Goal: Information Seeking & Learning: Learn about a topic

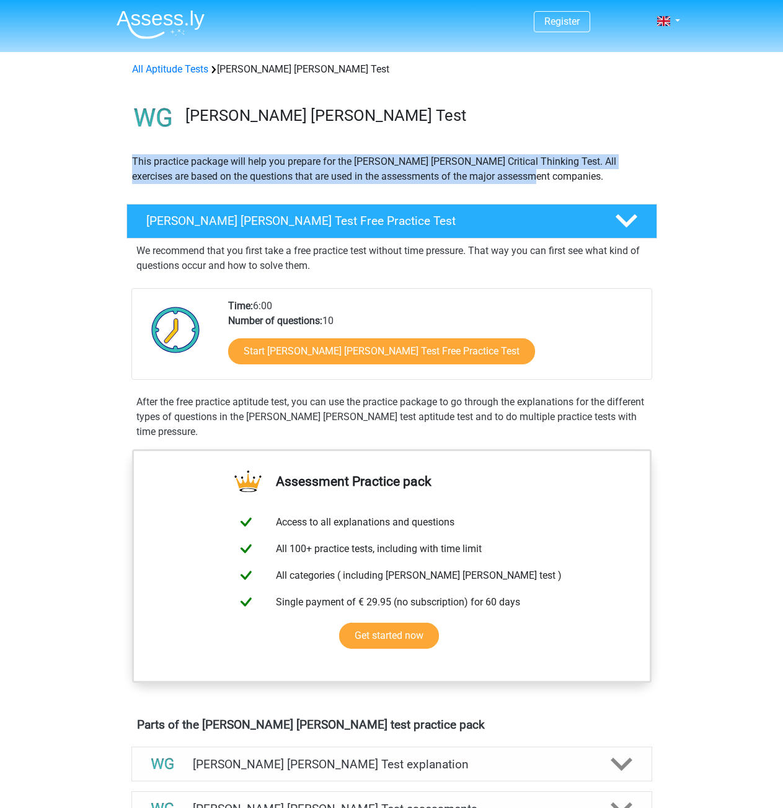
drag, startPoint x: 135, startPoint y: 161, endPoint x: 554, endPoint y: 182, distance: 419.5
click at [554, 182] on p "This practice package will help you prepare for the [PERSON_NAME] [PERSON_NAME]…" at bounding box center [391, 169] width 519 height 30
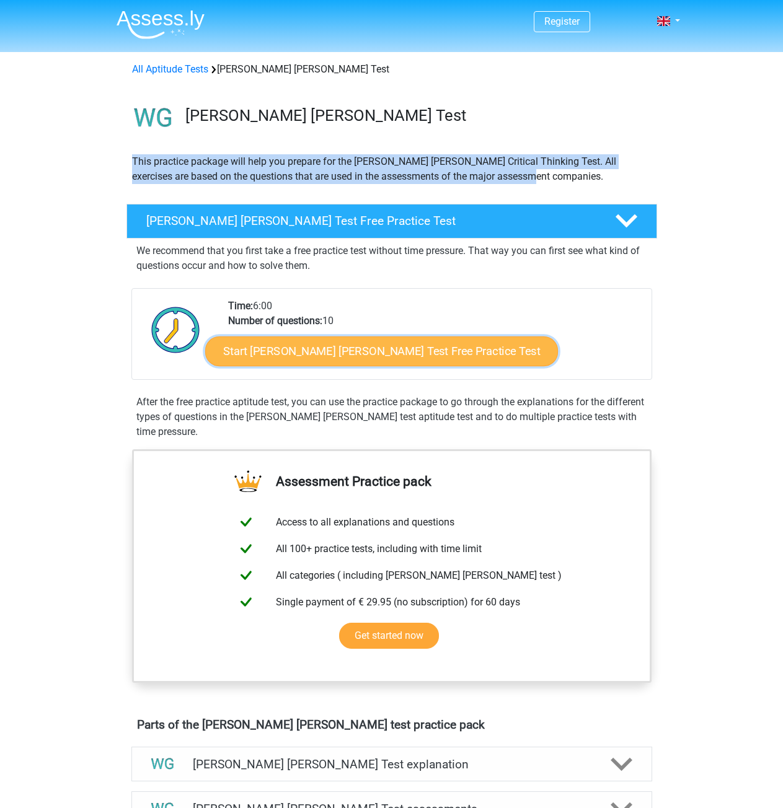
click at [384, 350] on link "Start [PERSON_NAME] [PERSON_NAME] Test Free Practice Test" at bounding box center [381, 352] width 353 height 30
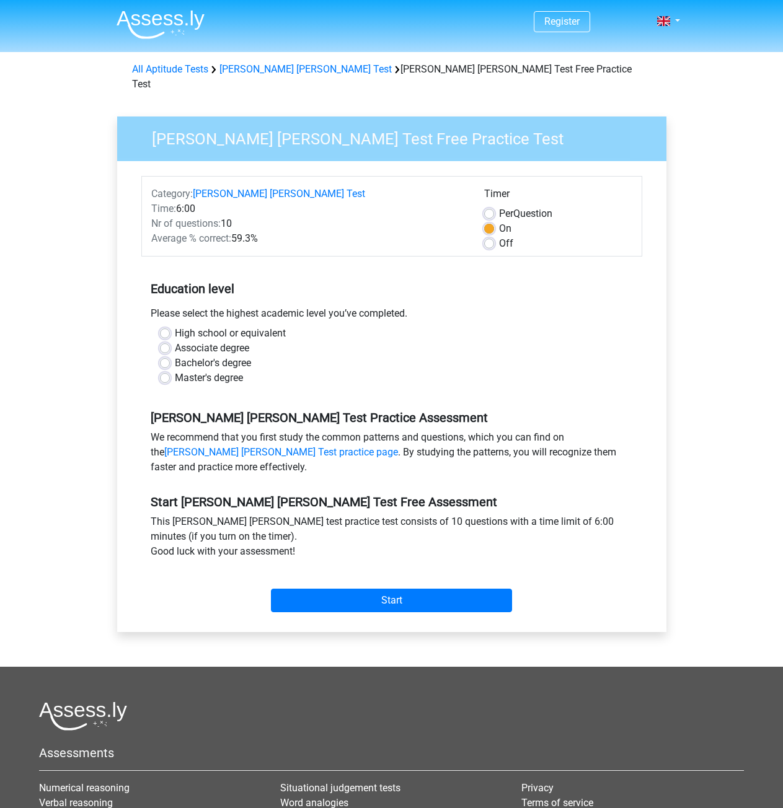
click at [175, 371] on label "Master's degree" at bounding box center [209, 378] width 68 height 15
click at [164, 371] on input "Master's degree" at bounding box center [165, 377] width 10 height 12
radio input "true"
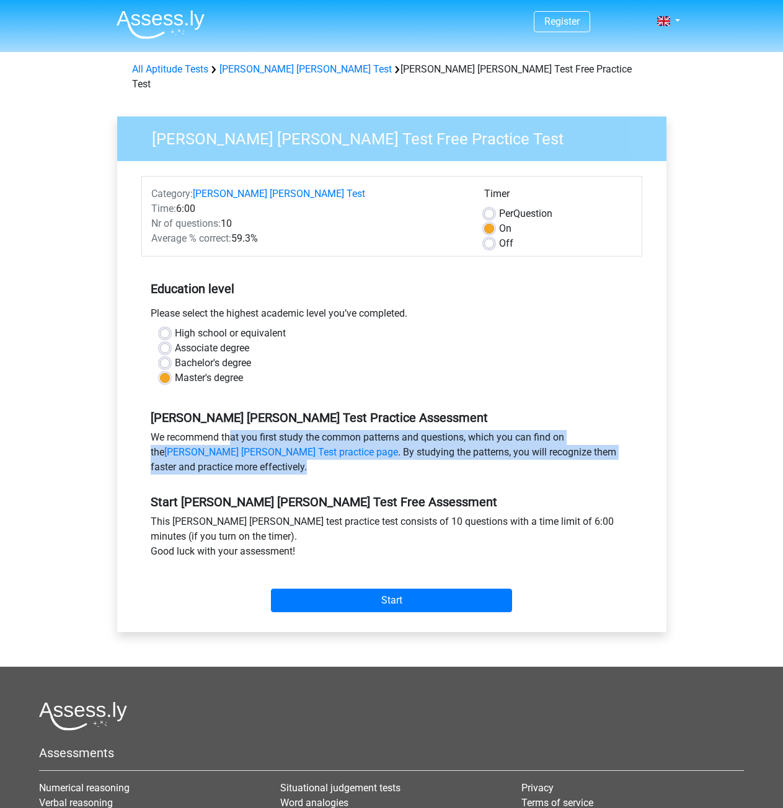
drag, startPoint x: 183, startPoint y: 420, endPoint x: 648, endPoint y: 462, distance: 467.4
click at [648, 462] on div "Category: Watson Glaser Test Time: 6:00 Nr of questions: 10 Average % correct: …" at bounding box center [391, 396] width 531 height 471
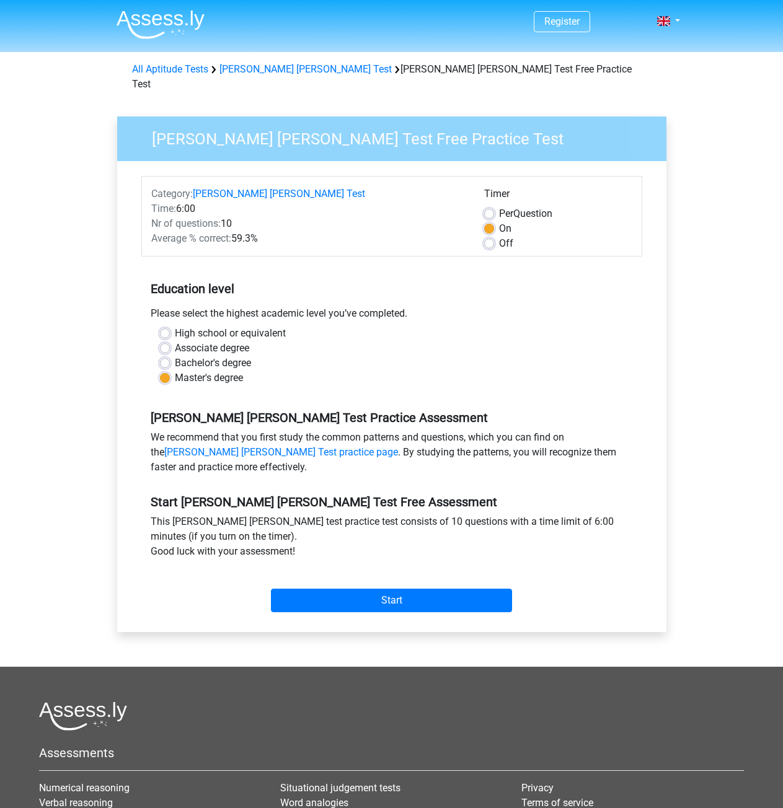
click at [415, 480] on div "Start Watson Glaser Test Free Assessment This watson glaser test practice test …" at bounding box center [391, 549] width 501 height 138
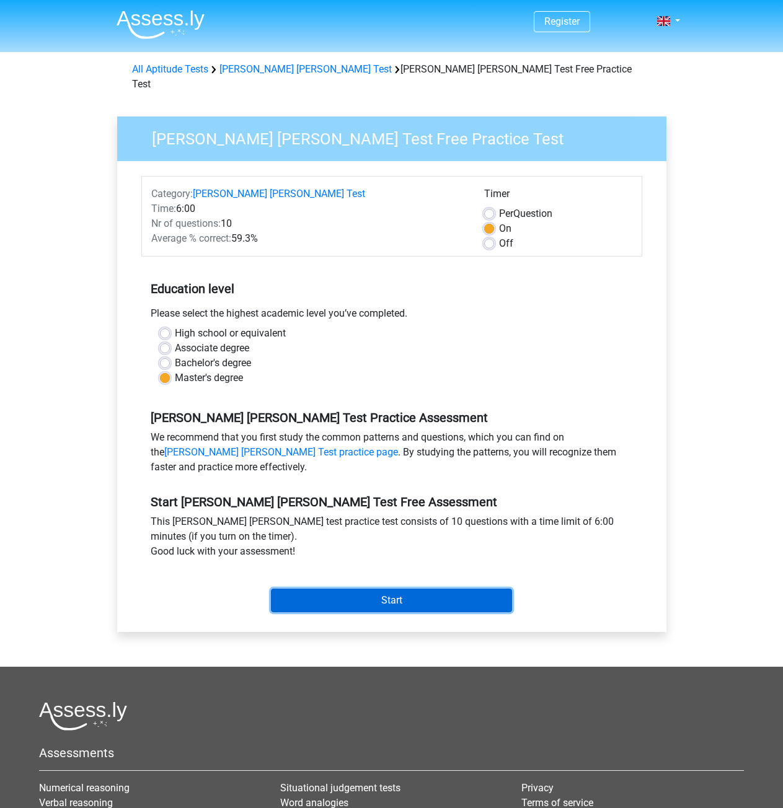
click at [407, 589] on input "Start" at bounding box center [391, 601] width 241 height 24
click at [408, 589] on input "Start" at bounding box center [391, 601] width 241 height 24
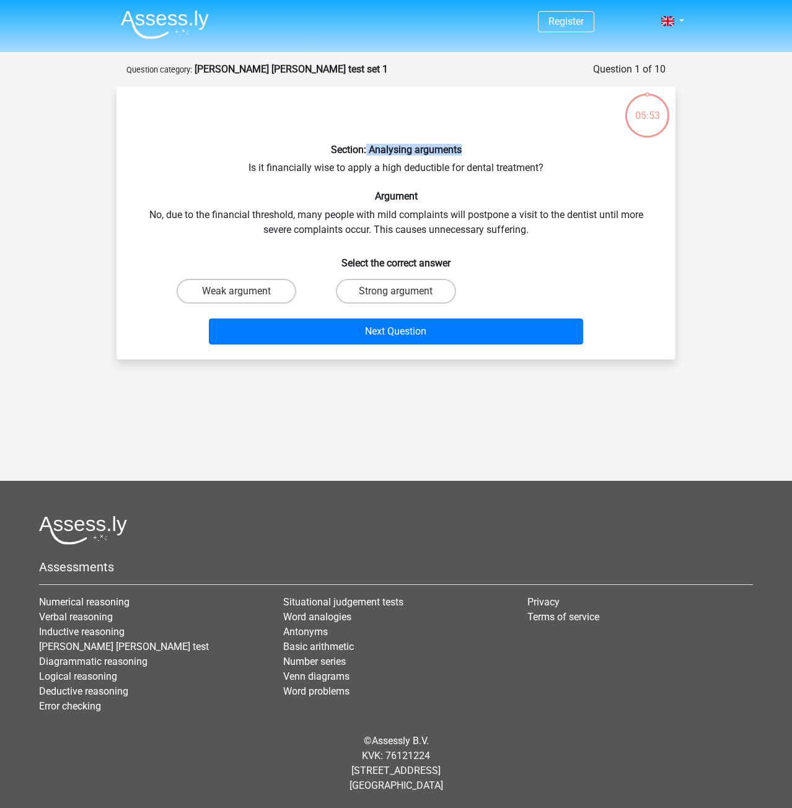
drag, startPoint x: 365, startPoint y: 154, endPoint x: 483, endPoint y: 145, distance: 118.1
click at [483, 145] on h6 "Section: Analysing arguments" at bounding box center [395, 150] width 519 height 12
drag, startPoint x: 242, startPoint y: 167, endPoint x: 562, endPoint y: 172, distance: 319.8
click at [562, 172] on div "Section: Analysing arguments Is it financially wise to apply a high deductible …" at bounding box center [395, 223] width 549 height 253
click at [540, 199] on h6 "Argument" at bounding box center [395, 196] width 519 height 12
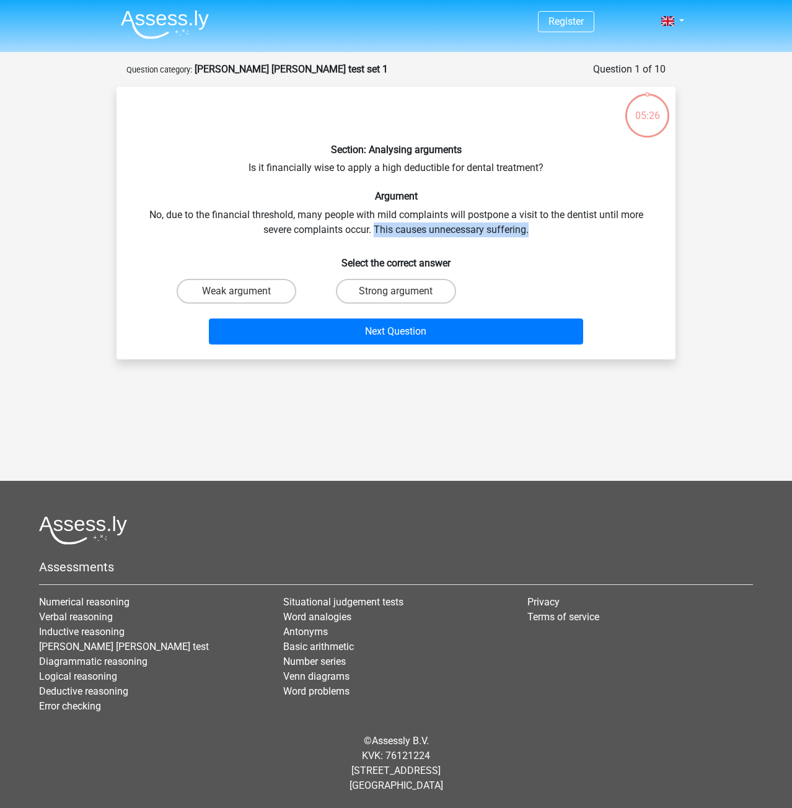
drag, startPoint x: 403, startPoint y: 228, endPoint x: 374, endPoint y: 228, distance: 28.5
click at [374, 228] on div "Section: Analysing arguments Is it financially wise to apply a high deductible …" at bounding box center [395, 223] width 549 height 253
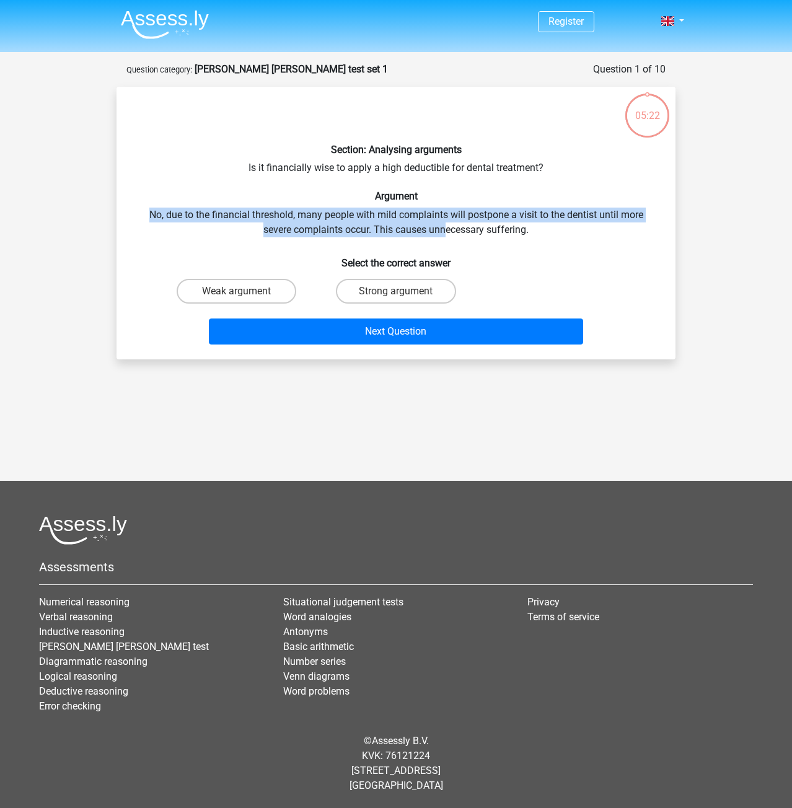
drag, startPoint x: 154, startPoint y: 217, endPoint x: 448, endPoint y: 226, distance: 294.5
click at [448, 225] on div "Section: Analysing arguments Is it financially wise to apply a high deductible …" at bounding box center [395, 223] width 549 height 253
click at [356, 288] on label "Strong argument" at bounding box center [396, 291] width 120 height 25
click at [396, 291] on input "Strong argument" at bounding box center [400, 295] width 8 height 8
radio input "true"
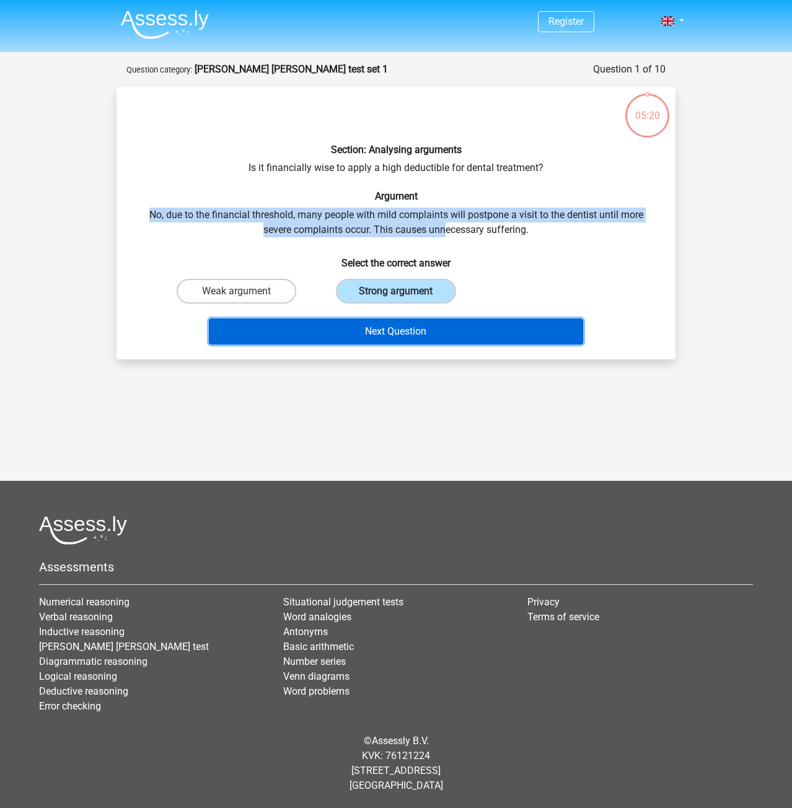
click at [372, 334] on button "Next Question" at bounding box center [396, 332] width 375 height 26
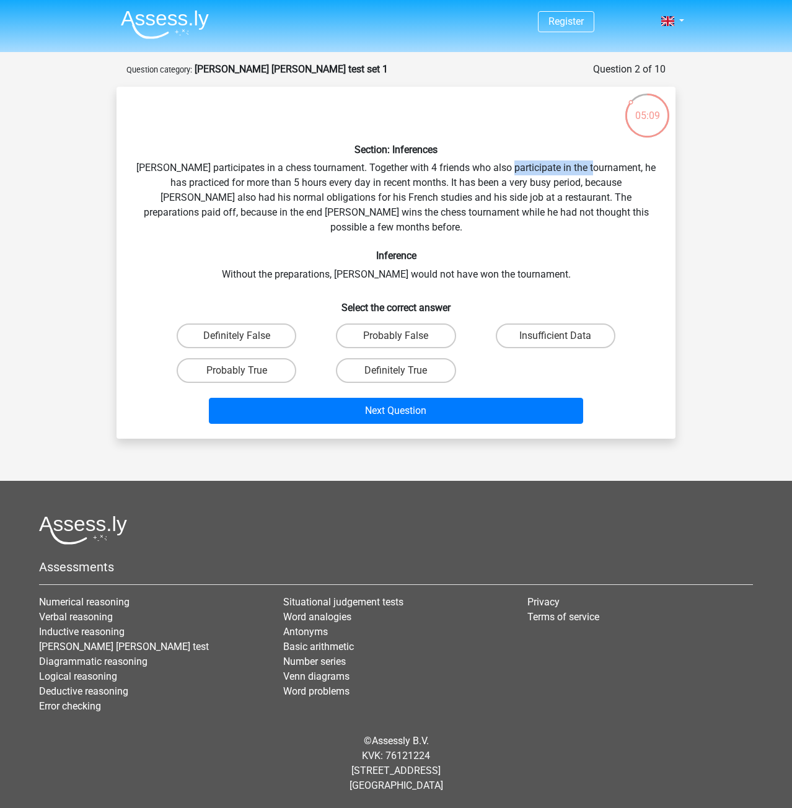
drag, startPoint x: 530, startPoint y: 171, endPoint x: 604, endPoint y: 171, distance: 73.8
click at [604, 171] on div "Section: Inferences Pablo participates in a chess tournament. Together with 4 f…" at bounding box center [395, 263] width 549 height 332
drag, startPoint x: 252, startPoint y: 181, endPoint x: 403, endPoint y: 183, distance: 151.2
click at [403, 183] on div "Section: Inferences Pablo participates in a chess tournament. Together with 4 f…" at bounding box center [395, 263] width 549 height 332
click at [527, 324] on label "Insufficient Data" at bounding box center [556, 336] width 120 height 25
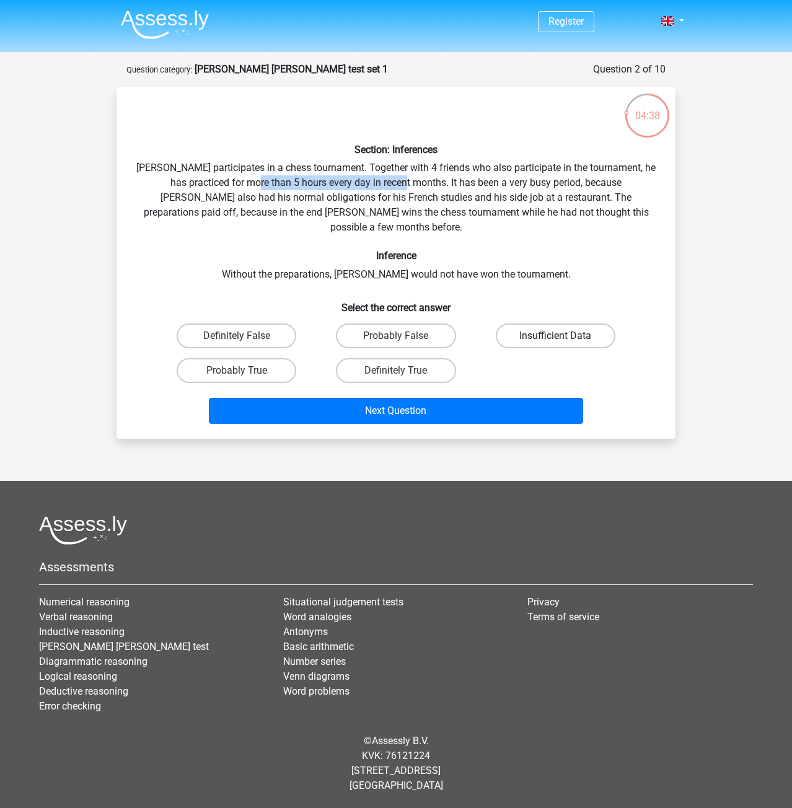
click at [555, 336] on input "Insufficient Data" at bounding box center [559, 340] width 8 height 8
radio input "true"
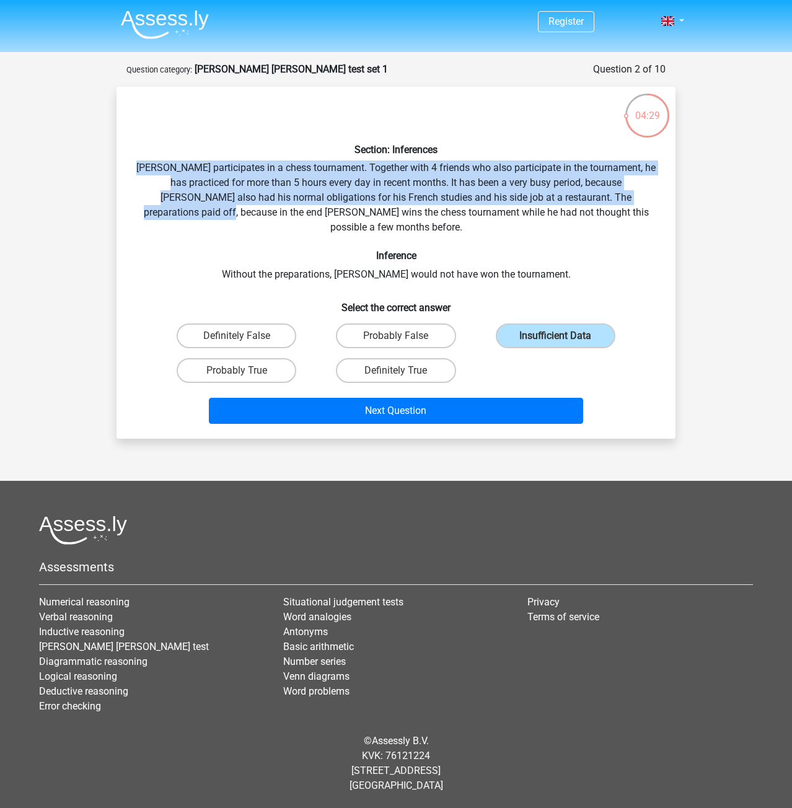
drag, startPoint x: 148, startPoint y: 167, endPoint x: 677, endPoint y: 205, distance: 531.2
click at [677, 205] on div "04:29 Question 2 of 10 Question category: watson glaser test set 1 Section: Inf…" at bounding box center [396, 250] width 579 height 377
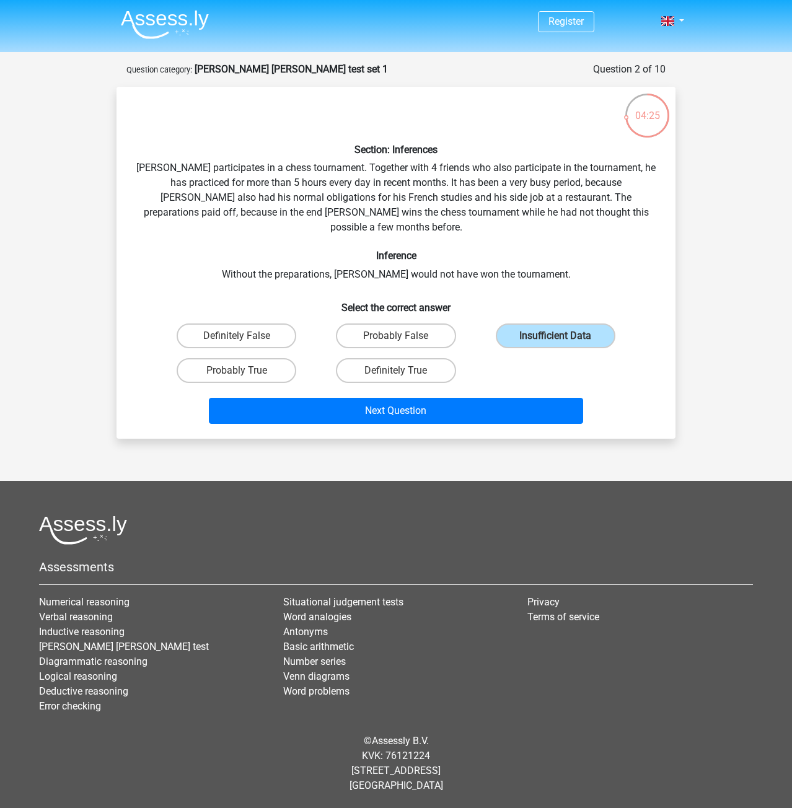
click at [535, 206] on div "Section: Inferences Pablo participates in a chess tournament. Together with 4 f…" at bounding box center [395, 263] width 549 height 332
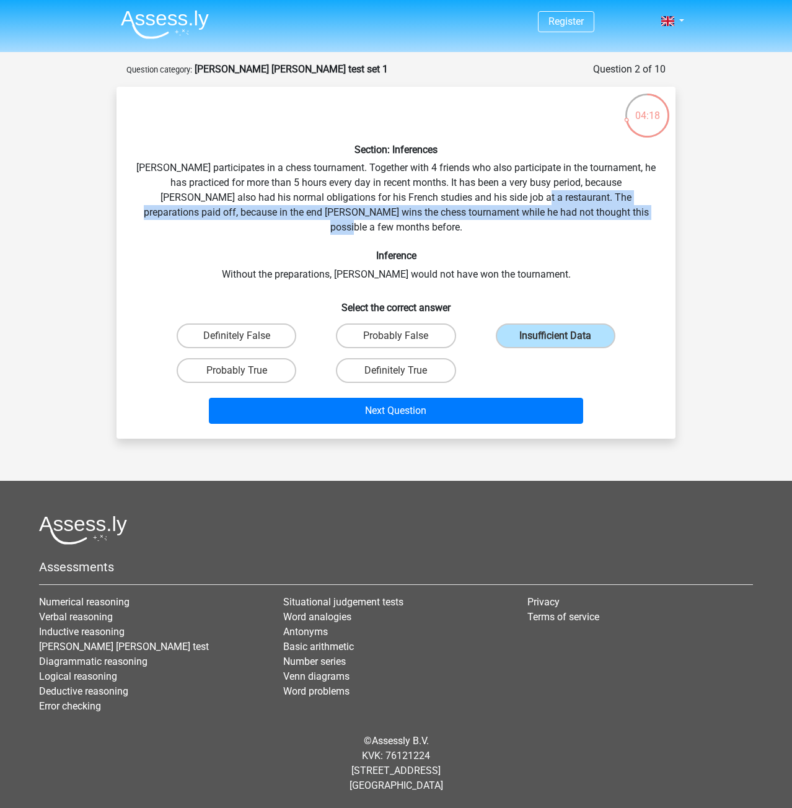
drag, startPoint x: 475, startPoint y: 200, endPoint x: 622, endPoint y: 214, distance: 147.6
click at [622, 214] on div "Section: Inferences Pablo participates in a chess tournament. Together with 4 f…" at bounding box center [395, 263] width 549 height 332
click at [268, 358] on label "Probably True" at bounding box center [237, 370] width 120 height 25
click at [245, 371] on input "Probably True" at bounding box center [241, 375] width 8 height 8
radio input "true"
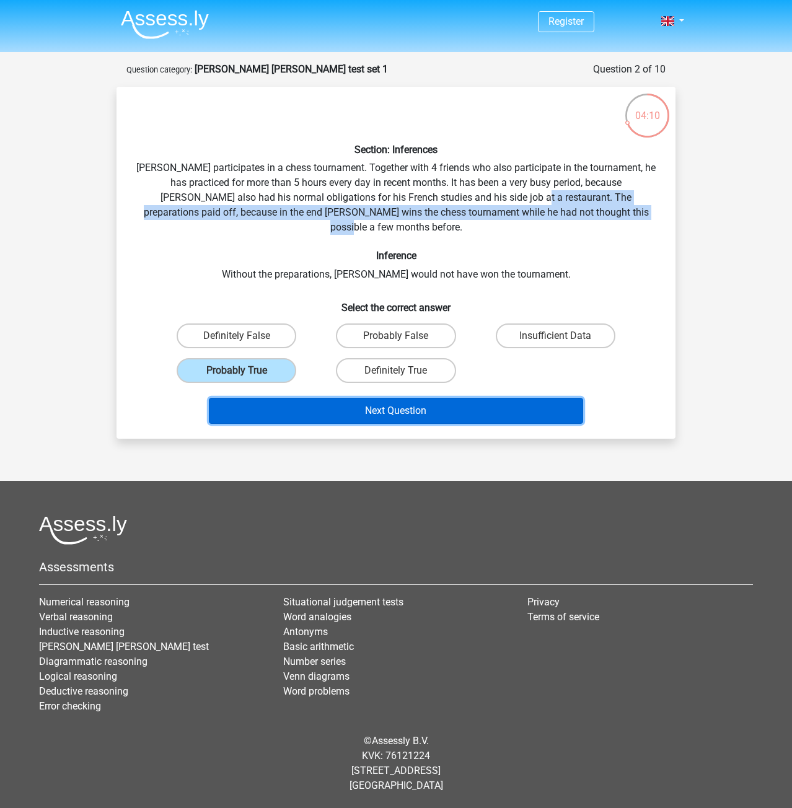
click at [449, 398] on button "Next Question" at bounding box center [396, 411] width 375 height 26
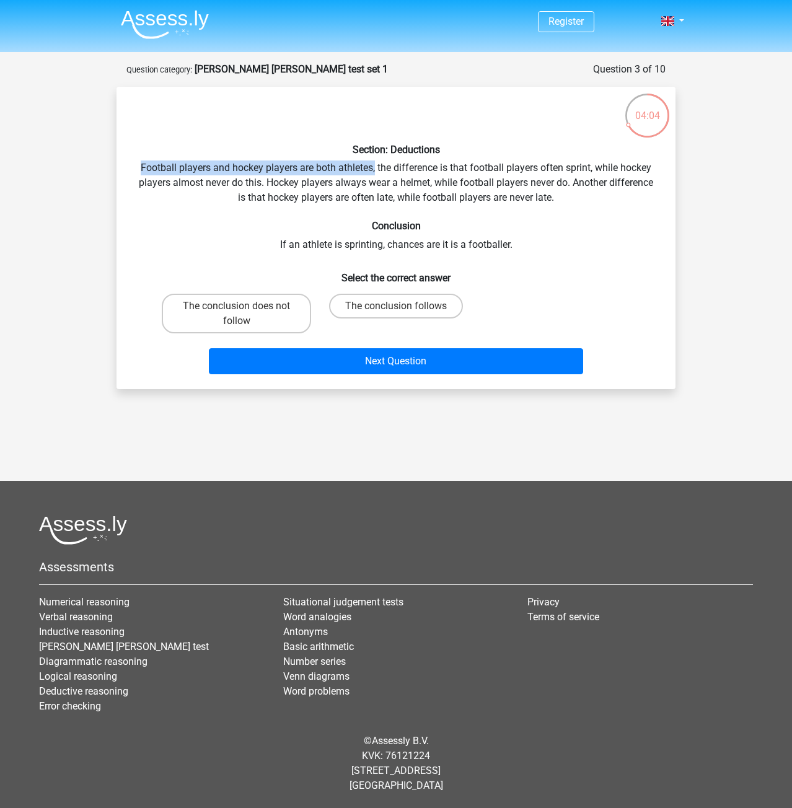
drag, startPoint x: 141, startPoint y: 167, endPoint x: 376, endPoint y: 174, distance: 235.0
click at [376, 173] on div "Section: Deductions Football players and hockey players are both athletes, the …" at bounding box center [395, 238] width 549 height 283
drag, startPoint x: 523, startPoint y: 170, endPoint x: 549, endPoint y: 175, distance: 26.6
click at [552, 174] on div "Section: Deductions Football players and hockey players are both athletes, the …" at bounding box center [395, 238] width 549 height 283
click at [549, 175] on div "Section: Deductions Football players and hockey players are both athletes, the …" at bounding box center [395, 238] width 549 height 283
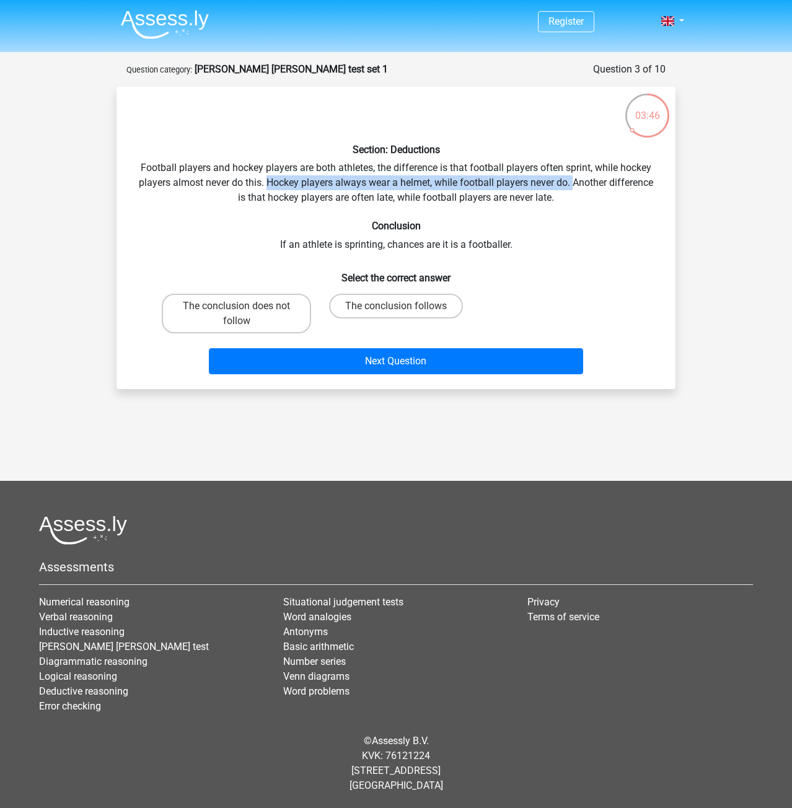
drag, startPoint x: 274, startPoint y: 184, endPoint x: 575, endPoint y: 183, distance: 301.2
click at [575, 183] on div "Section: Deductions Football players and hockey players are both athletes, the …" at bounding box center [395, 238] width 549 height 283
click at [284, 205] on div "Section: Deductions Football players and hockey players are both athletes, the …" at bounding box center [395, 238] width 549 height 283
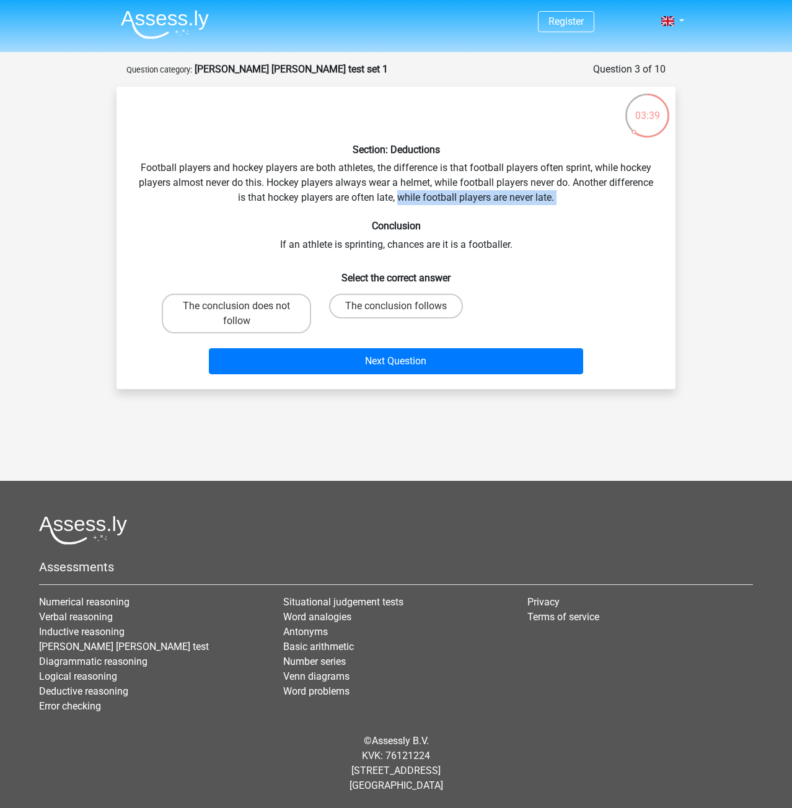
drag, startPoint x: 400, startPoint y: 198, endPoint x: 589, endPoint y: 209, distance: 190.0
click at [589, 209] on div "Section: Deductions Football players and hockey players are both athletes, the …" at bounding box center [395, 238] width 549 height 283
drag, startPoint x: 280, startPoint y: 245, endPoint x: 521, endPoint y: 244, distance: 241.1
click at [521, 244] on div "Section: Deductions Football players and hockey players are both athletes, the …" at bounding box center [395, 238] width 549 height 283
drag, startPoint x: 374, startPoint y: 168, endPoint x: 333, endPoint y: 172, distance: 41.1
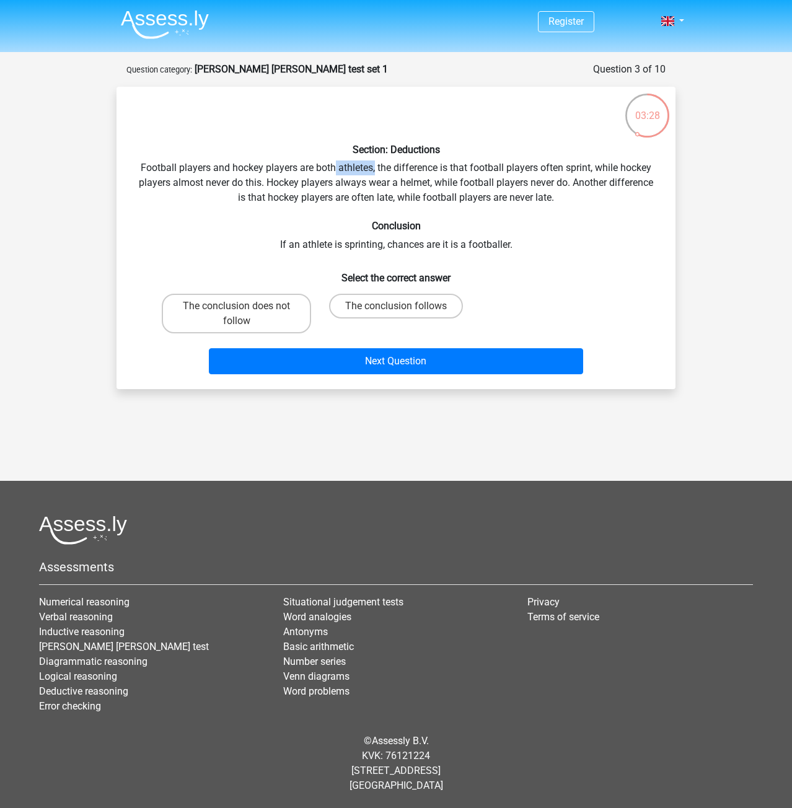
click at [333, 172] on div "Section: Deductions Football players and hockey players are both athletes, the …" at bounding box center [395, 238] width 549 height 283
click at [383, 311] on label "The conclusion follows" at bounding box center [396, 306] width 134 height 25
click at [396, 311] on input "The conclusion follows" at bounding box center [400, 310] width 8 height 8
radio input "true"
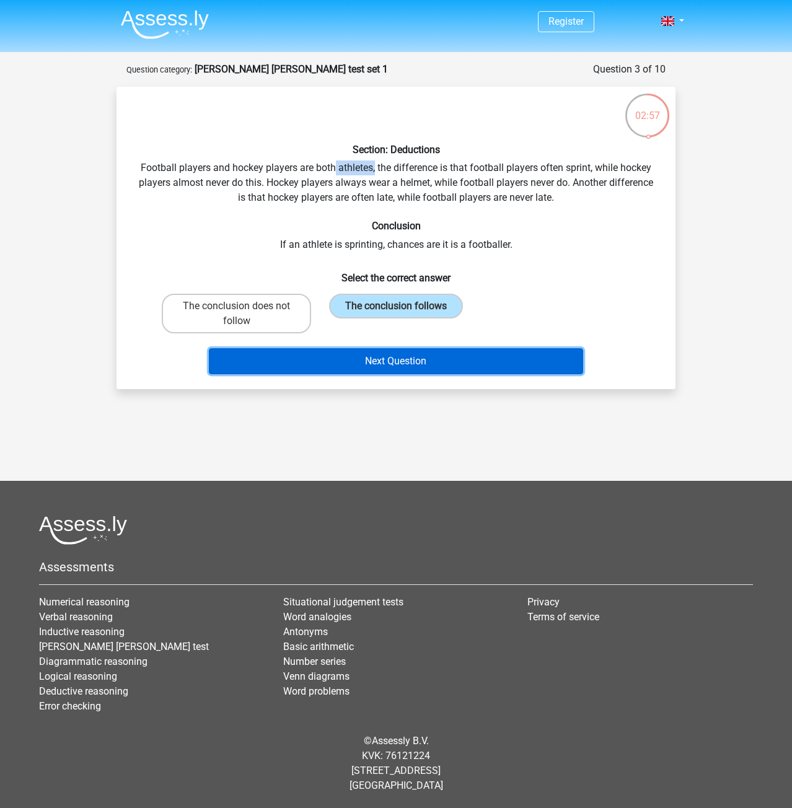
click at [482, 361] on button "Next Question" at bounding box center [396, 361] width 375 height 26
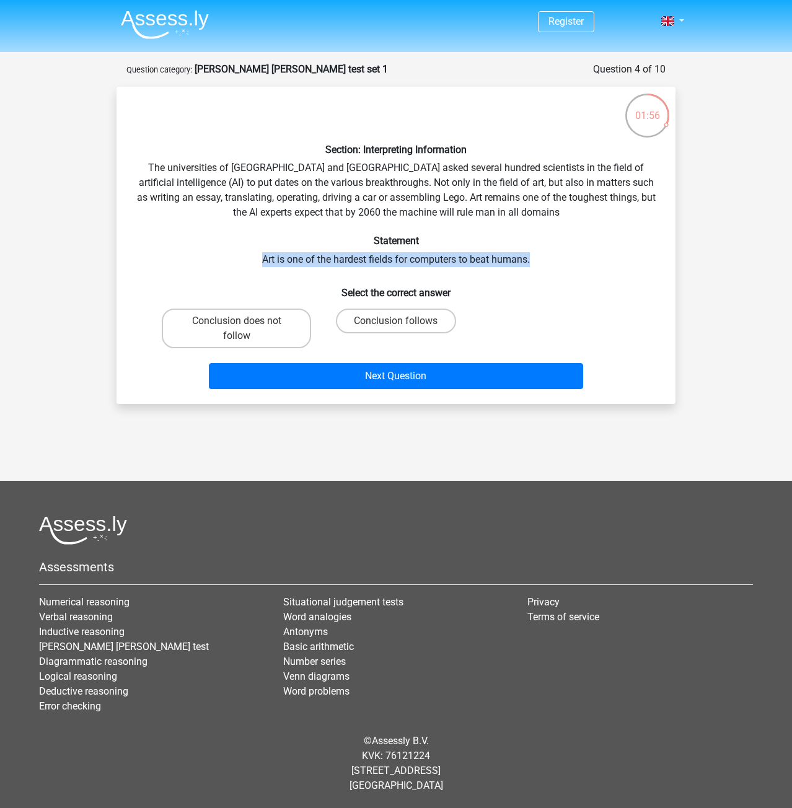
drag, startPoint x: 260, startPoint y: 257, endPoint x: 542, endPoint y: 258, distance: 282.6
click at [542, 258] on div "Section: Interpreting Information The universities of Oxford and Yale asked sev…" at bounding box center [395, 245] width 549 height 297
click at [381, 323] on label "Conclusion follows" at bounding box center [396, 321] width 120 height 25
click at [396, 323] on input "Conclusion follows" at bounding box center [400, 325] width 8 height 8
radio input "true"
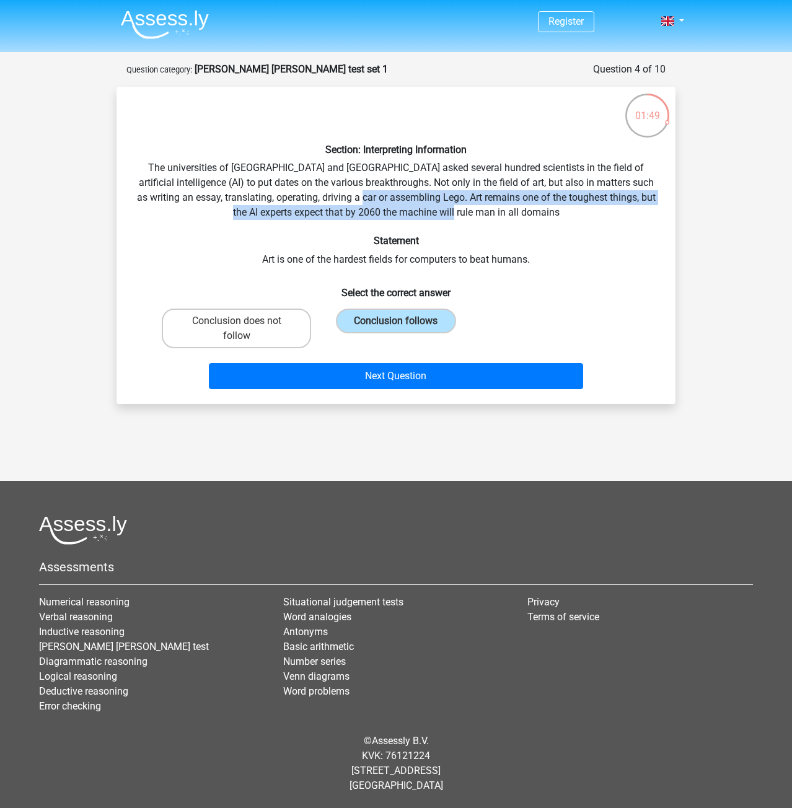
drag, startPoint x: 394, startPoint y: 198, endPoint x: 555, endPoint y: 210, distance: 162.2
click at [555, 210] on div "Section: Interpreting Information The universities of Oxford and Yale asked sev…" at bounding box center [395, 245] width 549 height 297
click at [416, 202] on div "Section: Interpreting Information The universities of Oxford and Yale asked sev…" at bounding box center [395, 245] width 549 height 297
drag, startPoint x: 394, startPoint y: 199, endPoint x: 568, endPoint y: 195, distance: 173.6
click at [568, 195] on div "Section: Interpreting Information The universities of Oxford and Yale asked sev…" at bounding box center [395, 245] width 549 height 297
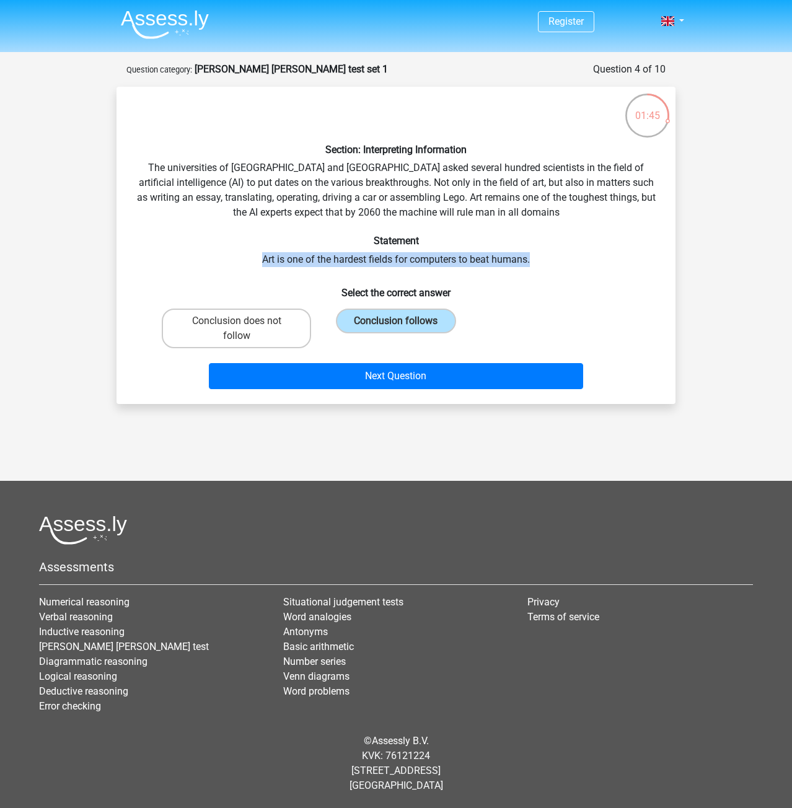
drag, startPoint x: 346, startPoint y: 256, endPoint x: 547, endPoint y: 254, distance: 200.8
click at [547, 254] on div "Section: Interpreting Information The universities of Oxford and Yale asked sev…" at bounding box center [395, 245] width 549 height 297
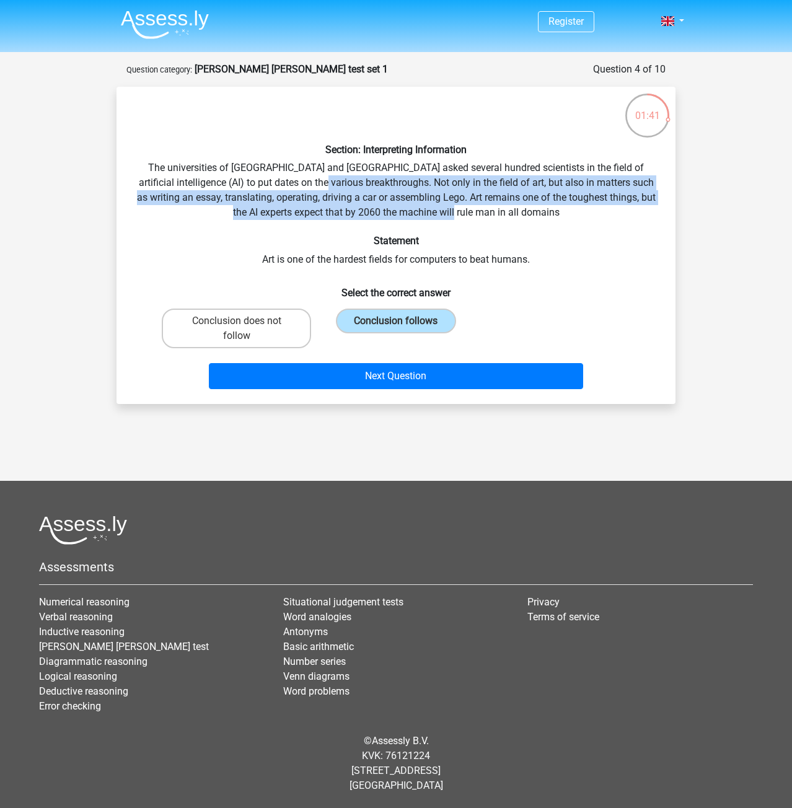
drag, startPoint x: 320, startPoint y: 182, endPoint x: 653, endPoint y: 206, distance: 333.1
click at [653, 206] on div "Section: Interpreting Information The universities of Oxford and Yale asked sev…" at bounding box center [395, 245] width 549 height 297
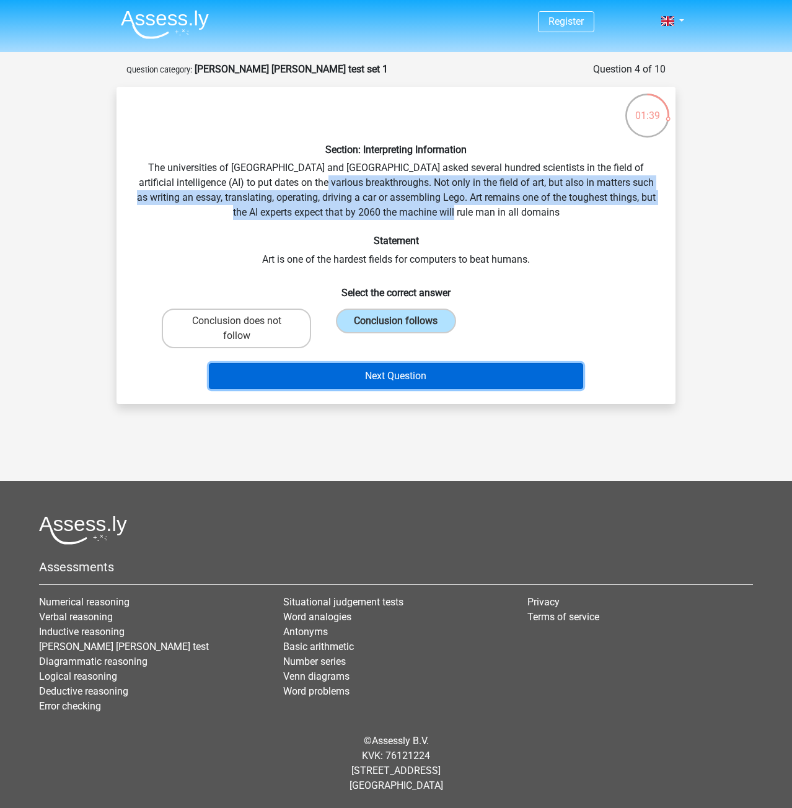
click at [411, 369] on button "Next Question" at bounding box center [396, 376] width 375 height 26
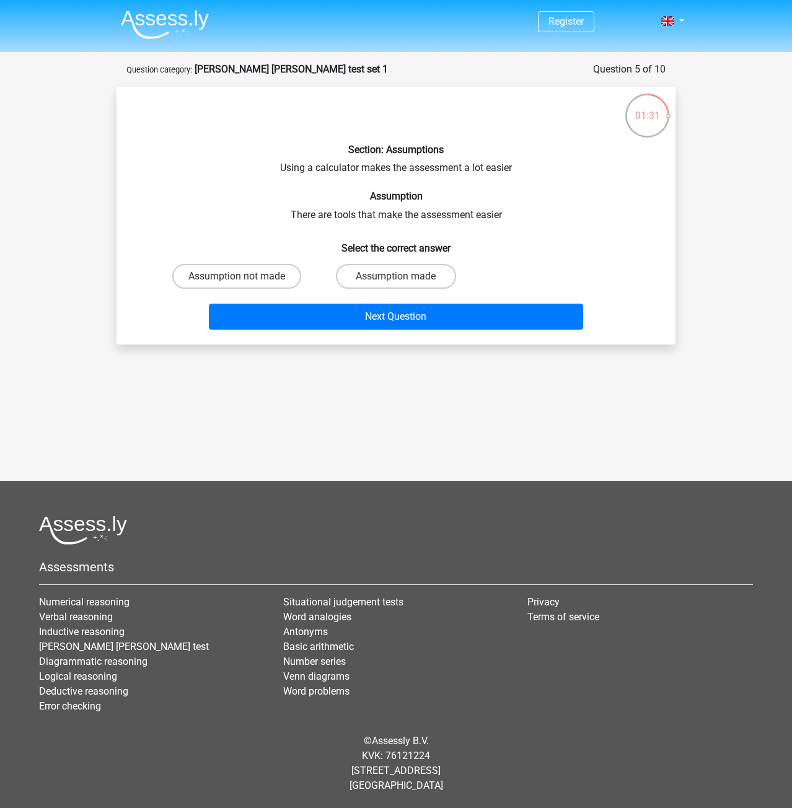
click at [300, 164] on div "Section: Assumptions Using a calculator makes the assessment a lot easier Assum…" at bounding box center [395, 216] width 549 height 238
drag, startPoint x: 281, startPoint y: 171, endPoint x: 540, endPoint y: 169, distance: 259.1
click at [540, 169] on div "Section: Assumptions Using a calculator makes the assessment a lot easier Assum…" at bounding box center [395, 216] width 549 height 238
drag, startPoint x: 525, startPoint y: 213, endPoint x: 289, endPoint y: 219, distance: 235.6
click at [289, 219] on div "Section: Assumptions Using a calculator makes the assessment a lot easier Assum…" at bounding box center [395, 216] width 549 height 238
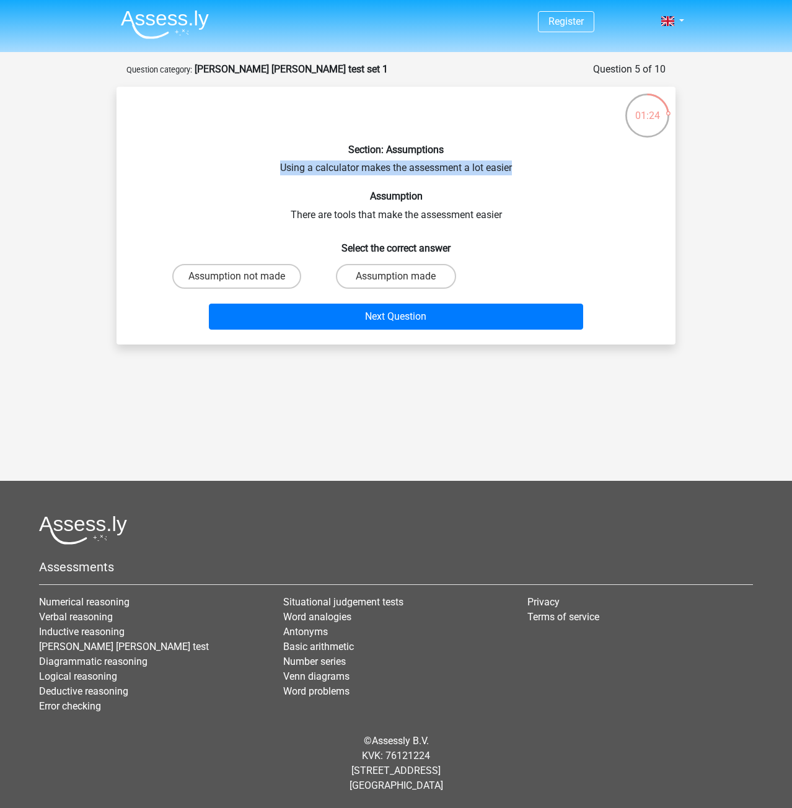
drag, startPoint x: 272, startPoint y: 170, endPoint x: 521, endPoint y: 169, distance: 249.2
click at [521, 169] on div "Section: Assumptions Using a calculator makes the assessment a lot easier Assum…" at bounding box center [395, 216] width 549 height 238
click at [303, 169] on div "Section: Assumptions Using a calculator makes the assessment a lot easier Assum…" at bounding box center [395, 216] width 549 height 238
drag, startPoint x: 273, startPoint y: 165, endPoint x: 521, endPoint y: 164, distance: 247.3
click at [521, 164] on div "Section: Assumptions Using a calculator makes the assessment a lot easier Assum…" at bounding box center [395, 216] width 549 height 238
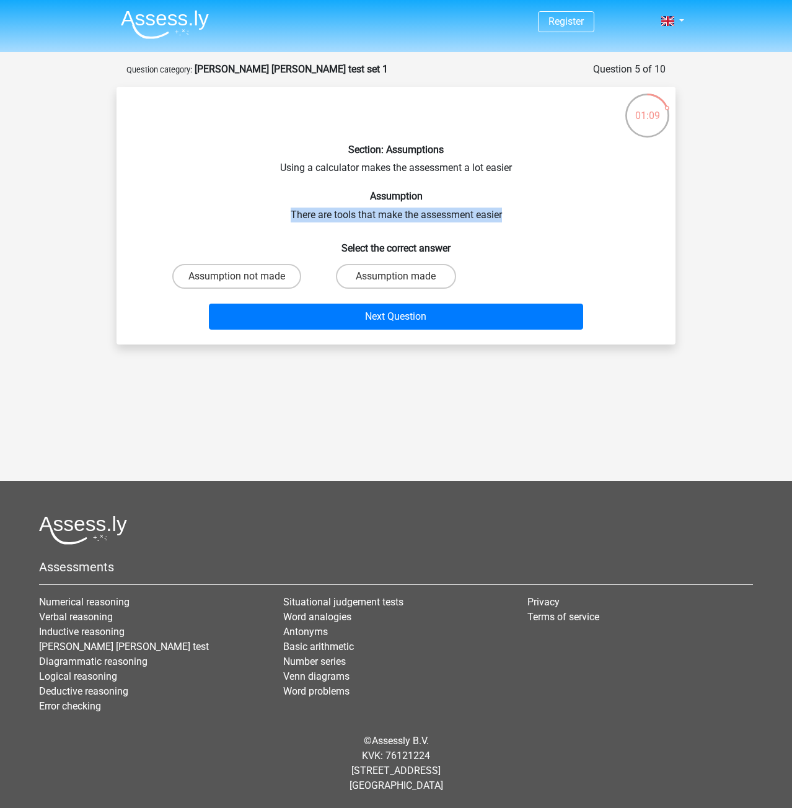
drag, startPoint x: 284, startPoint y: 214, endPoint x: 519, endPoint y: 209, distance: 235.0
click at [519, 209] on div "Section: Assumptions Using a calculator makes the assessment a lot easier Assum…" at bounding box center [395, 216] width 549 height 238
click at [363, 275] on label "Assumption made" at bounding box center [396, 276] width 120 height 25
click at [396, 276] on input "Assumption made" at bounding box center [400, 280] width 8 height 8
radio input "true"
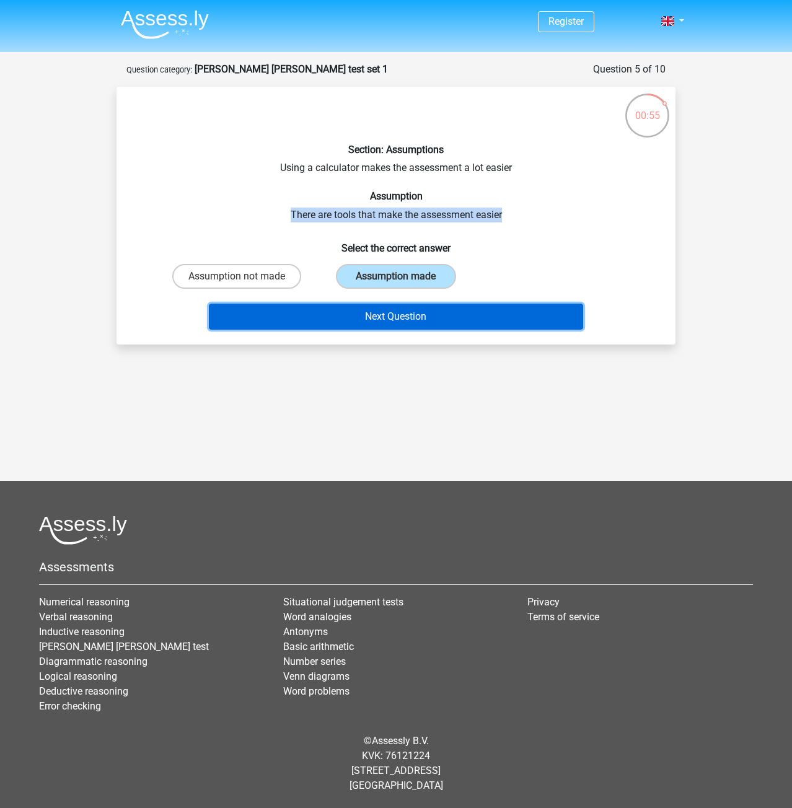
click at [454, 316] on button "Next Question" at bounding box center [396, 317] width 375 height 26
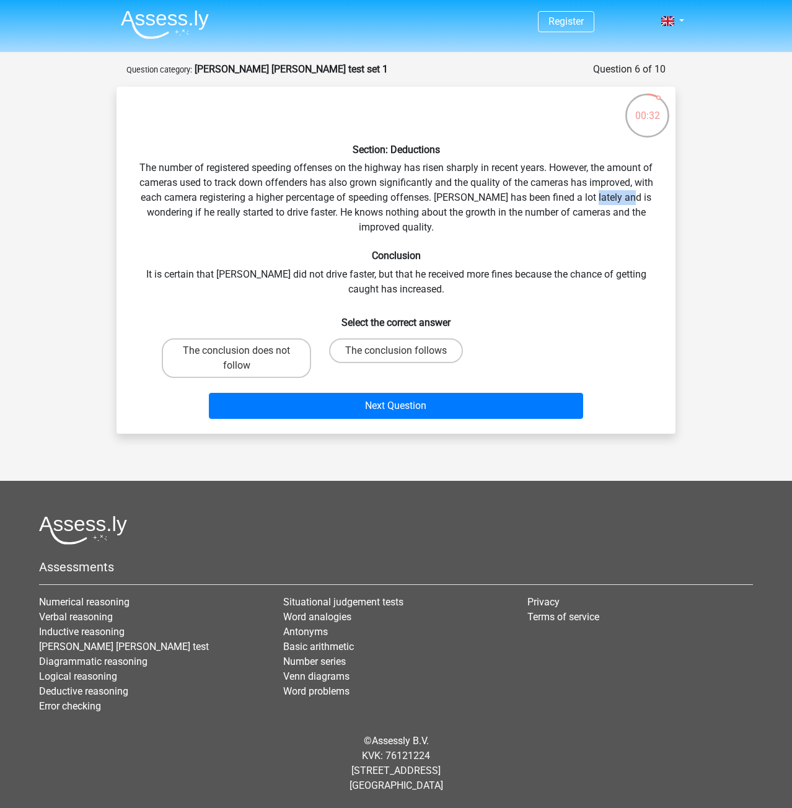
drag, startPoint x: 610, startPoint y: 201, endPoint x: 632, endPoint y: 201, distance: 21.1
click at [630, 201] on div "Section: Deductions The number of registered speeding offenses on the highway h…" at bounding box center [395, 260] width 549 height 327
drag, startPoint x: 291, startPoint y: 205, endPoint x: 266, endPoint y: 208, distance: 25.6
click at [291, 204] on div "Section: Deductions The number of registered speeding offenses on the highway h…" at bounding box center [395, 260] width 549 height 327
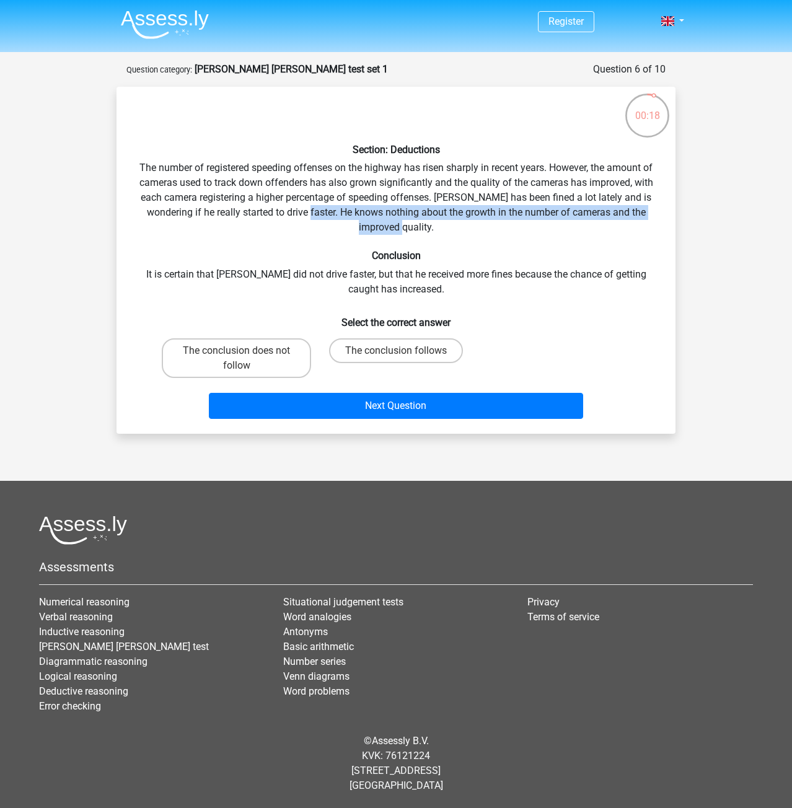
drag, startPoint x: 301, startPoint y: 212, endPoint x: 650, endPoint y: 224, distance: 349.2
click at [650, 224] on div "Section: Deductions The number of registered speeding offenses on the highway h…" at bounding box center [395, 260] width 549 height 327
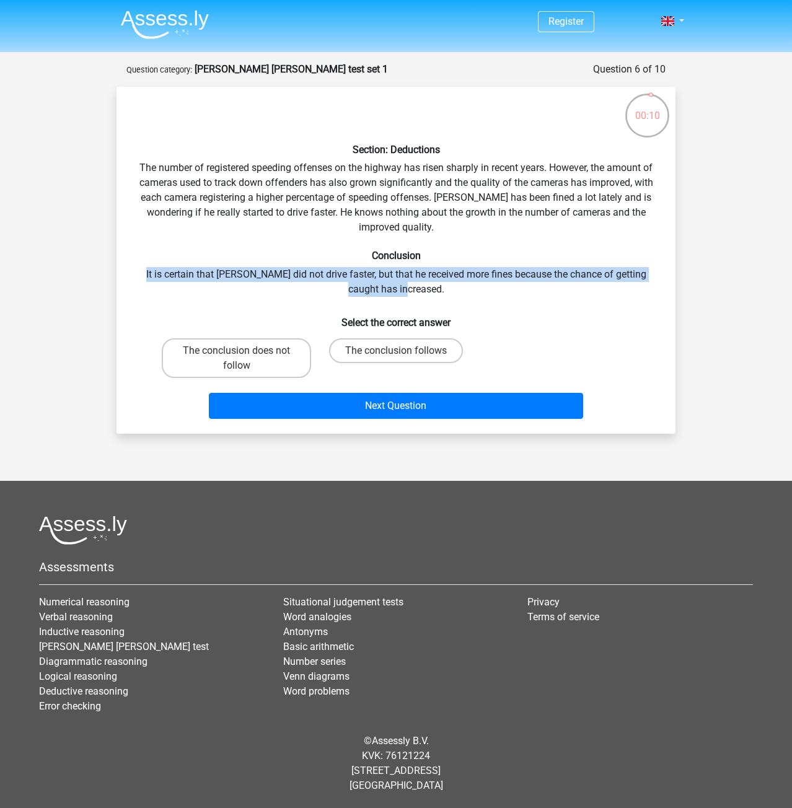
drag, startPoint x: 141, startPoint y: 275, endPoint x: 653, endPoint y: 289, distance: 512.1
click at [653, 289] on div "Section: Deductions The number of registered speeding offenses on the highway h…" at bounding box center [395, 260] width 549 height 327
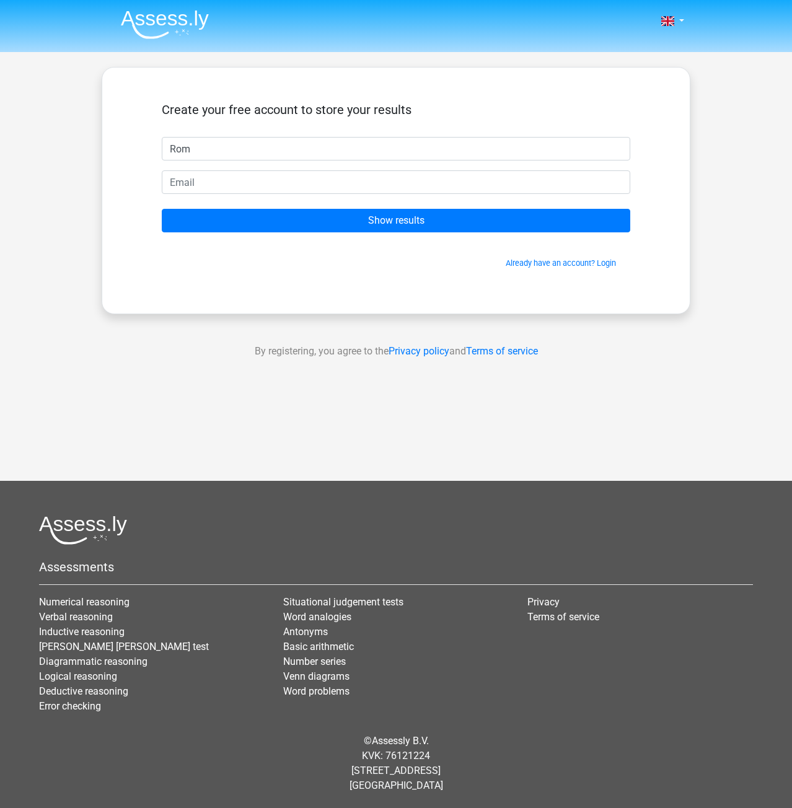
type input "Rom"
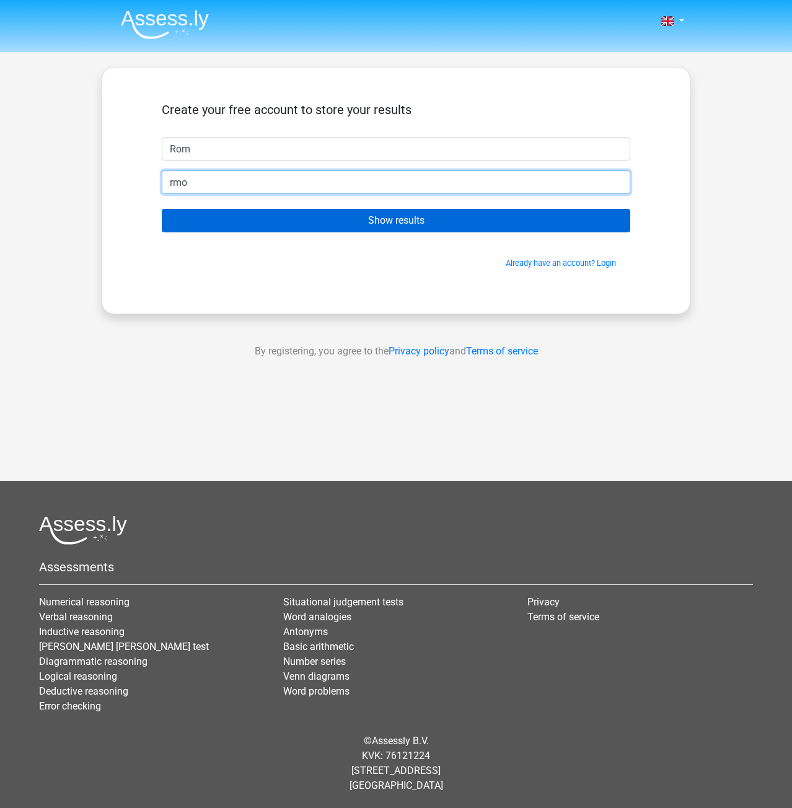
type input "rmorris110489@gmail.com"
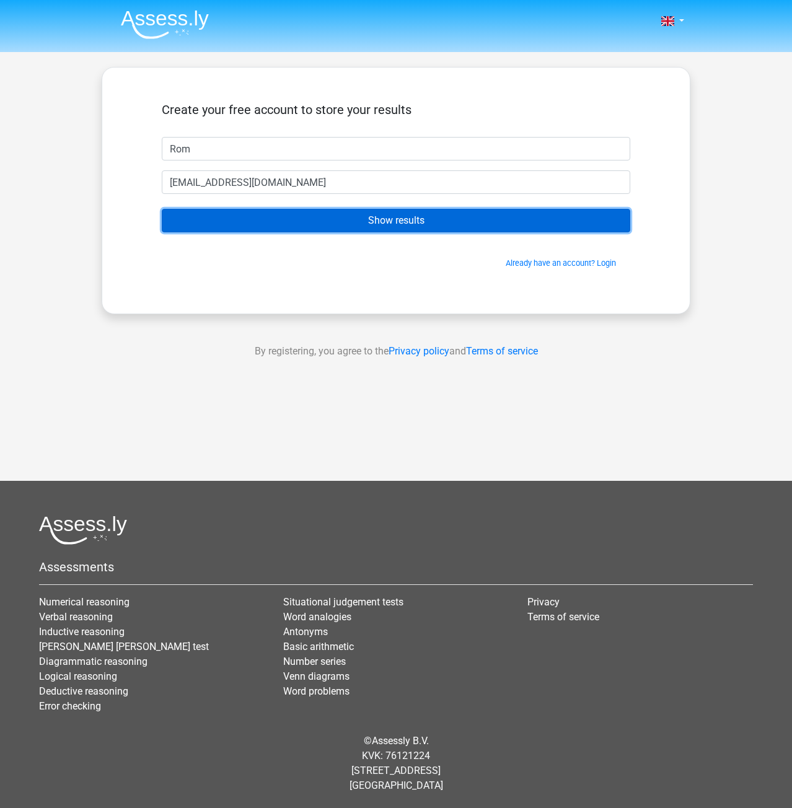
click at [304, 232] on input "Show results" at bounding box center [396, 221] width 469 height 24
click at [341, 220] on input "Show results" at bounding box center [396, 221] width 469 height 24
click at [412, 221] on input "Show results" at bounding box center [396, 221] width 469 height 24
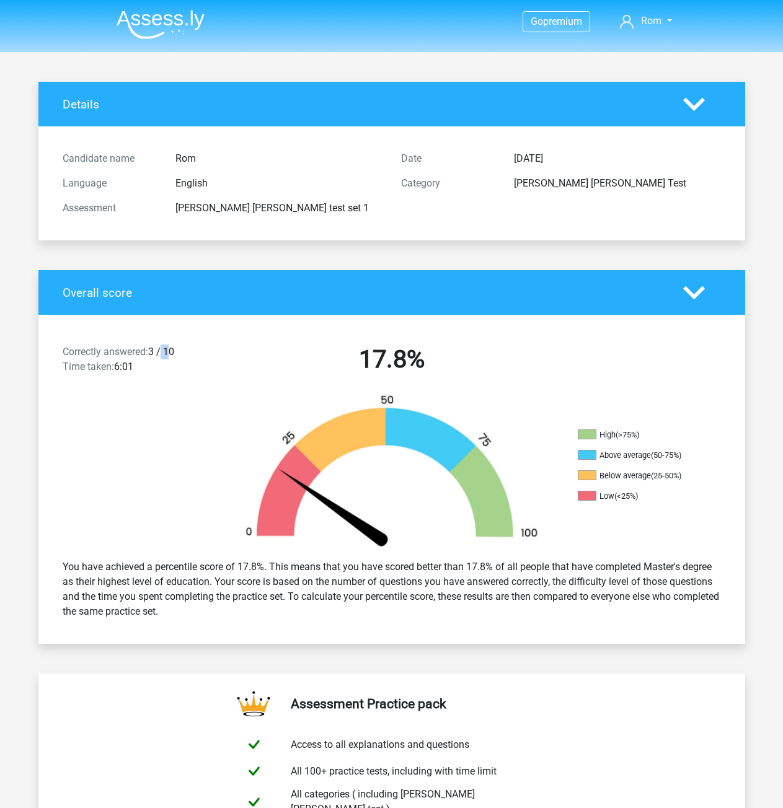
click at [169, 355] on div "Correctly answered: 3 / 10 Time taken: 6:01" at bounding box center [137, 362] width 169 height 35
drag, startPoint x: 159, startPoint y: 350, endPoint x: 187, endPoint y: 351, distance: 28.5
click at [187, 351] on div "Correctly answered: 3 / 10 Time taken: 6:01" at bounding box center [137, 362] width 169 height 35
drag, startPoint x: 187, startPoint y: 351, endPoint x: 158, endPoint y: 351, distance: 29.1
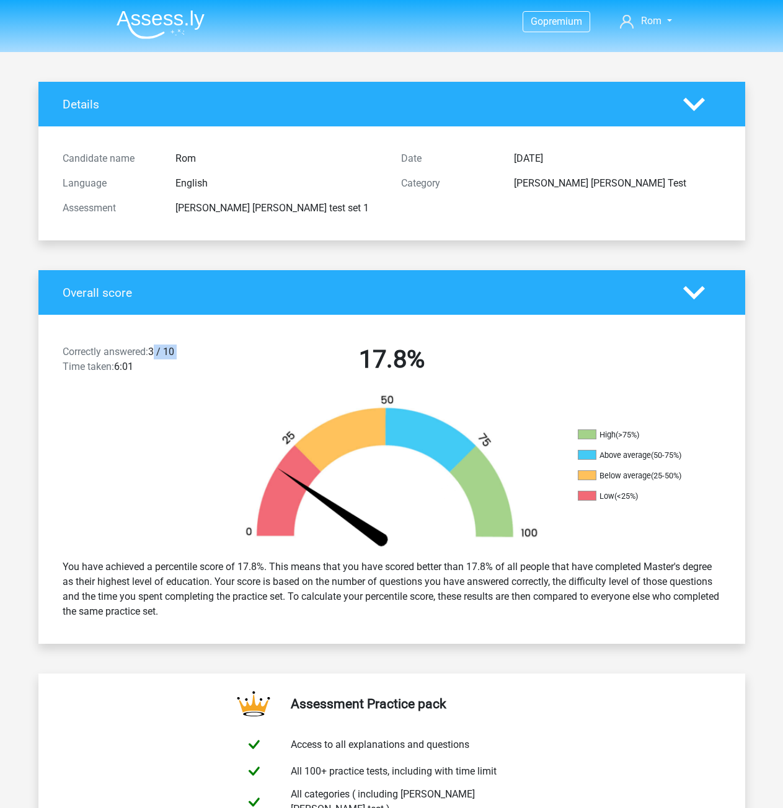
click at [158, 351] on div "Correctly answered: 3 / 10 Time taken: 6:01" at bounding box center [137, 362] width 169 height 35
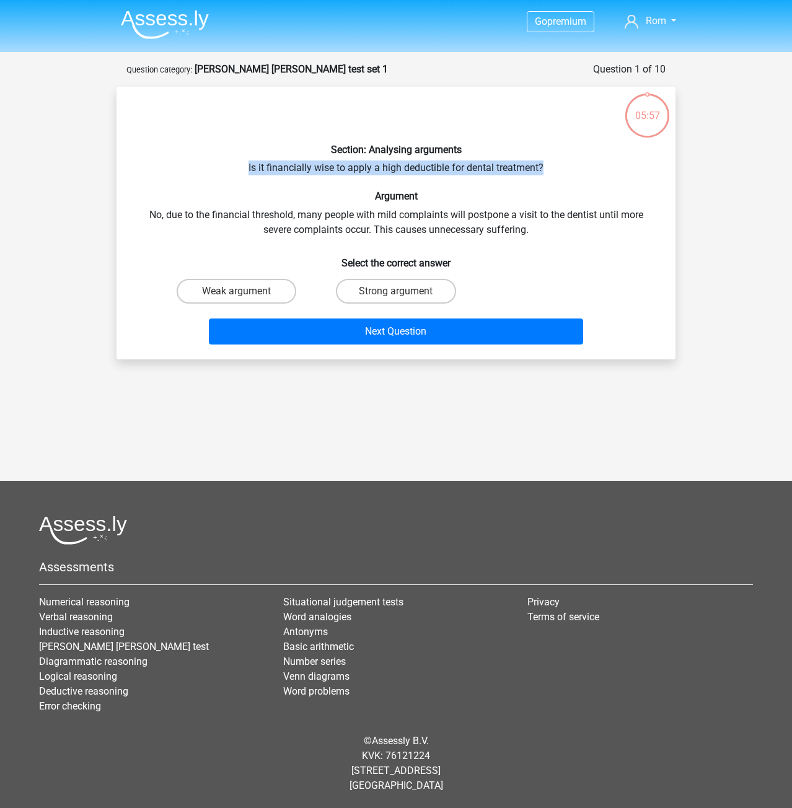
drag, startPoint x: 248, startPoint y: 159, endPoint x: 553, endPoint y: 169, distance: 305.7
click at [553, 169] on div "Section: Analysing arguments Is it financially wise to apply a high deductible …" at bounding box center [395, 223] width 549 height 253
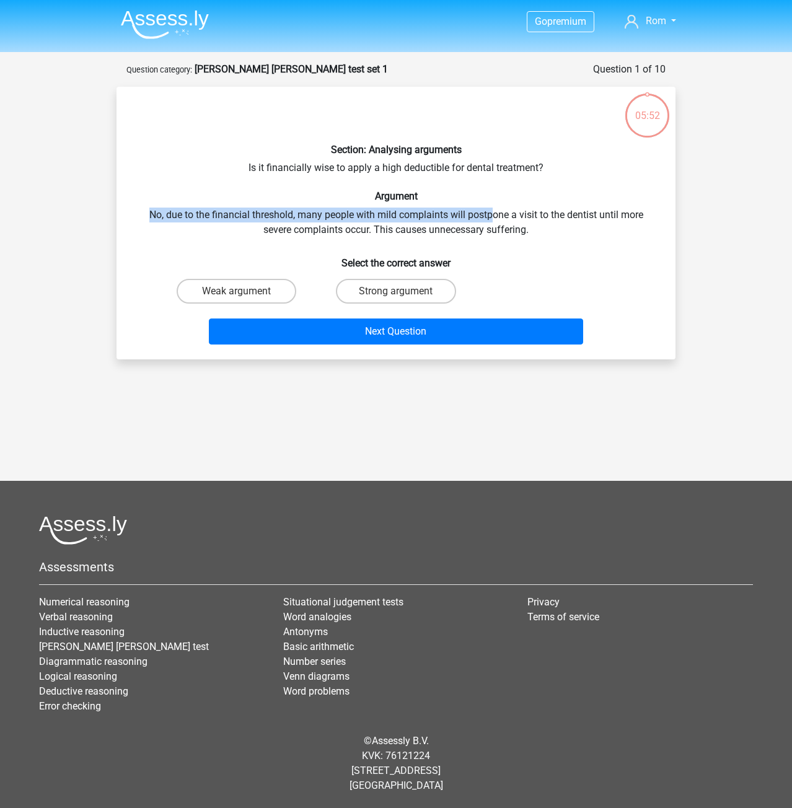
drag, startPoint x: 148, startPoint y: 212, endPoint x: 493, endPoint y: 217, distance: 344.6
click at [493, 217] on div "Section: Analysing arguments Is it financially wise to apply a high deductible …" at bounding box center [395, 223] width 549 height 253
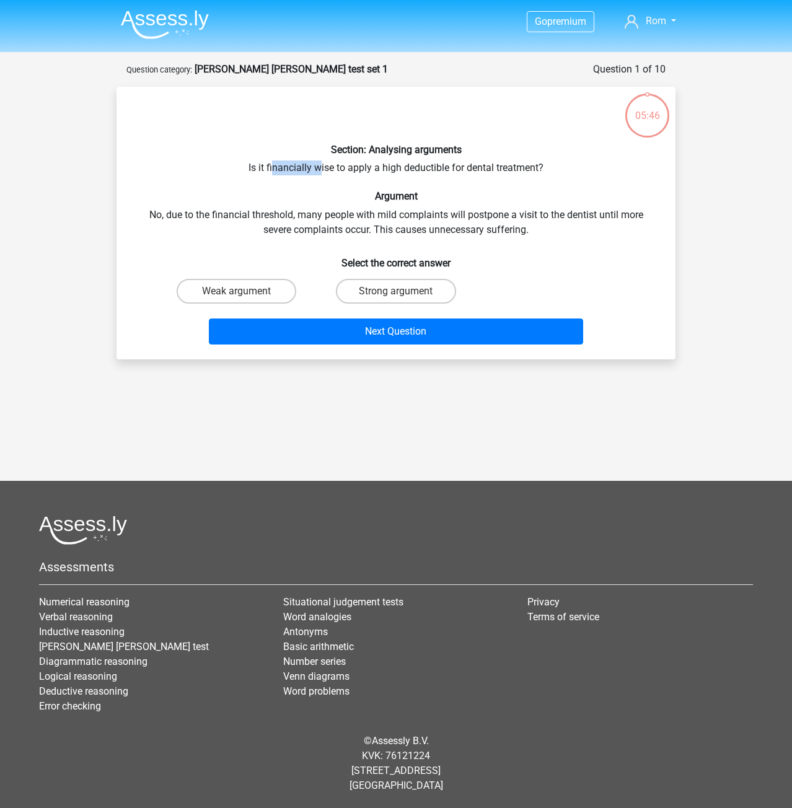
drag, startPoint x: 273, startPoint y: 167, endPoint x: 320, endPoint y: 168, distance: 47.1
click at [320, 168] on div "Section: Analysing arguments Is it financially wise to apply a high deductible …" at bounding box center [395, 223] width 549 height 253
click at [273, 291] on label "Weak argument" at bounding box center [237, 291] width 120 height 25
click at [245, 291] on input "Weak argument" at bounding box center [241, 295] width 8 height 8
radio input "true"
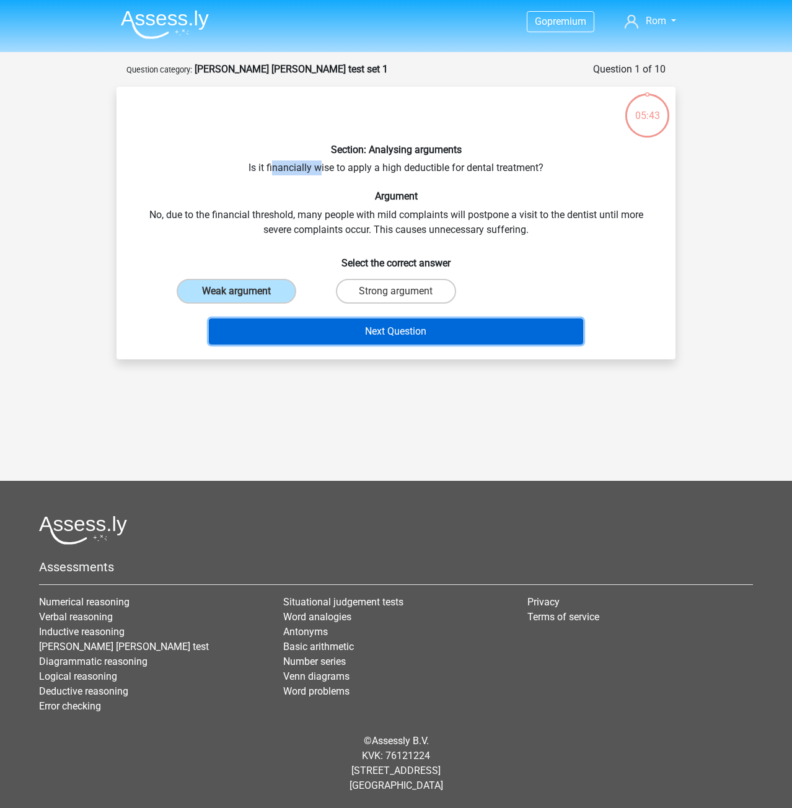
click at [372, 327] on button "Next Question" at bounding box center [396, 332] width 375 height 26
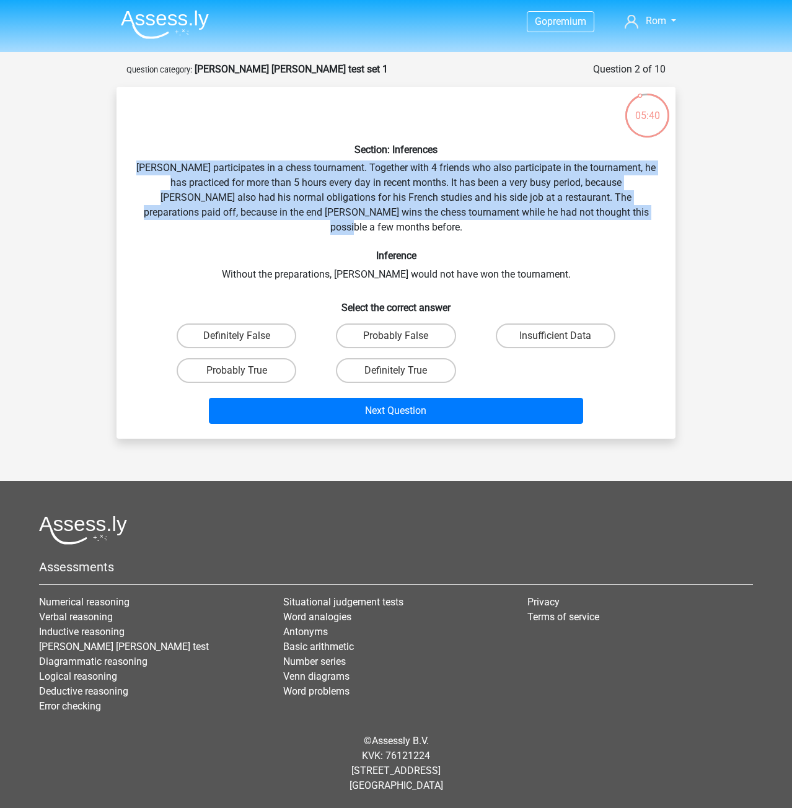
drag, startPoint x: 152, startPoint y: 162, endPoint x: 637, endPoint y: 219, distance: 488.0
click at [637, 219] on div "Section: Inferences Pablo participates in a chess tournament. Together with 4 f…" at bounding box center [395, 263] width 549 height 332
click at [255, 358] on label "Probably True" at bounding box center [237, 370] width 120 height 25
click at [245, 371] on input "Probably True" at bounding box center [241, 375] width 8 height 8
radio input "true"
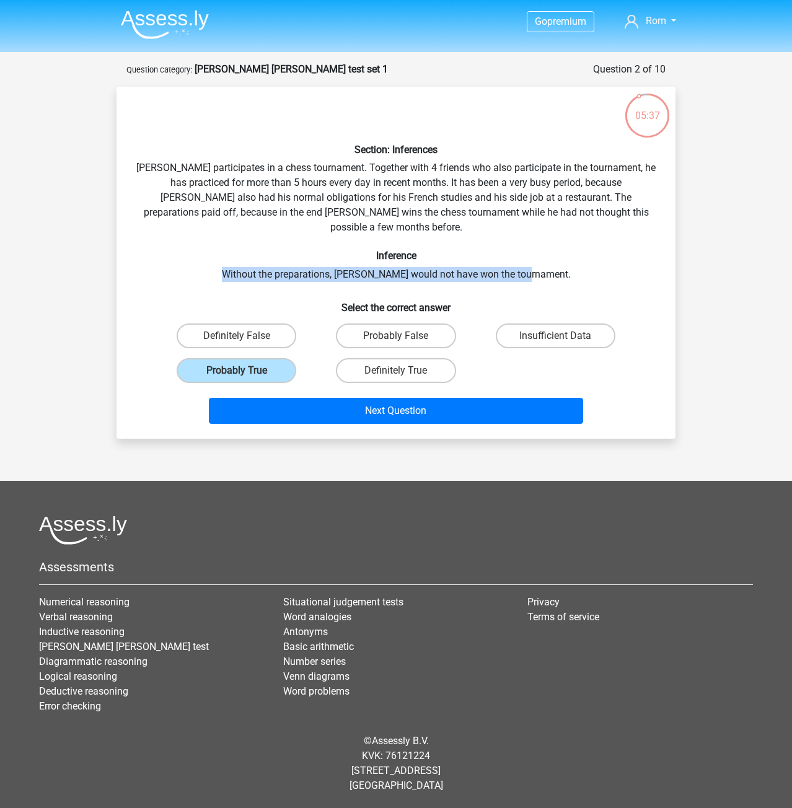
drag, startPoint x: 294, startPoint y: 262, endPoint x: 553, endPoint y: 262, distance: 259.7
click at [553, 262] on div "Section: Inferences Pablo participates in a chess tournament. Together with 4 f…" at bounding box center [395, 263] width 549 height 332
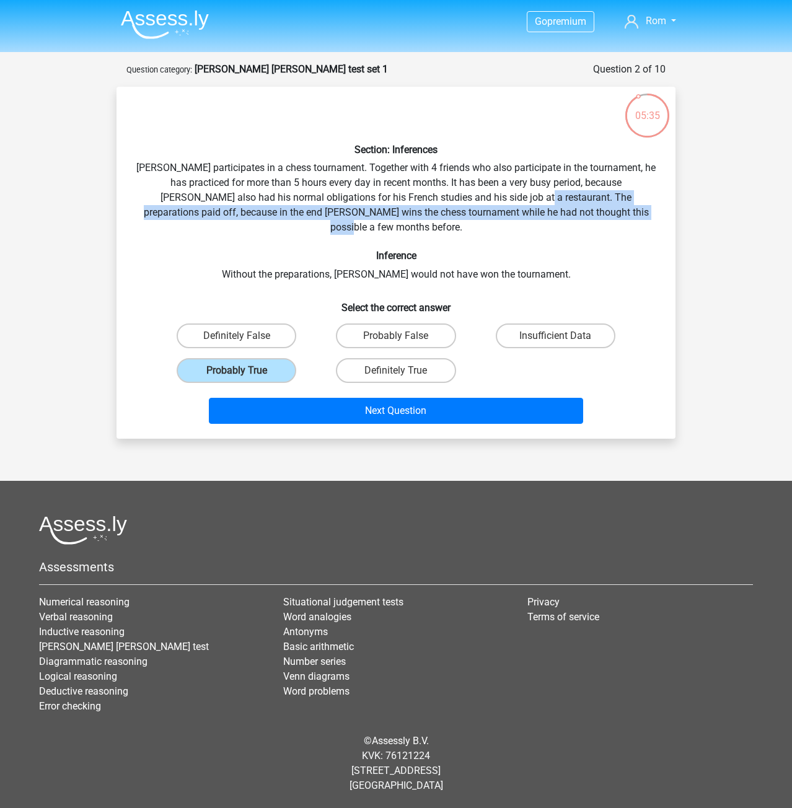
drag, startPoint x: 478, startPoint y: 196, endPoint x: 635, endPoint y: 206, distance: 156.5
click at [635, 206] on div "Section: Inferences Pablo participates in a chess tournament. Together with 4 f…" at bounding box center [395, 263] width 549 height 332
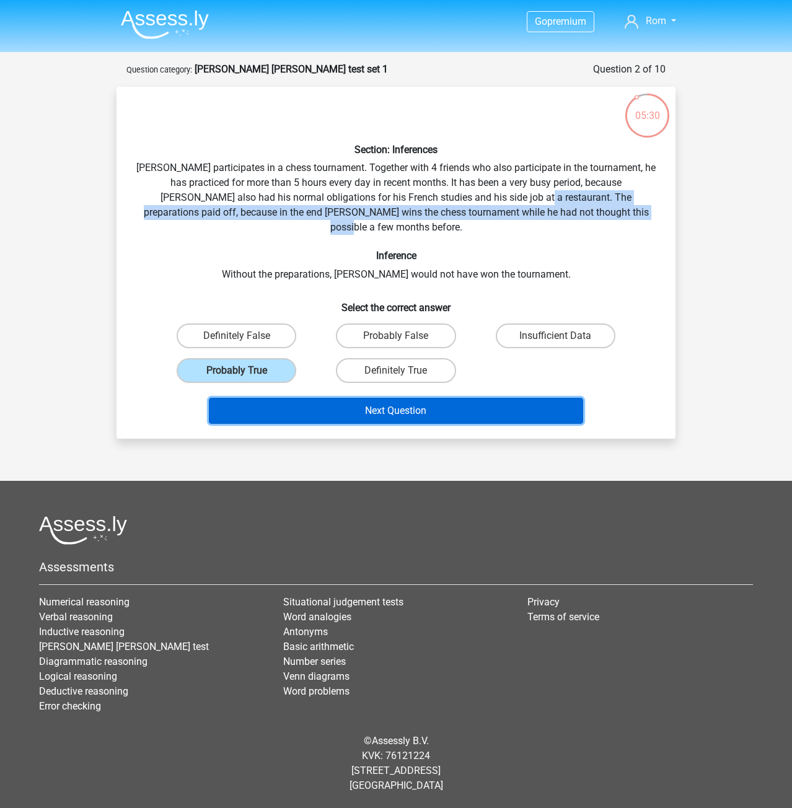
click at [427, 398] on button "Next Question" at bounding box center [396, 411] width 375 height 26
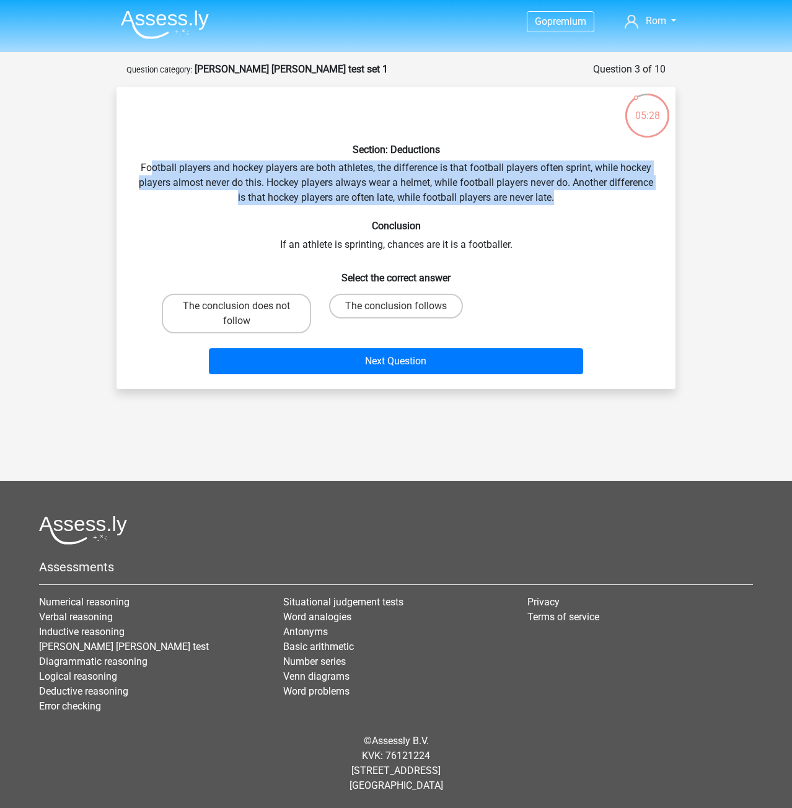
drag, startPoint x: 151, startPoint y: 164, endPoint x: 616, endPoint y: 199, distance: 466.7
click at [616, 199] on div "Section: Deductions Football players and hockey players are both athletes, the …" at bounding box center [395, 238] width 549 height 283
click at [612, 202] on div "Section: Deductions Football players and hockey players are both athletes, the …" at bounding box center [395, 238] width 549 height 283
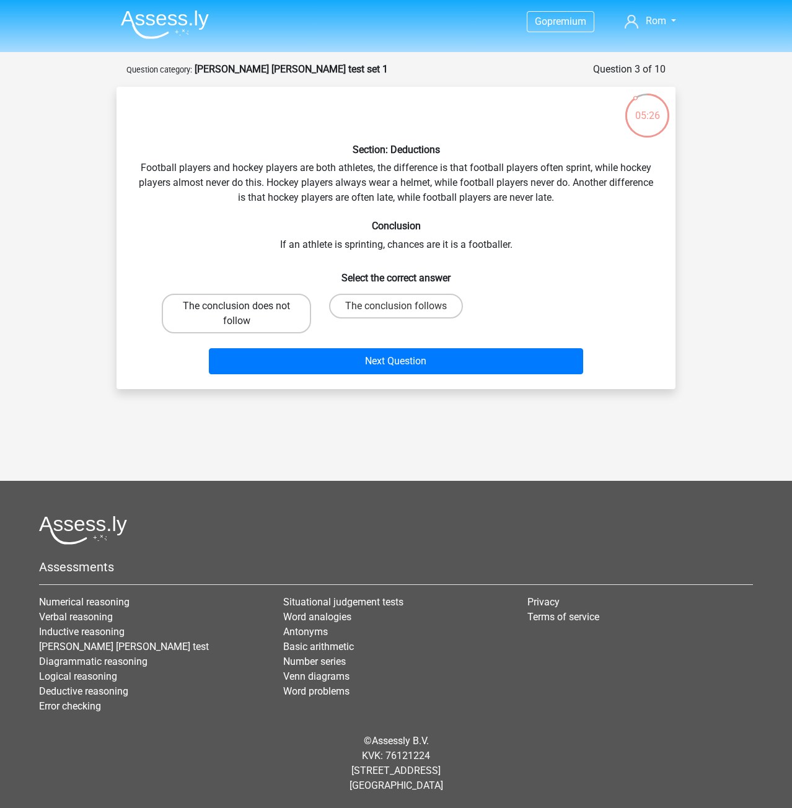
click at [274, 322] on label "The conclusion does not follow" at bounding box center [236, 314] width 149 height 40
click at [245, 314] on input "The conclusion does not follow" at bounding box center [241, 310] width 8 height 8
radio input "true"
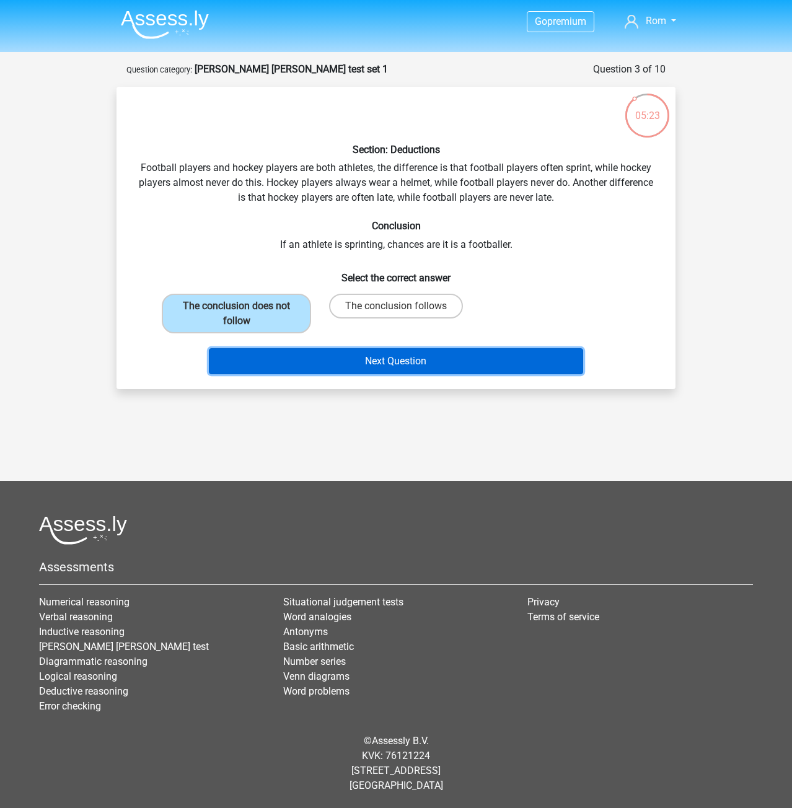
click at [325, 371] on button "Next Question" at bounding box center [396, 361] width 375 height 26
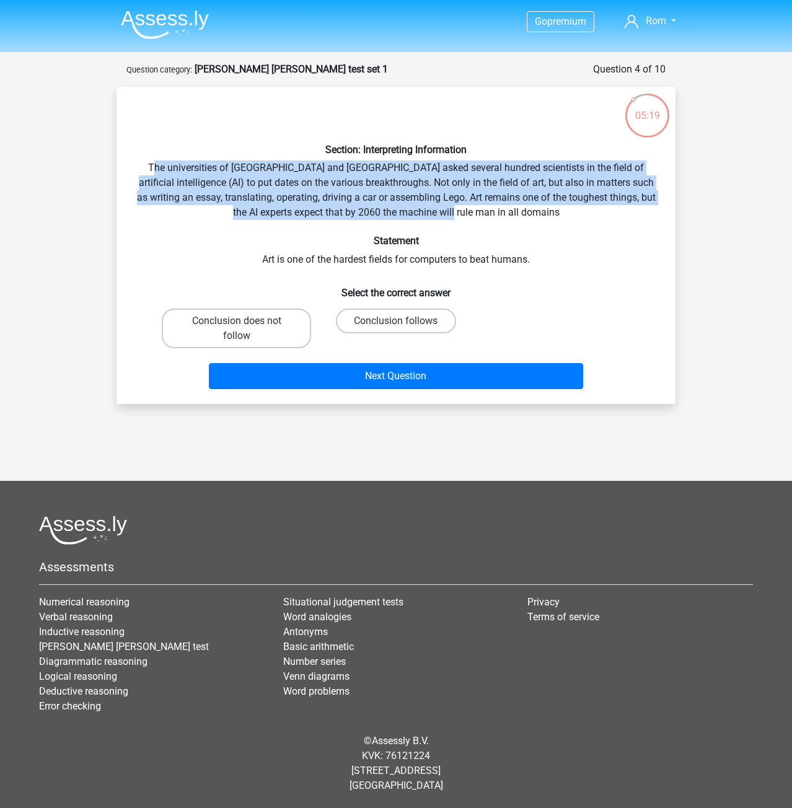
drag, startPoint x: 155, startPoint y: 164, endPoint x: 626, endPoint y: 216, distance: 474.0
click at [630, 216] on div "Section: Interpreting Information The universities of Oxford and Yale asked sev…" at bounding box center [395, 245] width 549 height 297
click at [206, 167] on div "Section: Interpreting Information The universities of Oxford and Yale asked sev…" at bounding box center [395, 245] width 549 height 297
drag, startPoint x: 141, startPoint y: 161, endPoint x: 615, endPoint y: 212, distance: 476.2
click at [615, 212] on div "Section: Interpreting Information The universities of Oxford and Yale asked sev…" at bounding box center [395, 245] width 549 height 297
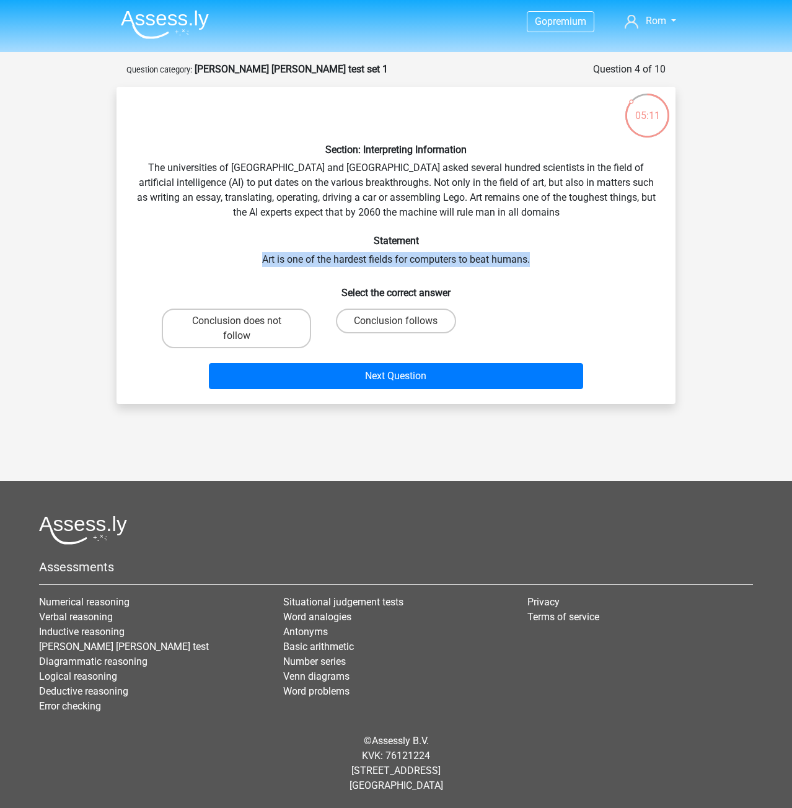
drag, startPoint x: 260, startPoint y: 256, endPoint x: 470, endPoint y: 323, distance: 220.5
click at [559, 255] on div "Section: Interpreting Information The universities of Oxford and Yale asked sev…" at bounding box center [395, 245] width 549 height 297
click at [360, 324] on label "Conclusion follows" at bounding box center [396, 321] width 120 height 25
click at [396, 324] on input "Conclusion follows" at bounding box center [400, 325] width 8 height 8
radio input "true"
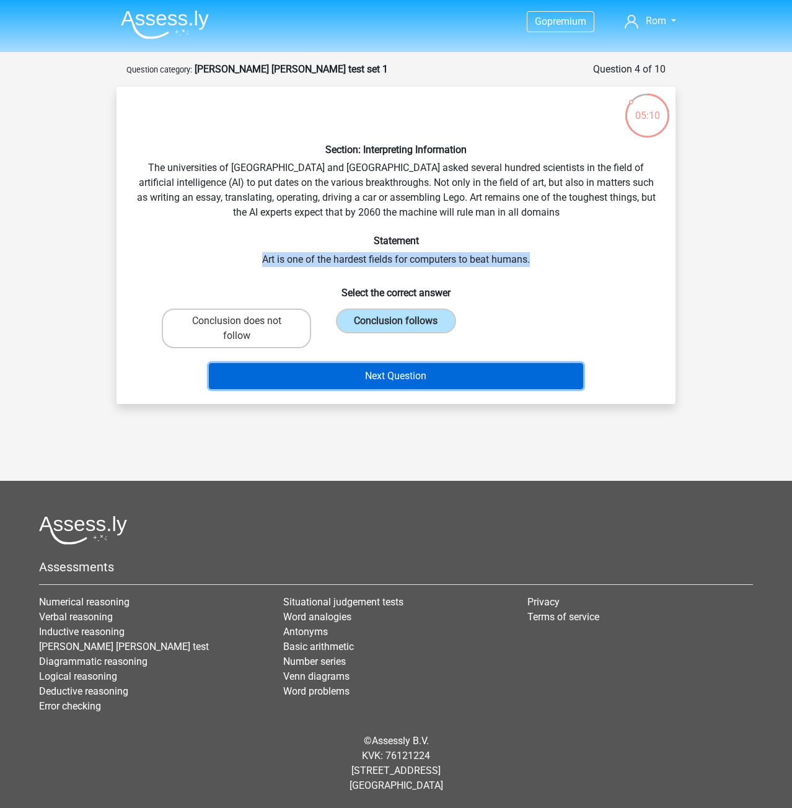
click at [348, 378] on button "Next Question" at bounding box center [396, 376] width 375 height 26
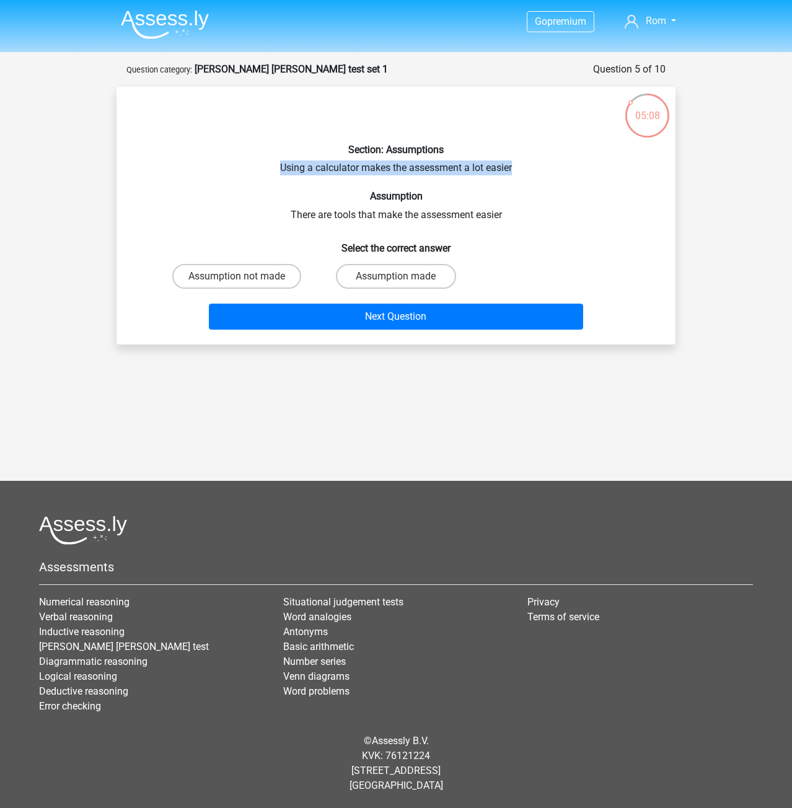
drag, startPoint x: 276, startPoint y: 162, endPoint x: 526, endPoint y: 163, distance: 249.8
click at [526, 163] on div "Section: Assumptions Using a calculator makes the assessment a lot easier Assum…" at bounding box center [395, 216] width 549 height 238
drag, startPoint x: 281, startPoint y: 214, endPoint x: 321, endPoint y: 215, distance: 40.3
click at [310, 215] on div "Section: Assumptions Using a calculator makes the assessment a lot easier Assum…" at bounding box center [395, 216] width 549 height 238
click at [373, 277] on label "Assumption made" at bounding box center [396, 276] width 120 height 25
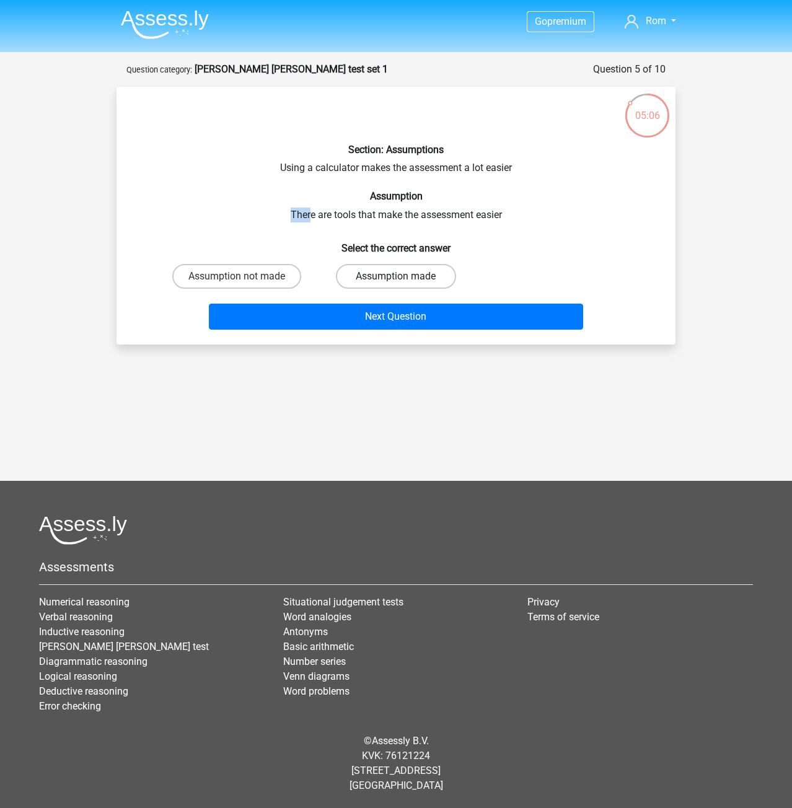
click at [396, 277] on input "Assumption made" at bounding box center [400, 280] width 8 height 8
radio input "true"
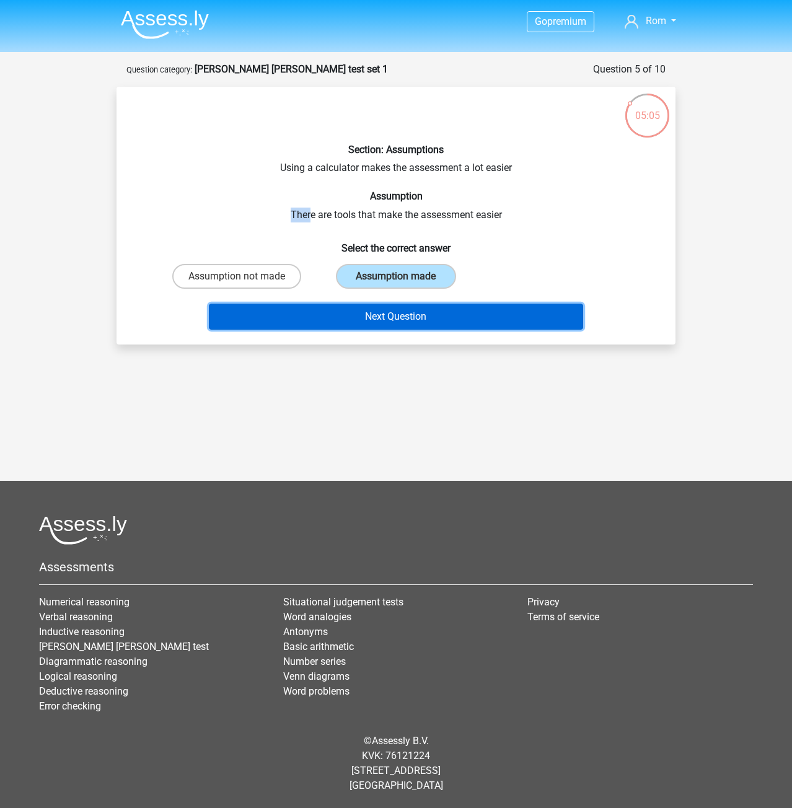
click at [386, 315] on button "Next Question" at bounding box center [396, 317] width 375 height 26
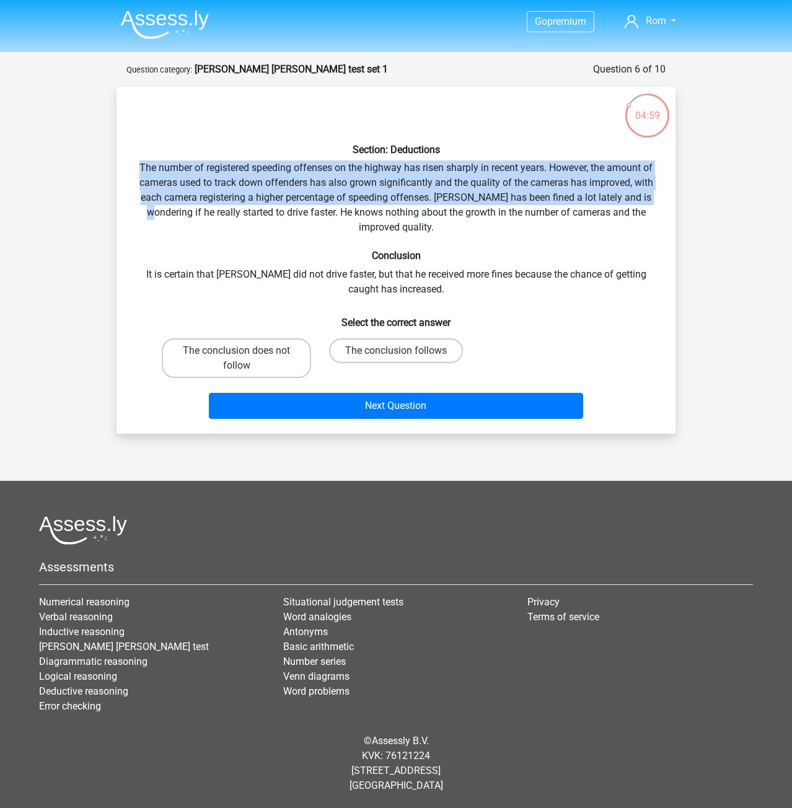
drag, startPoint x: 139, startPoint y: 168, endPoint x: 663, endPoint y: 202, distance: 524.8
click at [663, 202] on div "Section: Deductions The number of registered speeding offenses on the highway h…" at bounding box center [395, 260] width 549 height 327
click at [328, 203] on div "Section: Deductions The number of registered speeding offenses on the highway h…" at bounding box center [395, 260] width 549 height 327
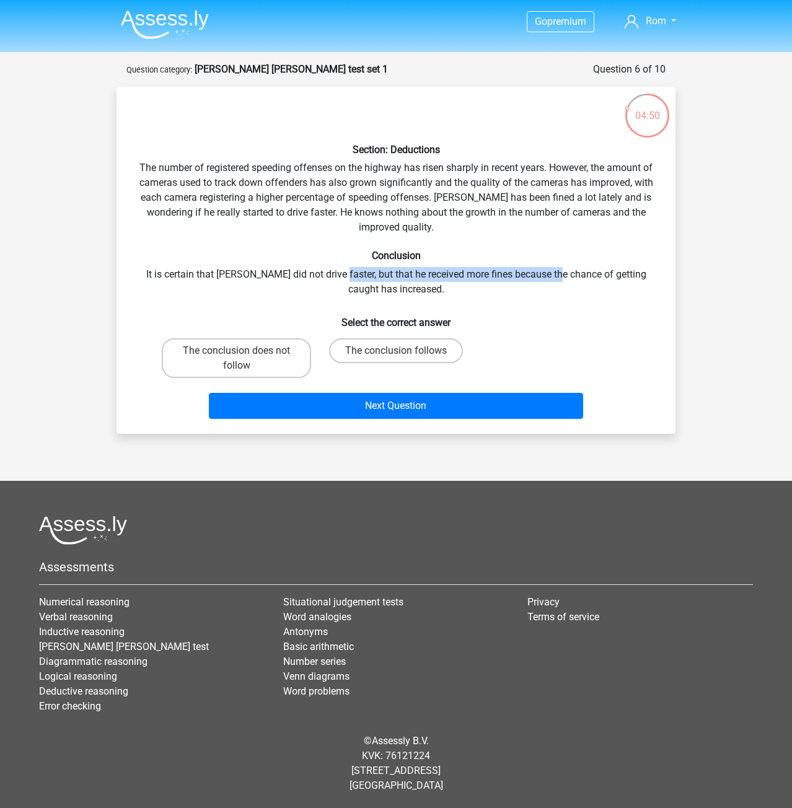
drag, startPoint x: 328, startPoint y: 275, endPoint x: 552, endPoint y: 268, distance: 223.8
click at [552, 268] on div "Section: Deductions The number of registered speeding offenses on the highway h…" at bounding box center [395, 260] width 549 height 327
click at [531, 273] on div "Section: Deductions The number of registered speeding offenses on the highway h…" at bounding box center [395, 260] width 549 height 327
click at [331, 256] on h6 "Conclusion" at bounding box center [395, 256] width 519 height 12
click at [261, 363] on label "The conclusion does not follow" at bounding box center [236, 358] width 149 height 40
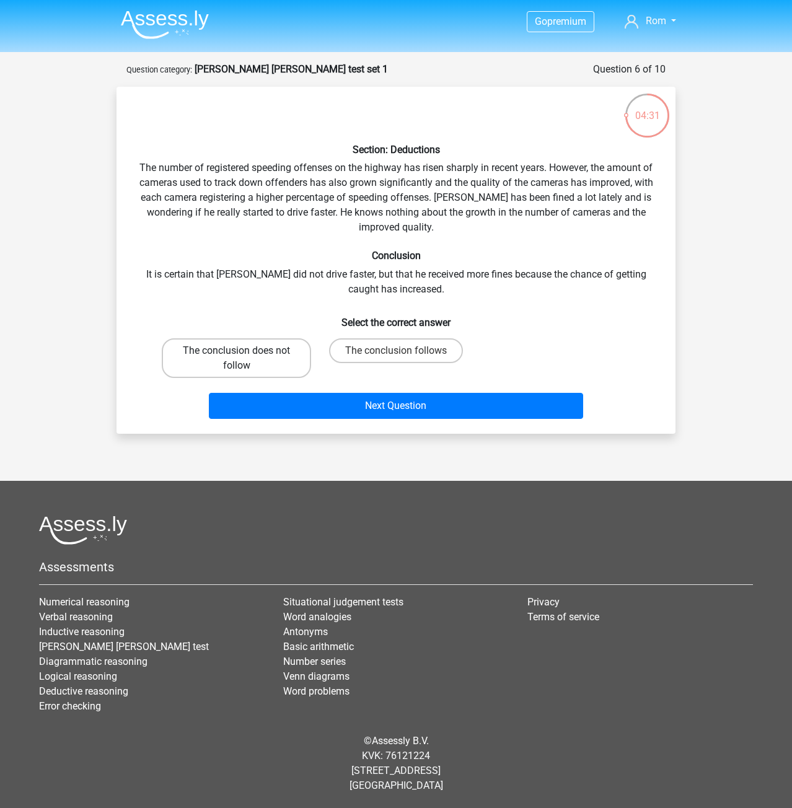
click at [245, 359] on input "The conclusion does not follow" at bounding box center [241, 355] width 8 height 8
radio input "true"
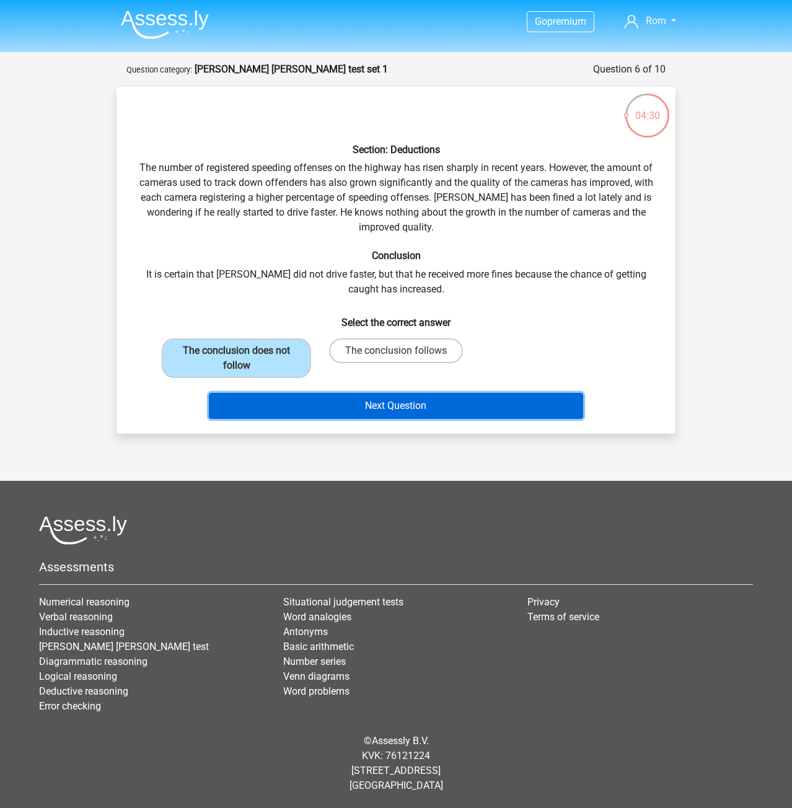
click at [322, 414] on button "Next Question" at bounding box center [396, 406] width 375 height 26
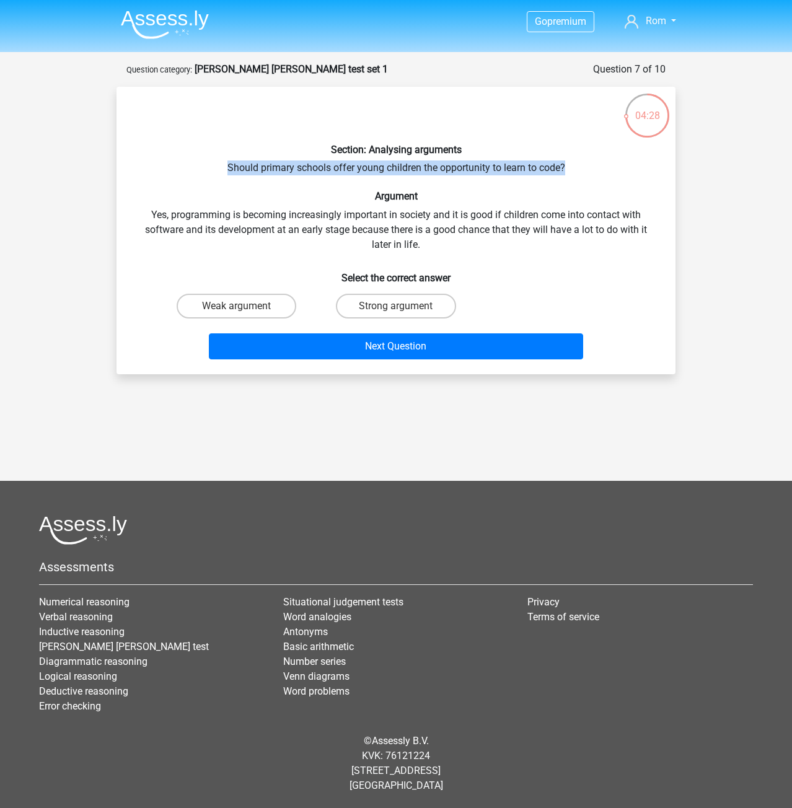
drag, startPoint x: 223, startPoint y: 164, endPoint x: 579, endPoint y: 170, distance: 355.8
click at [579, 170] on div "Section: Analysing arguments Should primary schools offer young children the op…" at bounding box center [395, 231] width 549 height 268
click at [446, 230] on div "Section: Analysing arguments Should primary schools offer young children the op…" at bounding box center [395, 231] width 549 height 268
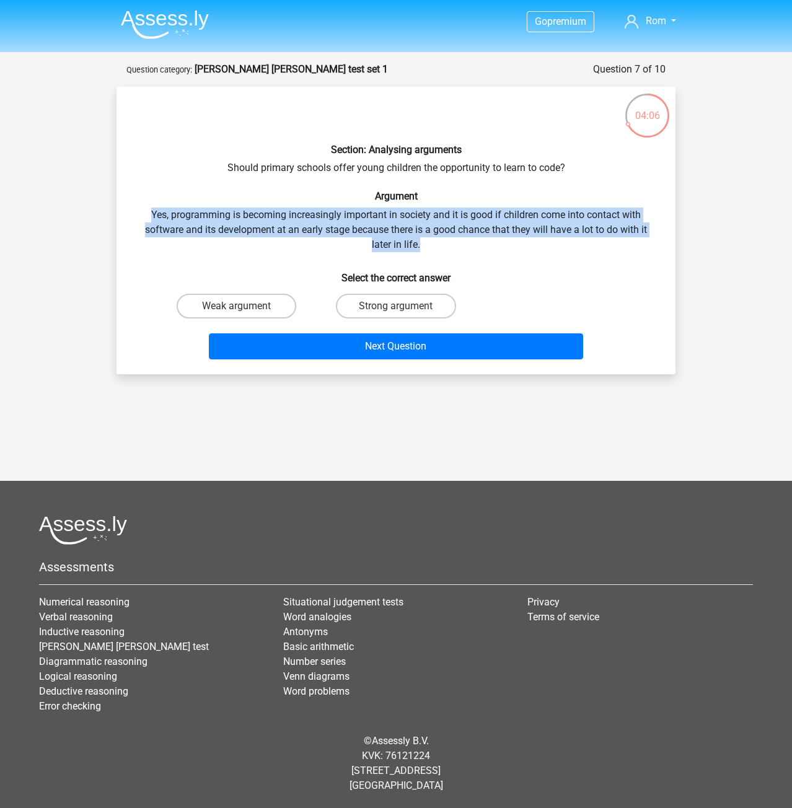
drag, startPoint x: 149, startPoint y: 211, endPoint x: 650, endPoint y: 244, distance: 501.2
click at [650, 244] on div "Section: Analysing arguments Should primary schools offer young children the op…" at bounding box center [395, 231] width 549 height 268
drag, startPoint x: 409, startPoint y: 305, endPoint x: 413, endPoint y: 310, distance: 6.6
click at [409, 306] on label "Strong argument" at bounding box center [396, 306] width 120 height 25
click at [404, 306] on input "Strong argument" at bounding box center [400, 310] width 8 height 8
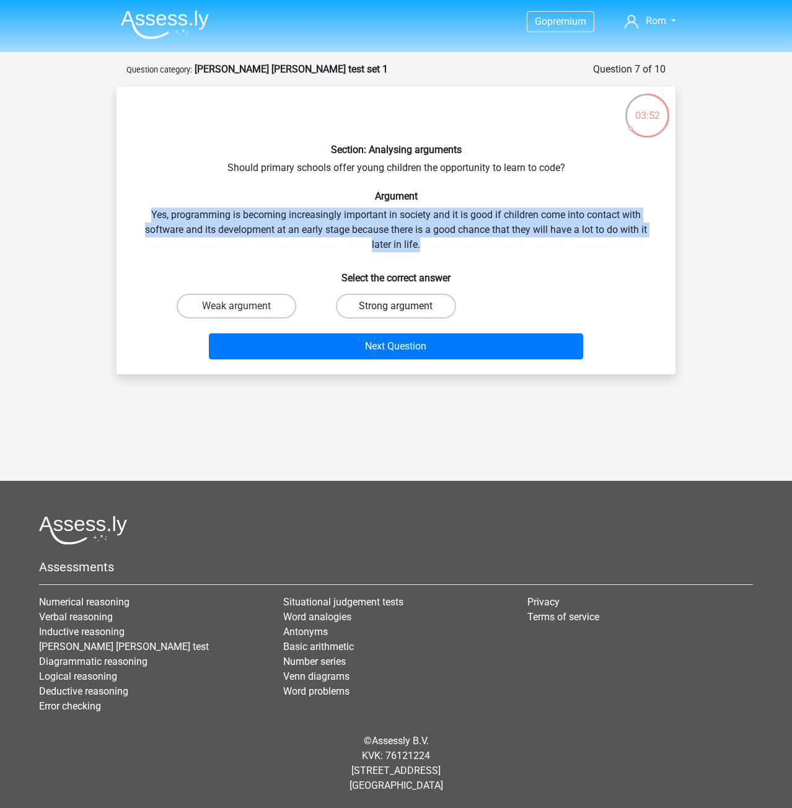
radio input "true"
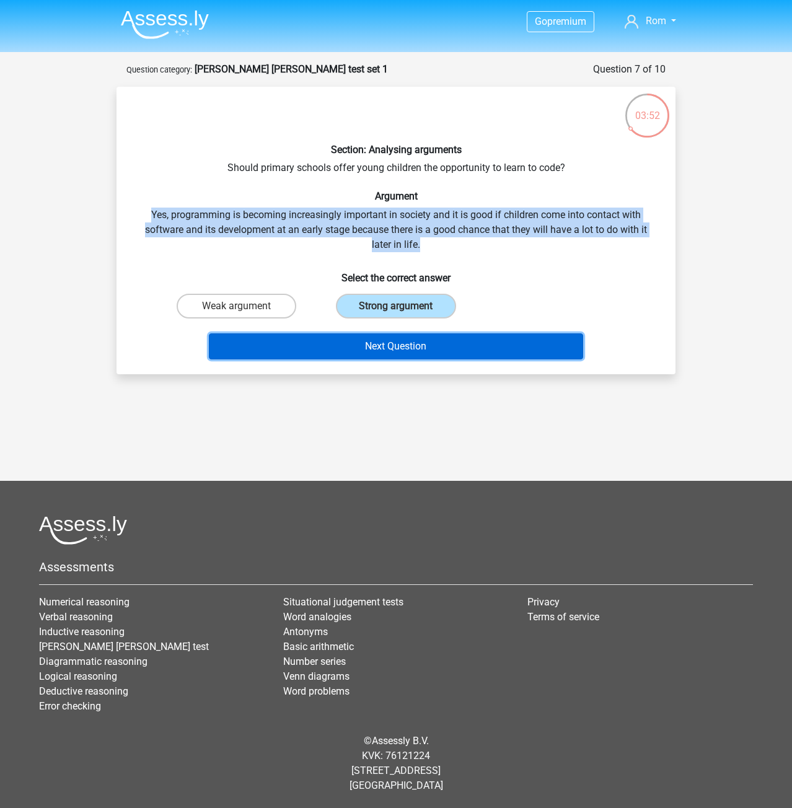
click at [419, 348] on button "Next Question" at bounding box center [396, 346] width 375 height 26
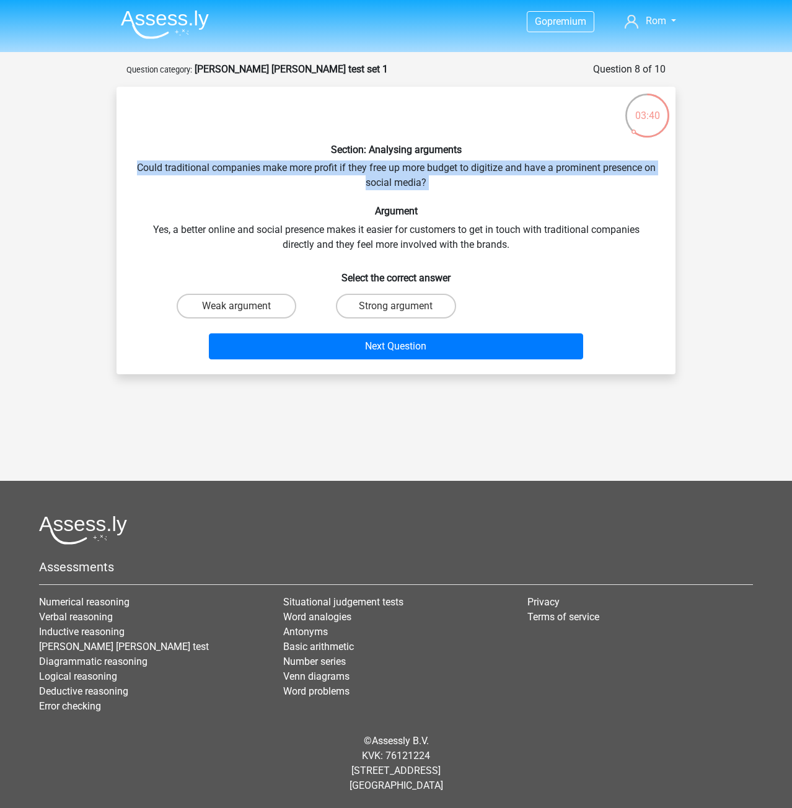
drag, startPoint x: 140, startPoint y: 166, endPoint x: 573, endPoint y: 210, distance: 434.8
click at [626, 198] on div "Section: Analysing arguments Could traditional companies make more profit if th…" at bounding box center [395, 231] width 549 height 268
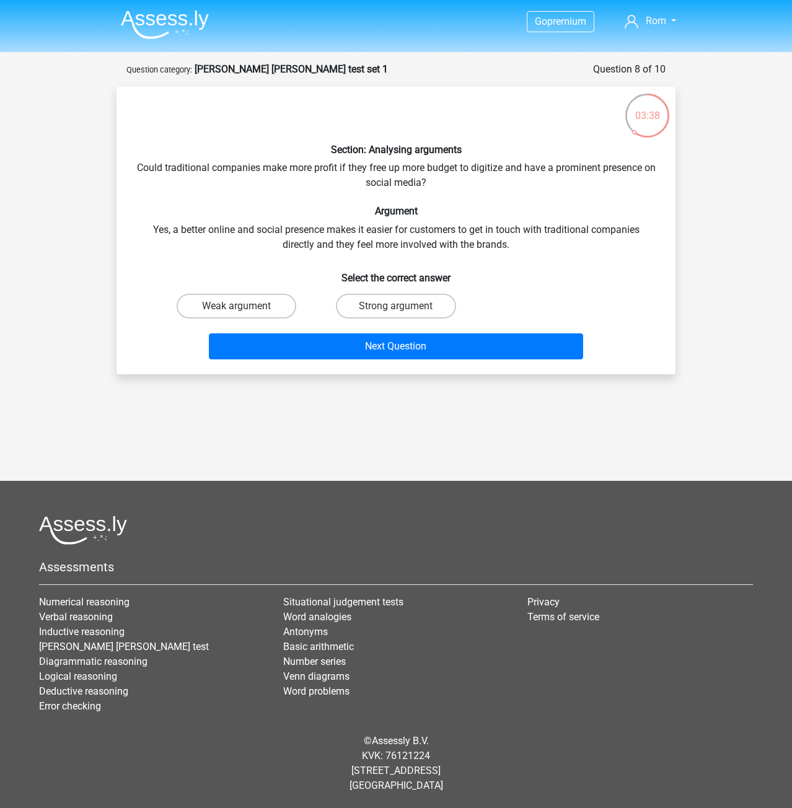
click at [205, 240] on div "Section: Analysing arguments Could traditional companies make more profit if th…" at bounding box center [395, 231] width 549 height 268
drag, startPoint x: 325, startPoint y: 170, endPoint x: 346, endPoint y: 170, distance: 21.1
click at [346, 170] on div "Section: Analysing arguments Could traditional companies make more profit if th…" at bounding box center [395, 231] width 549 height 268
click at [262, 300] on label "Weak argument" at bounding box center [237, 306] width 120 height 25
click at [245, 306] on input "Weak argument" at bounding box center [241, 310] width 8 height 8
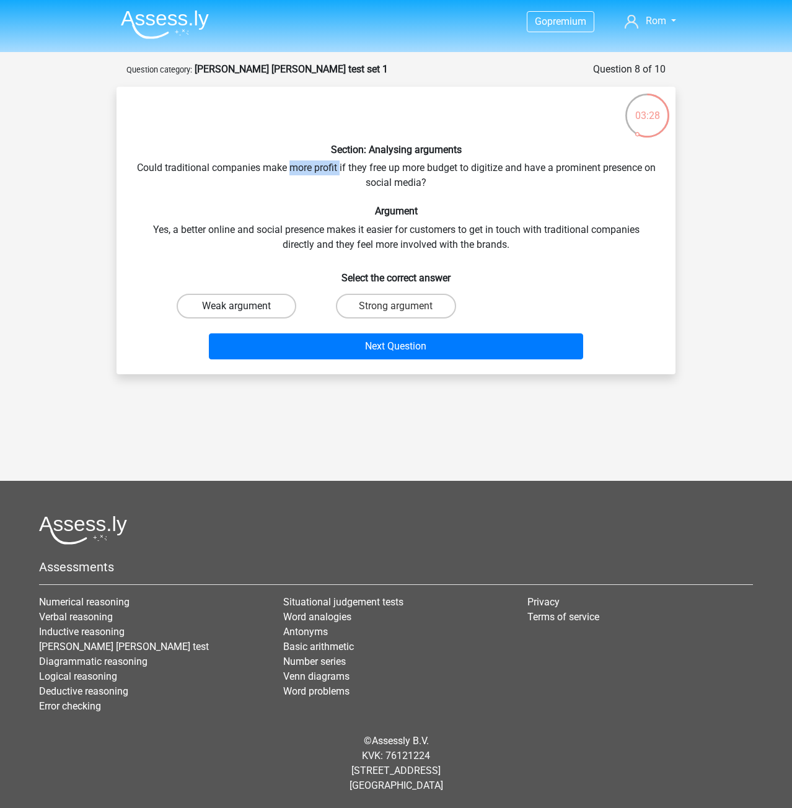
radio input "true"
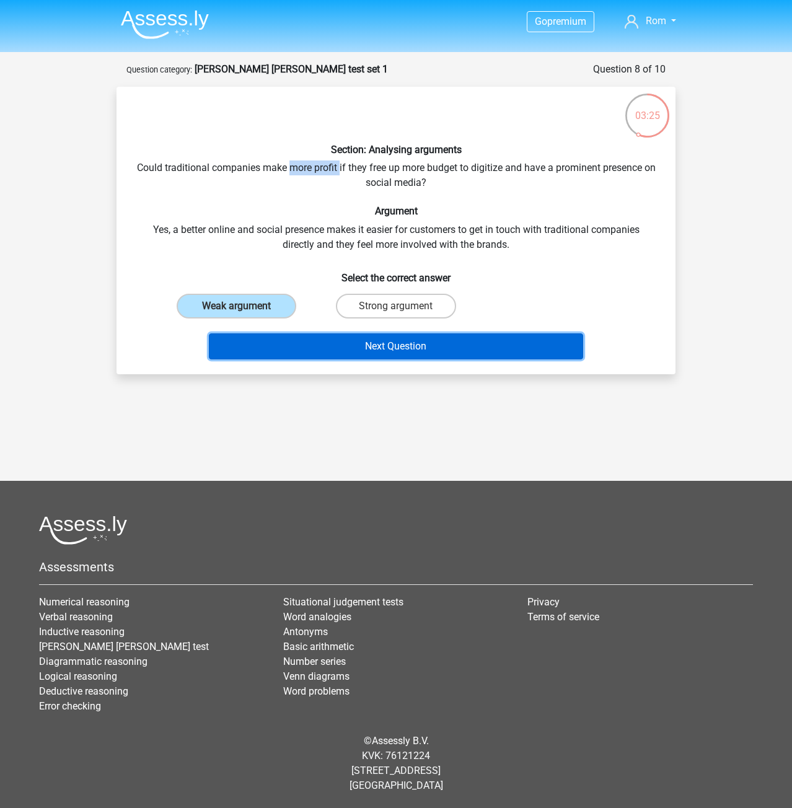
click at [339, 346] on button "Next Question" at bounding box center [396, 346] width 375 height 26
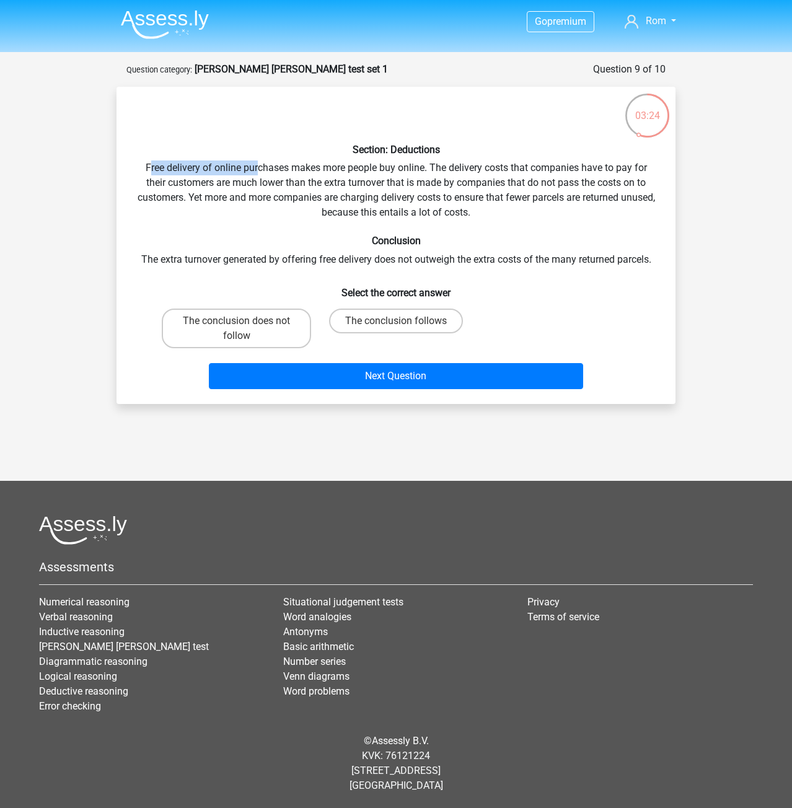
drag, startPoint x: 148, startPoint y: 165, endPoint x: 259, endPoint y: 170, distance: 111.7
click at [259, 170] on div "Section: Deductions Free delivery of online purchases makes more people buy onl…" at bounding box center [395, 245] width 549 height 297
click at [263, 167] on div "Section: Deductions Free delivery of online purchases makes more people buy onl…" at bounding box center [395, 245] width 549 height 297
drag, startPoint x: 149, startPoint y: 165, endPoint x: 426, endPoint y: 170, distance: 277.7
click at [426, 170] on div "Section: Deductions Free delivery of online purchases makes more people buy onl…" at bounding box center [395, 245] width 549 height 297
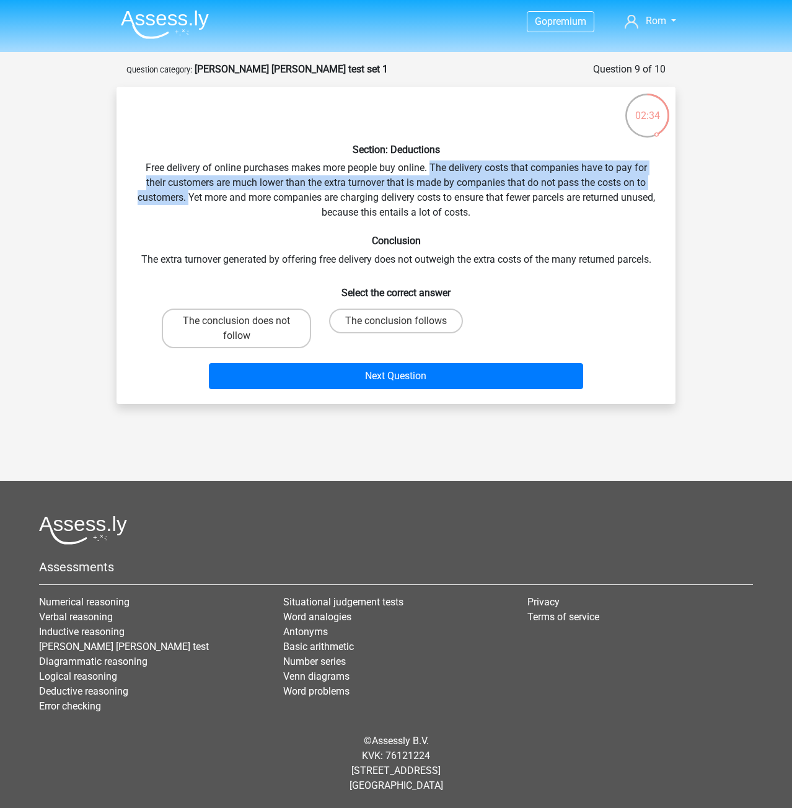
drag, startPoint x: 495, startPoint y: 165, endPoint x: 205, endPoint y: 201, distance: 292.3
click at [204, 199] on div "Section: Deductions Free delivery of online purchases makes more people buy onl…" at bounding box center [395, 245] width 549 height 297
click at [391, 316] on label "The conclusion follows" at bounding box center [396, 321] width 134 height 25
click at [396, 321] on input "The conclusion follows" at bounding box center [400, 325] width 8 height 8
radio input "true"
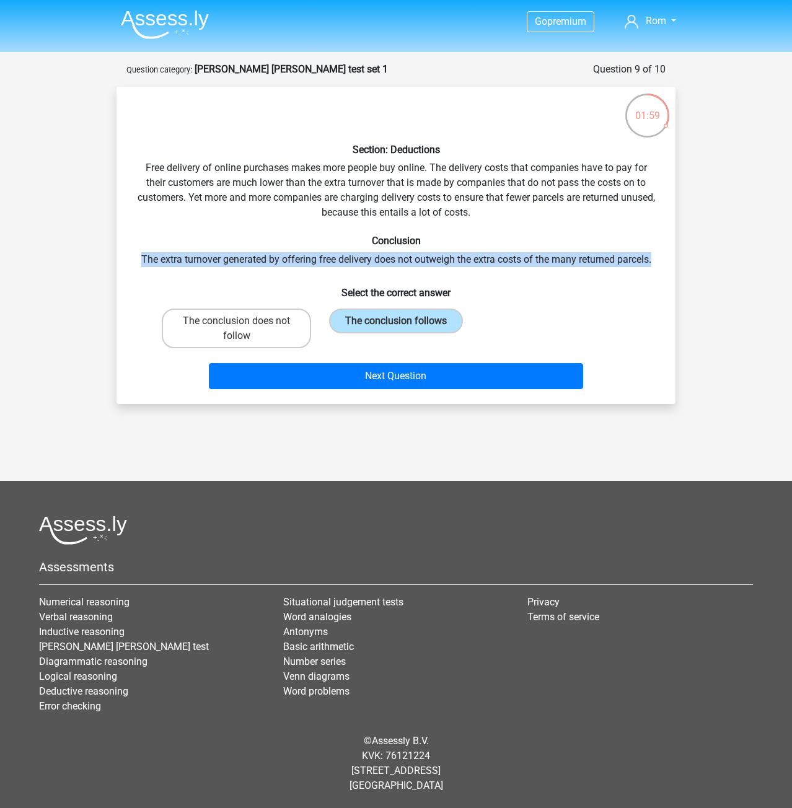
drag, startPoint x: 133, startPoint y: 257, endPoint x: 665, endPoint y: 260, distance: 532.4
click at [665, 260] on div "Section: Deductions Free delivery of online purchases makes more people buy onl…" at bounding box center [395, 245] width 549 height 297
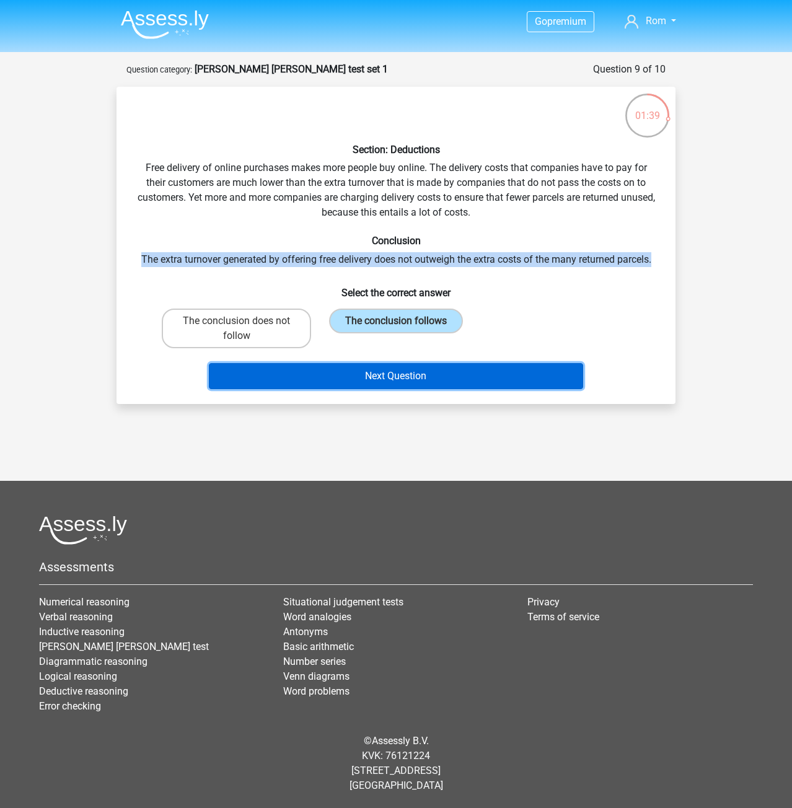
click at [520, 374] on button "Next Question" at bounding box center [396, 376] width 375 height 26
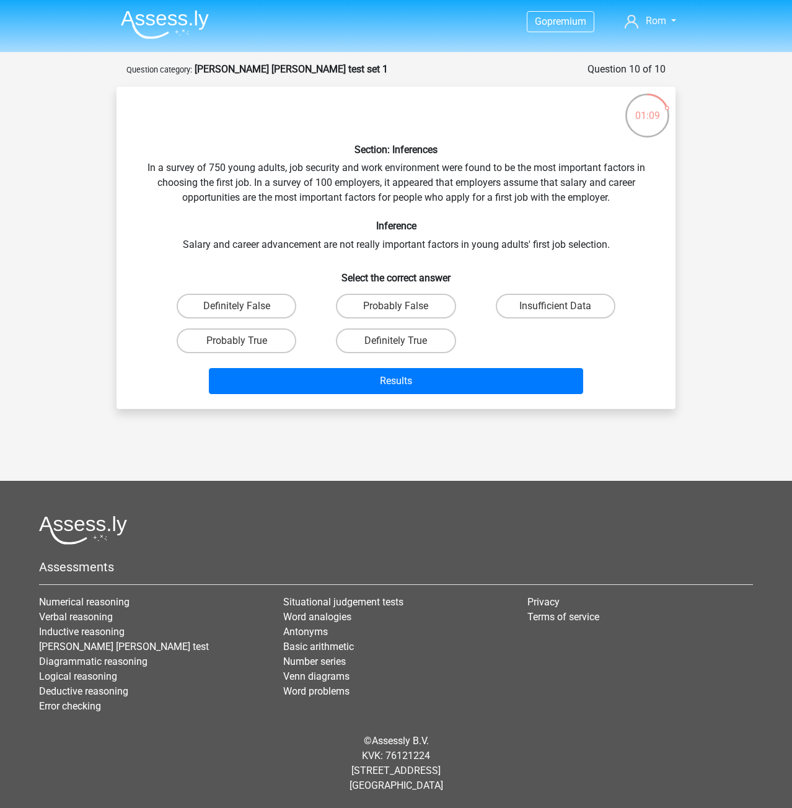
click at [563, 306] on input "Insufficient Data" at bounding box center [559, 310] width 8 height 8
radio input "true"
drag, startPoint x: 150, startPoint y: 165, endPoint x: 419, endPoint y: 159, distance: 269.0
click at [419, 159] on div "Section: Inferences In a survey of 750 young adults, job security and work envi…" at bounding box center [395, 248] width 549 height 302
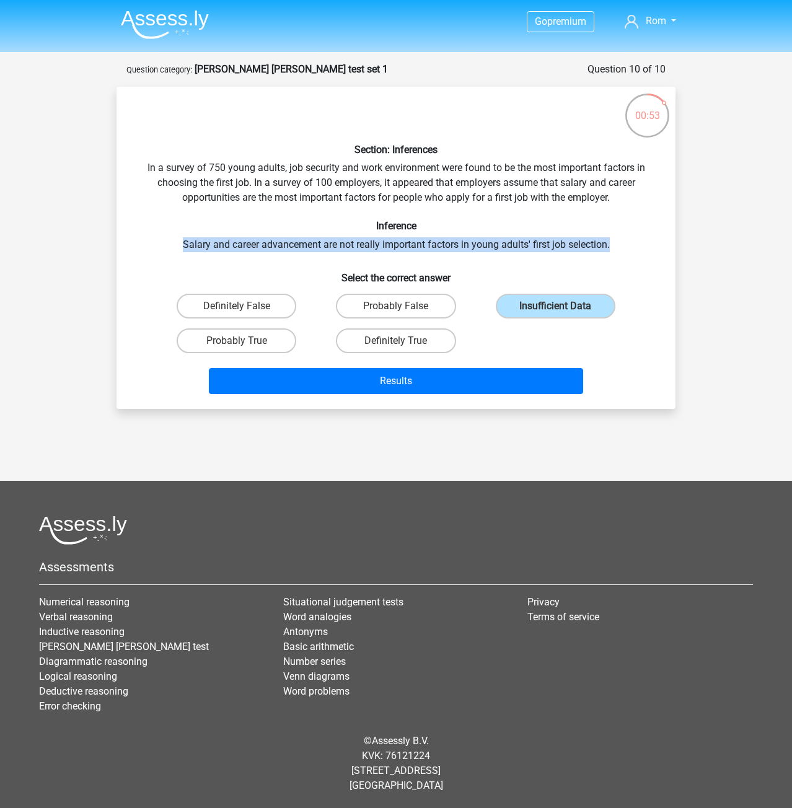
drag, startPoint x: 183, startPoint y: 245, endPoint x: 627, endPoint y: 245, distance: 443.1
click at [627, 245] on div "Section: Inferences In a survey of 750 young adults, job security and work envi…" at bounding box center [395, 248] width 549 height 302
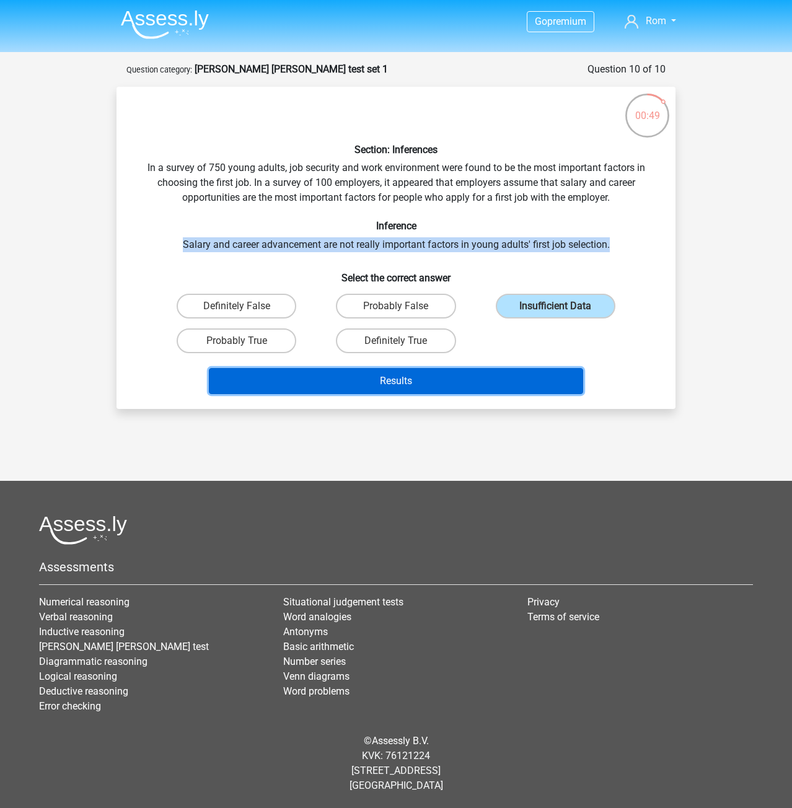
click at [514, 381] on button "Results" at bounding box center [396, 381] width 375 height 26
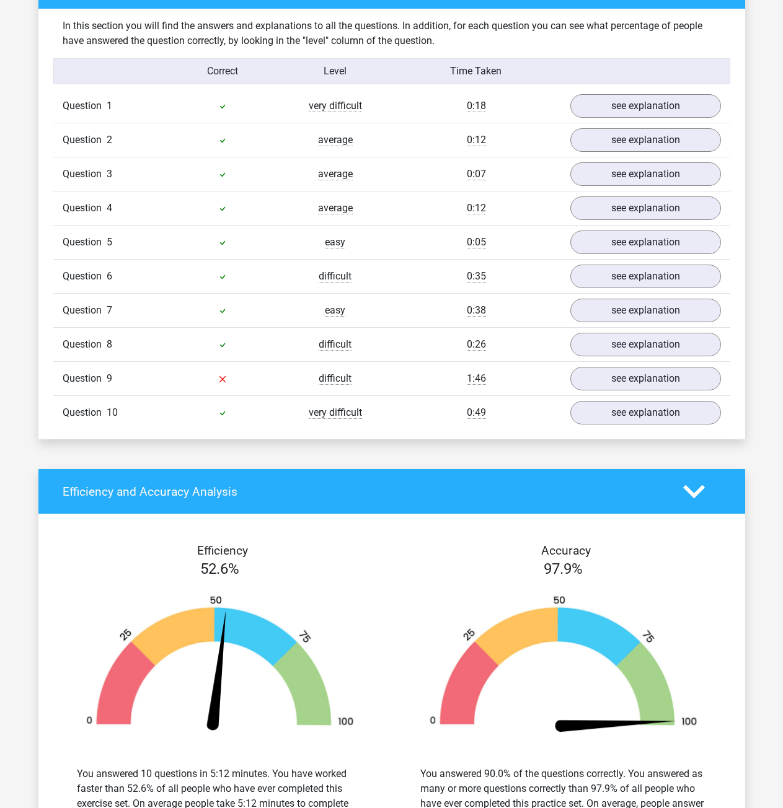
scroll to position [806, 0]
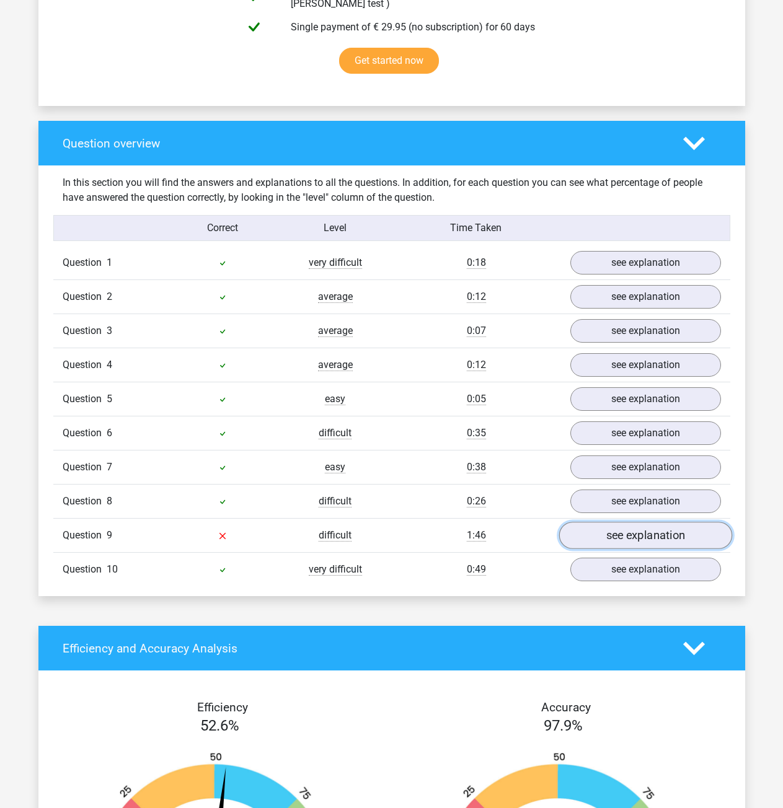
click at [636, 522] on link "see explanation" at bounding box center [644, 535] width 173 height 27
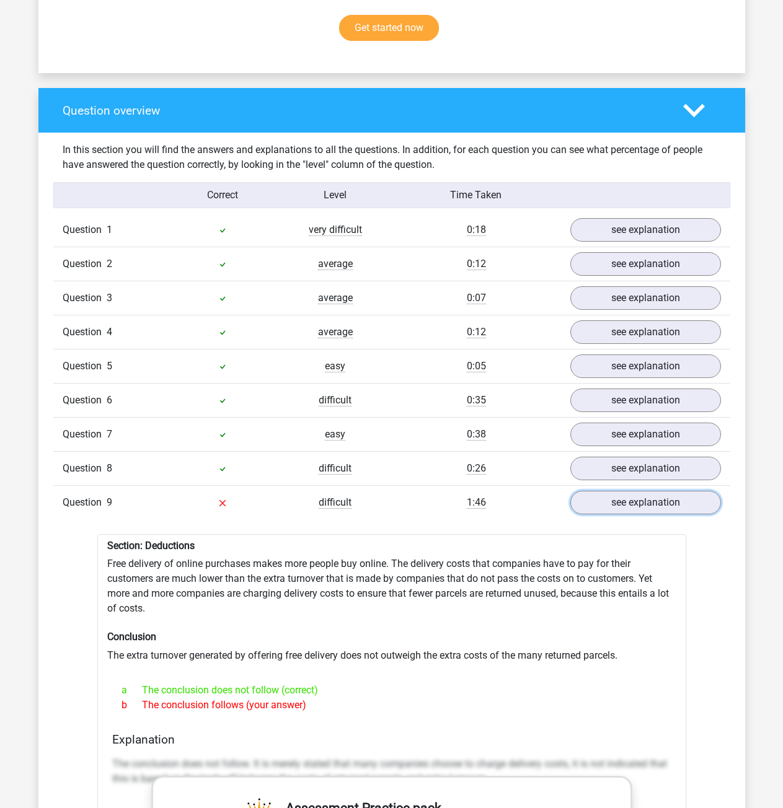
scroll to position [930, 0]
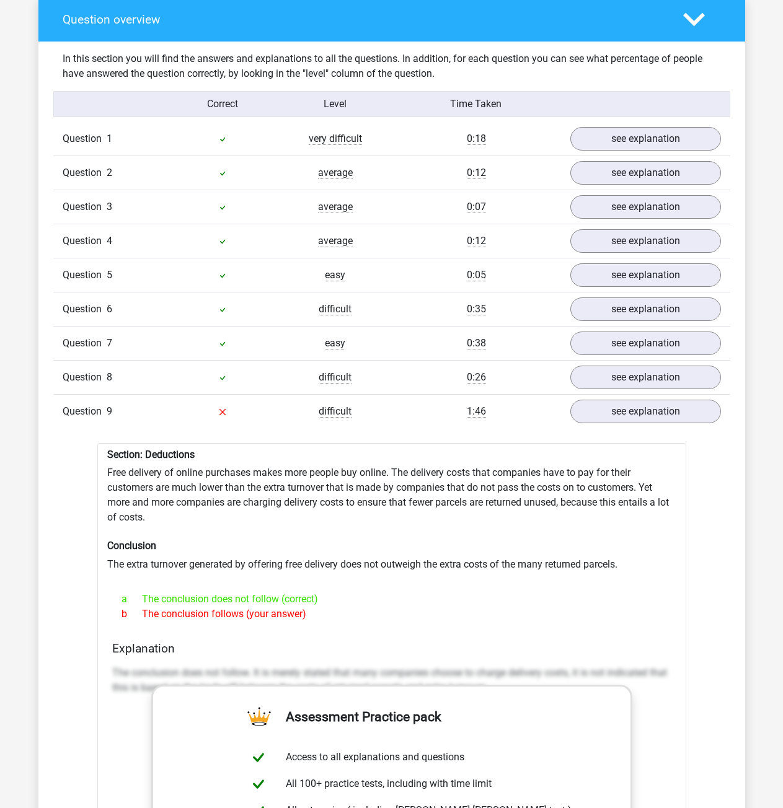
drag, startPoint x: 141, startPoint y: 588, endPoint x: 401, endPoint y: 584, distance: 260.3
click at [401, 592] on div "a The conclusion does not follow (correct)" at bounding box center [391, 599] width 559 height 15
drag, startPoint x: 293, startPoint y: 606, endPoint x: 131, endPoint y: 608, distance: 161.2
click at [130, 612] on div "b The conclusion follows (your answer)" at bounding box center [391, 614] width 559 height 15
drag, startPoint x: 138, startPoint y: 591, endPoint x: 434, endPoint y: 587, distance: 296.3
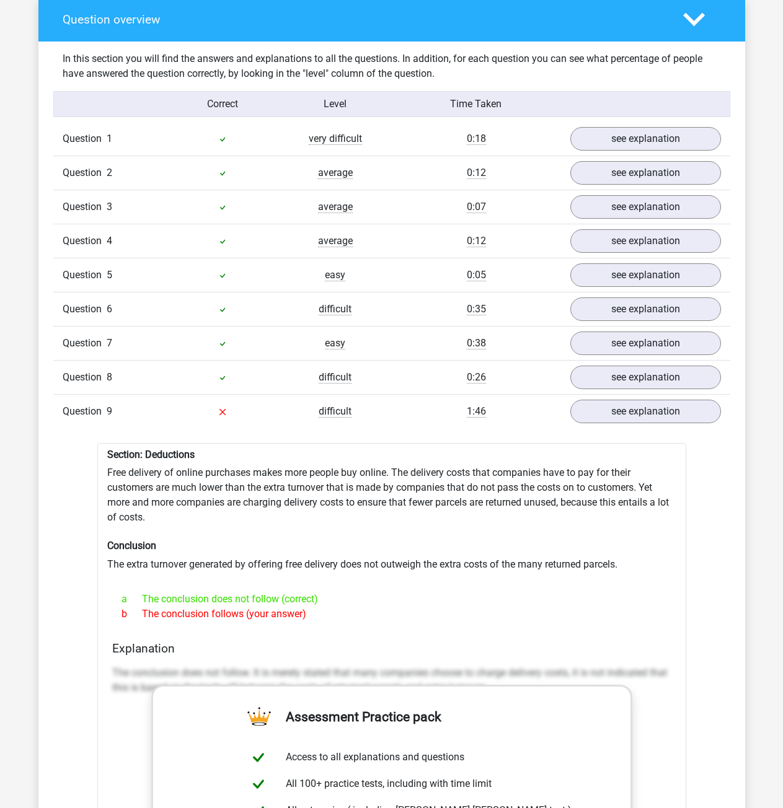
click at [424, 592] on div "a The conclusion does not follow (correct)" at bounding box center [391, 599] width 559 height 15
drag, startPoint x: 106, startPoint y: 555, endPoint x: 663, endPoint y: 558, distance: 557.2
click at [666, 557] on div "Section: Deductions Free delivery of online purchases makes more people buy onl…" at bounding box center [391, 766] width 589 height 646
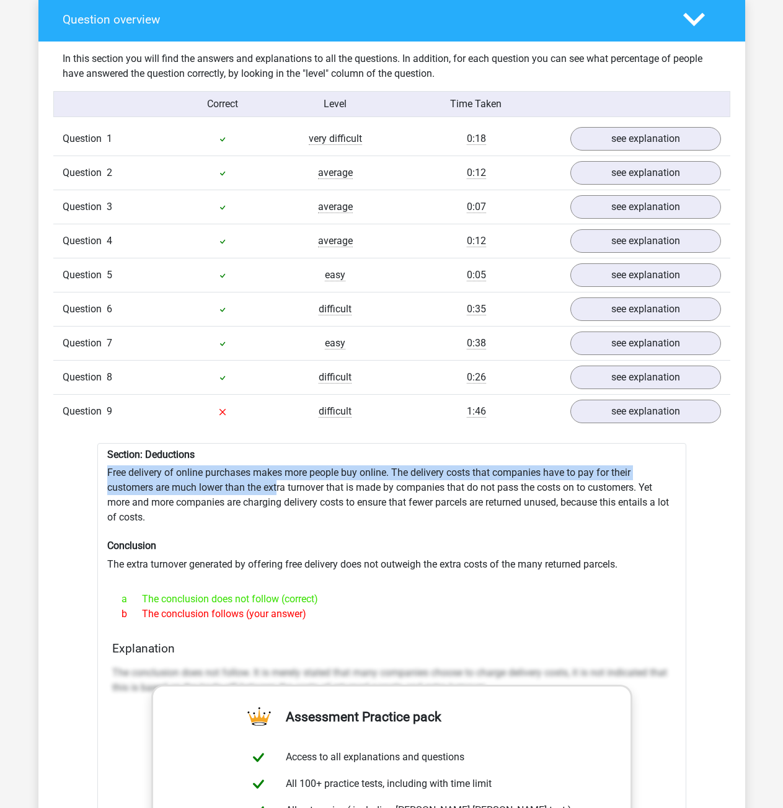
drag, startPoint x: 108, startPoint y: 465, endPoint x: 364, endPoint y: 470, distance: 255.4
click at [297, 481] on div "Section: Deductions Free delivery of online purchases makes more people buy onl…" at bounding box center [391, 766] width 589 height 646
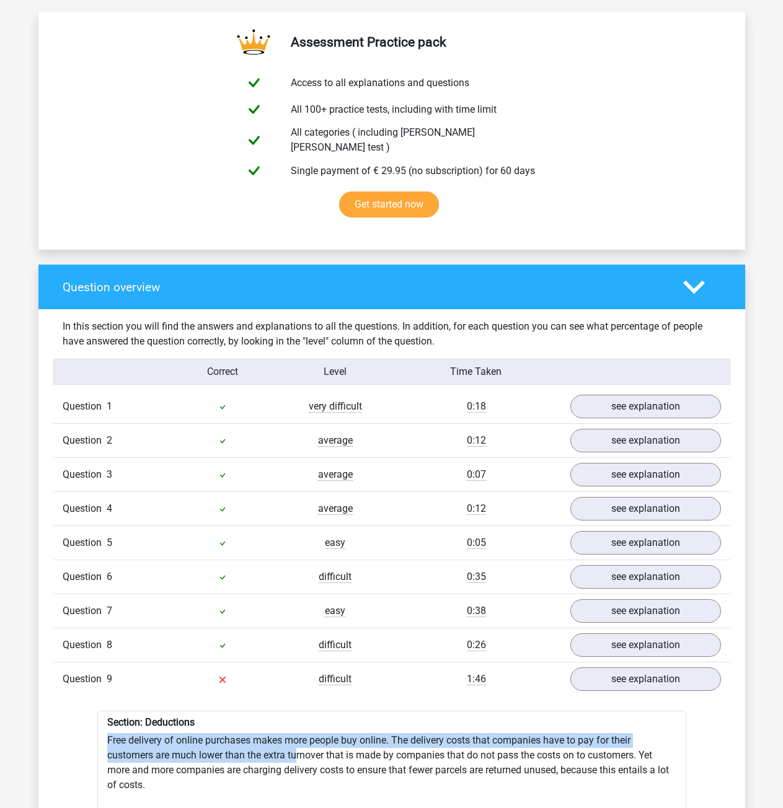
scroll to position [868, 0]
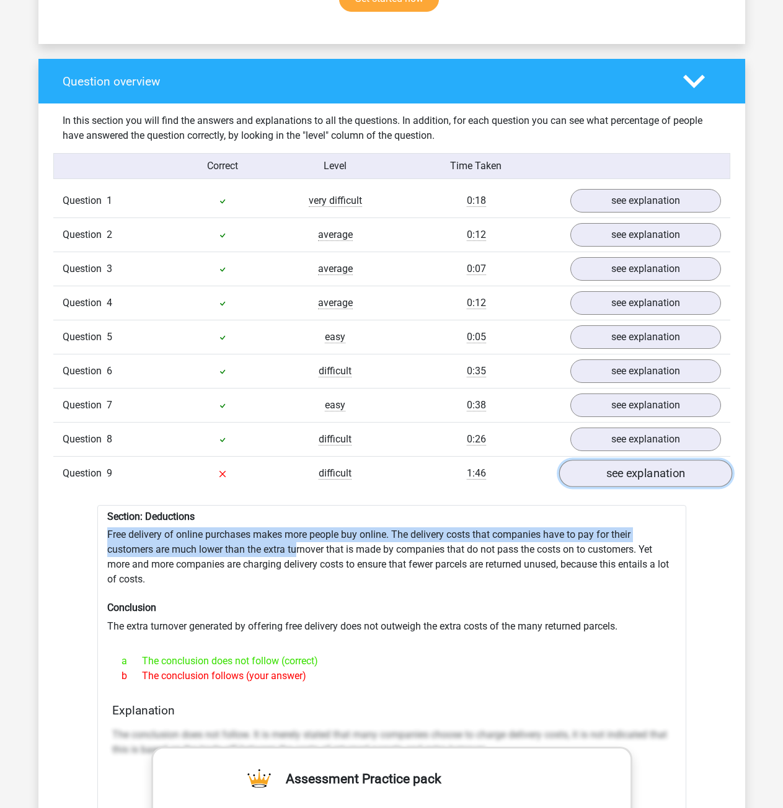
click at [627, 463] on link "see explanation" at bounding box center [644, 473] width 173 height 27
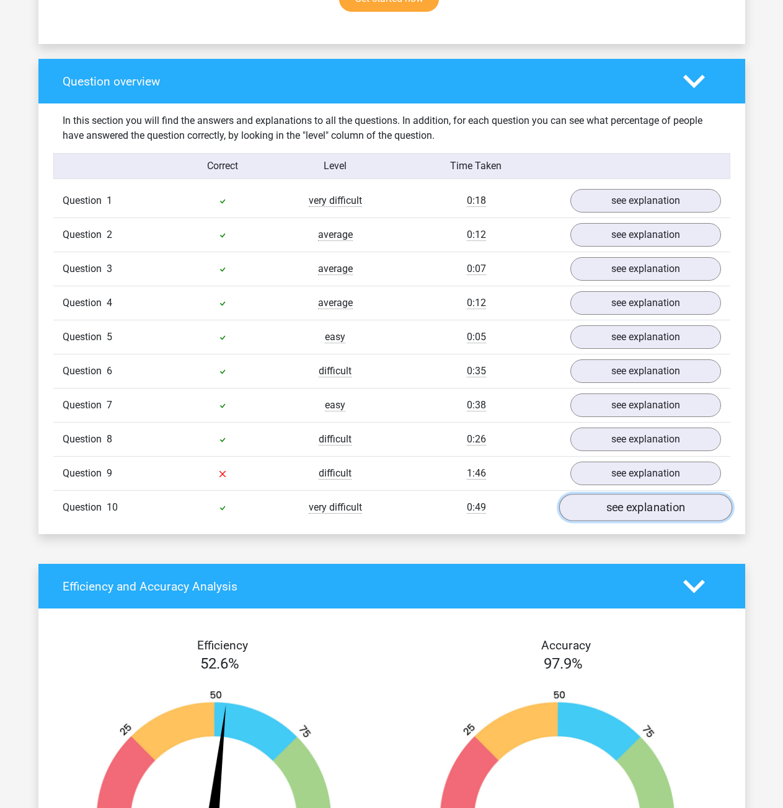
click at [591, 505] on link "see explanation" at bounding box center [644, 507] width 173 height 27
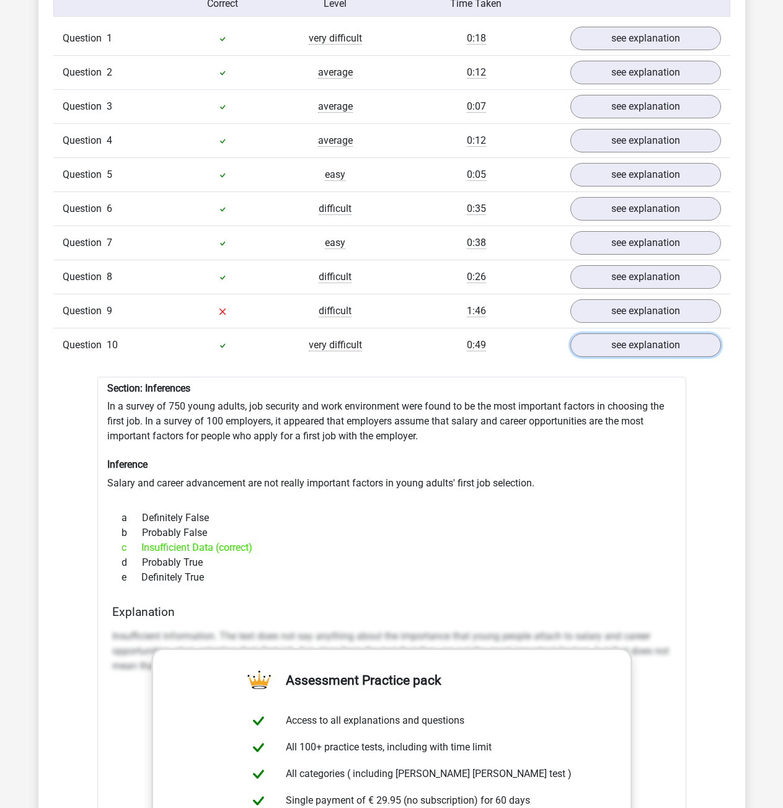
scroll to position [1054, 0]
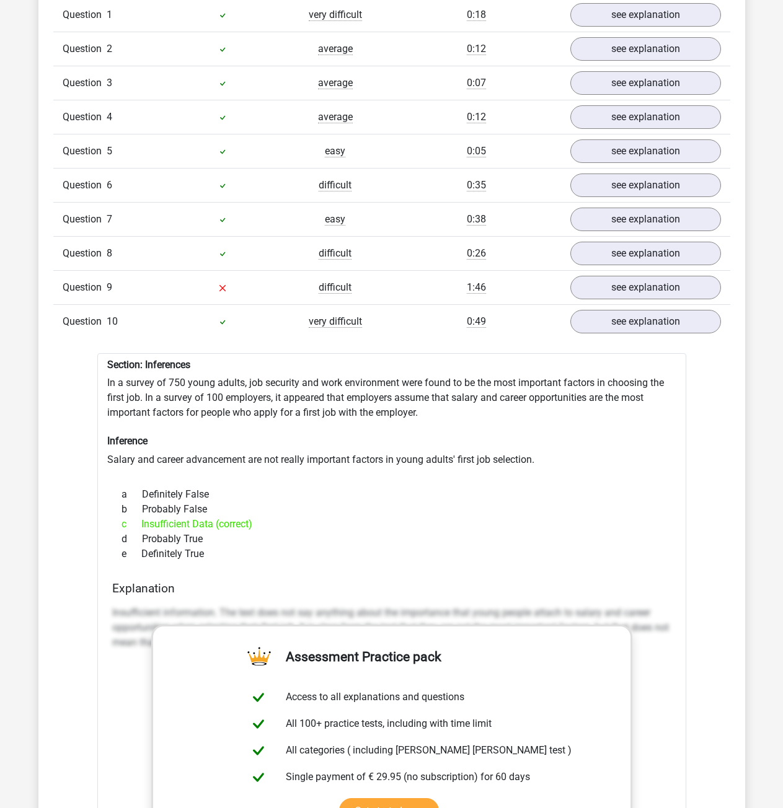
drag, startPoint x: 139, startPoint y: 518, endPoint x: 299, endPoint y: 518, distance: 159.3
click at [299, 518] on div "c Insufficient Data (correct)" at bounding box center [391, 524] width 559 height 15
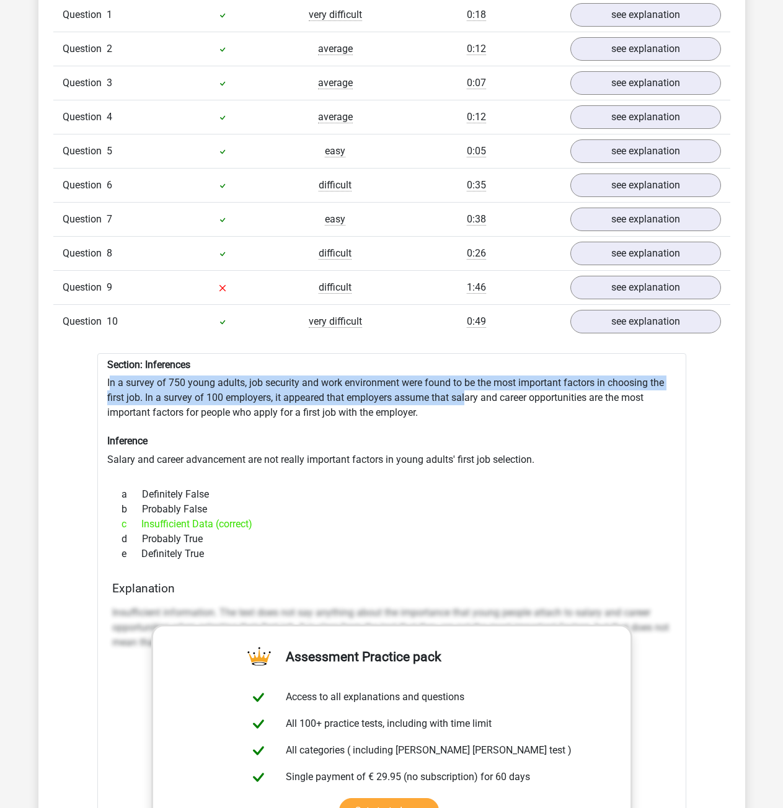
drag, startPoint x: 151, startPoint y: 368, endPoint x: 480, endPoint y: 395, distance: 329.6
click at [471, 397] on div "Section: Inferences In a survey of 750 young adults, job security and work envi…" at bounding box center [391, 691] width 589 height 676
click at [599, 308] on link "see explanation" at bounding box center [644, 321] width 173 height 27
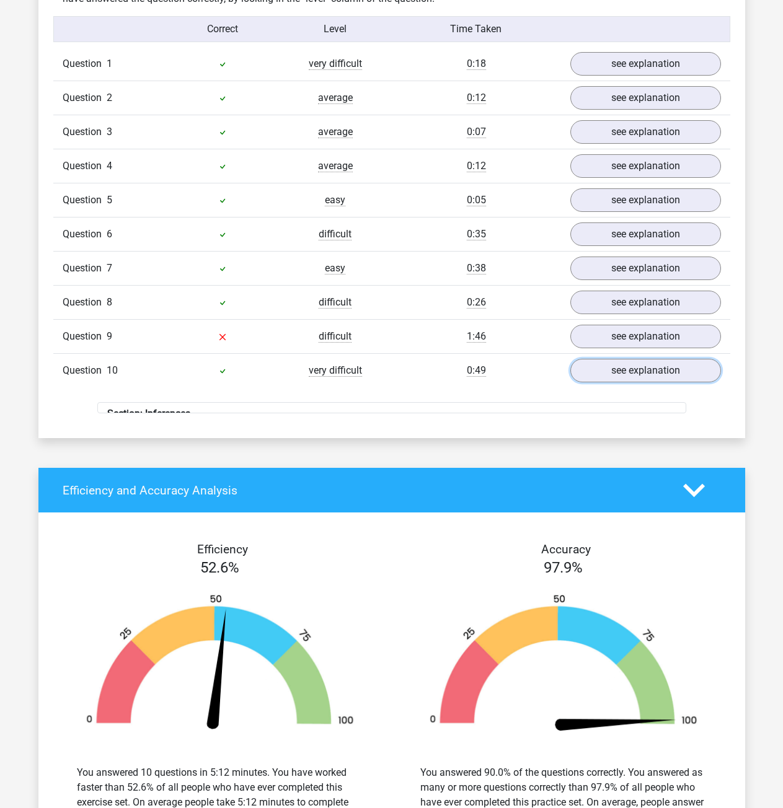
scroll to position [744, 0]
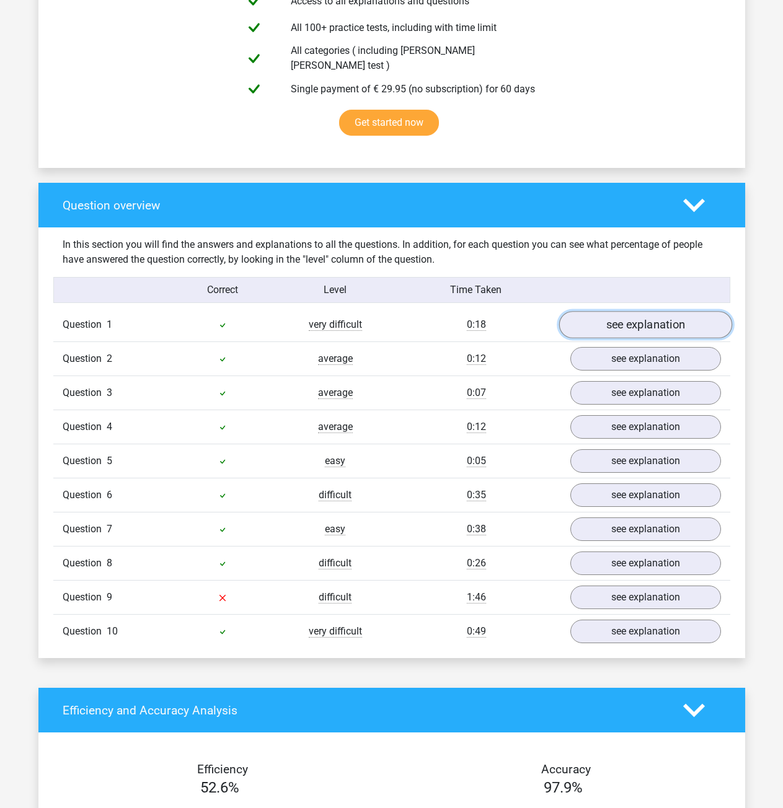
click at [616, 311] on link "see explanation" at bounding box center [644, 324] width 173 height 27
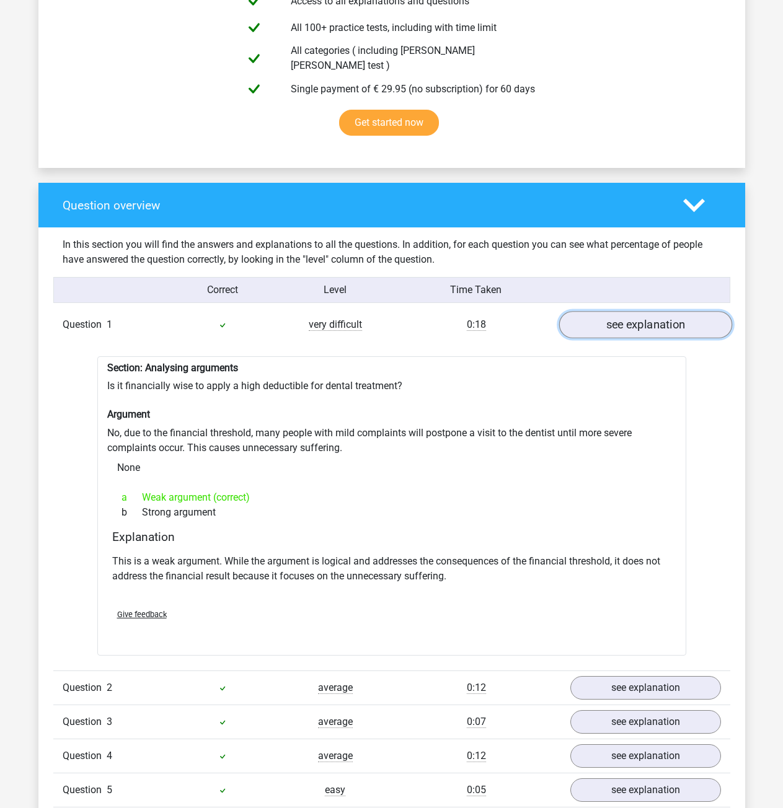
click at [614, 320] on link "see explanation" at bounding box center [644, 324] width 173 height 27
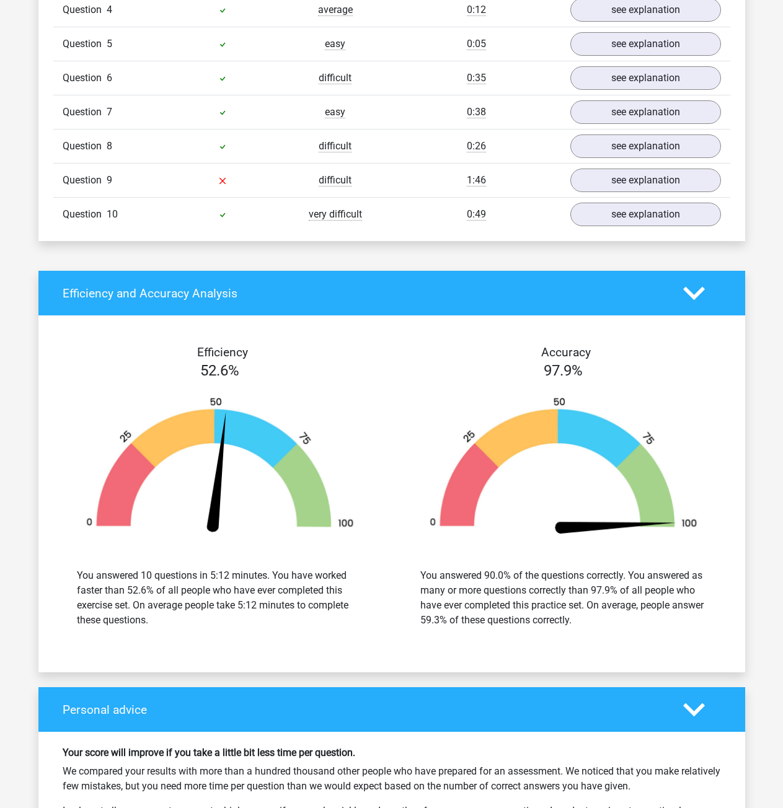
scroll to position [1178, 0]
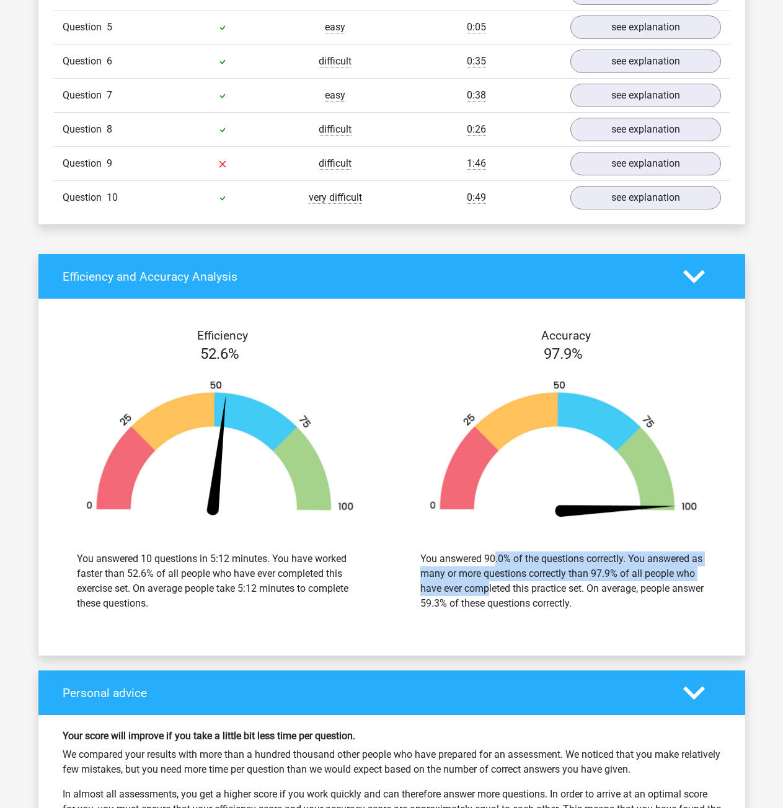
drag, startPoint x: 414, startPoint y: 550, endPoint x: 715, endPoint y: 559, distance: 300.7
click at [715, 559] on div "You answered 90.0% of the questions correctly. You answered as many or more que…" at bounding box center [563, 581] width 305 height 59
drag, startPoint x: 65, startPoint y: 552, endPoint x: 371, endPoint y: 596, distance: 309.3
click at [371, 596] on div "You answered 10 questions in 5:12 minutes. You have worked faster than 52.6% of…" at bounding box center [220, 581] width 325 height 89
drag, startPoint x: 421, startPoint y: 548, endPoint x: 729, endPoint y: 590, distance: 310.2
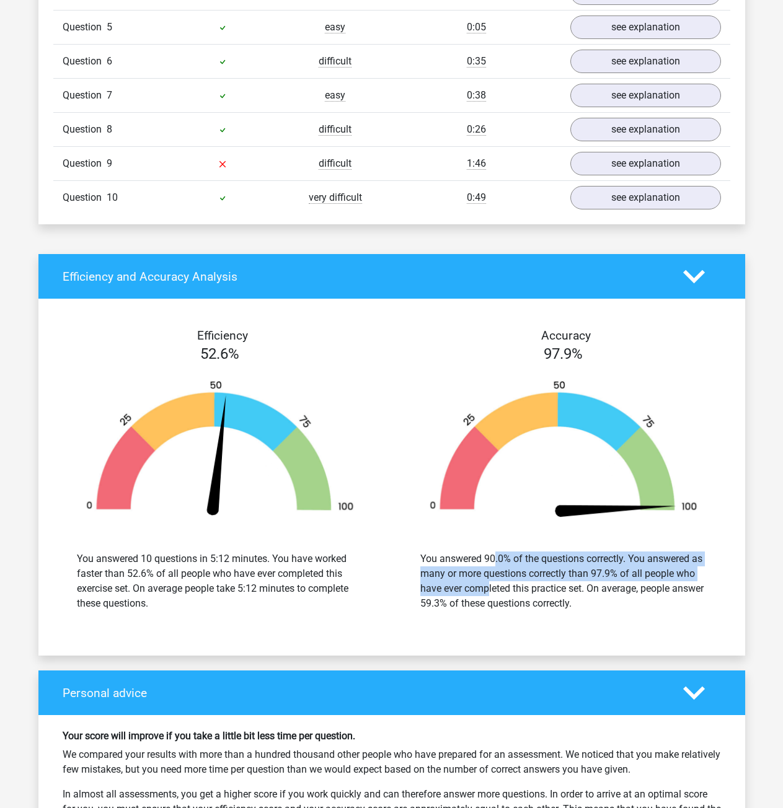
click at [729, 592] on div "Accuracy 97.9% You answered 90.0% of the questions correctly. You answered as m…" at bounding box center [563, 476] width 343 height 297
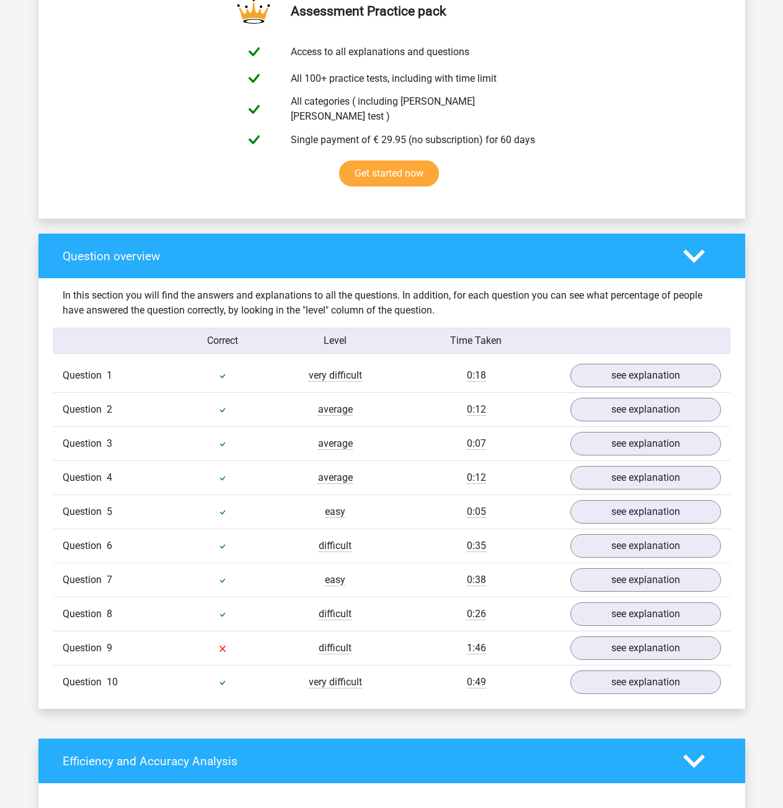
scroll to position [620, 0]
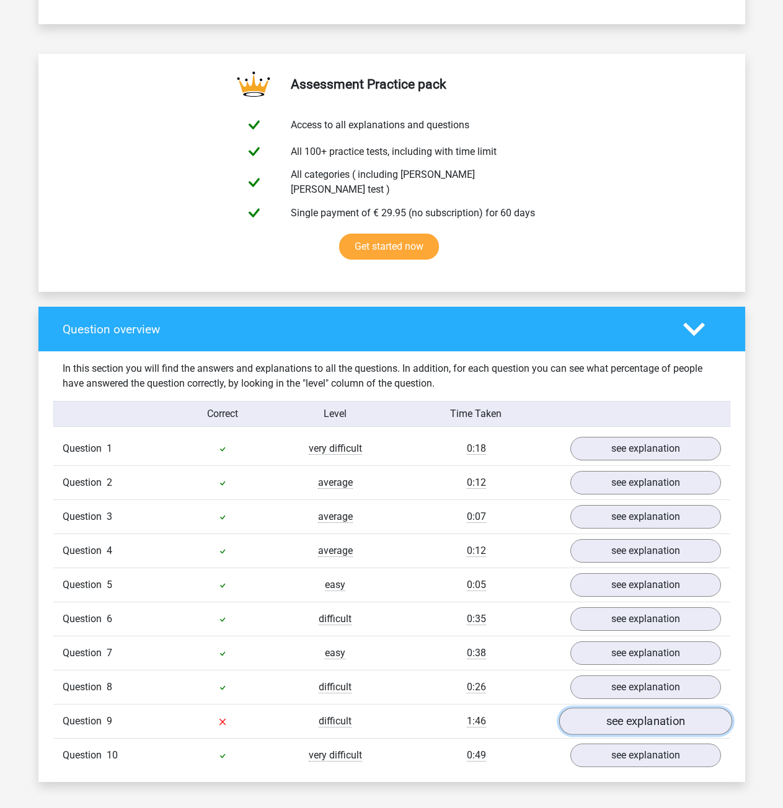
click at [623, 712] on link "see explanation" at bounding box center [644, 721] width 173 height 27
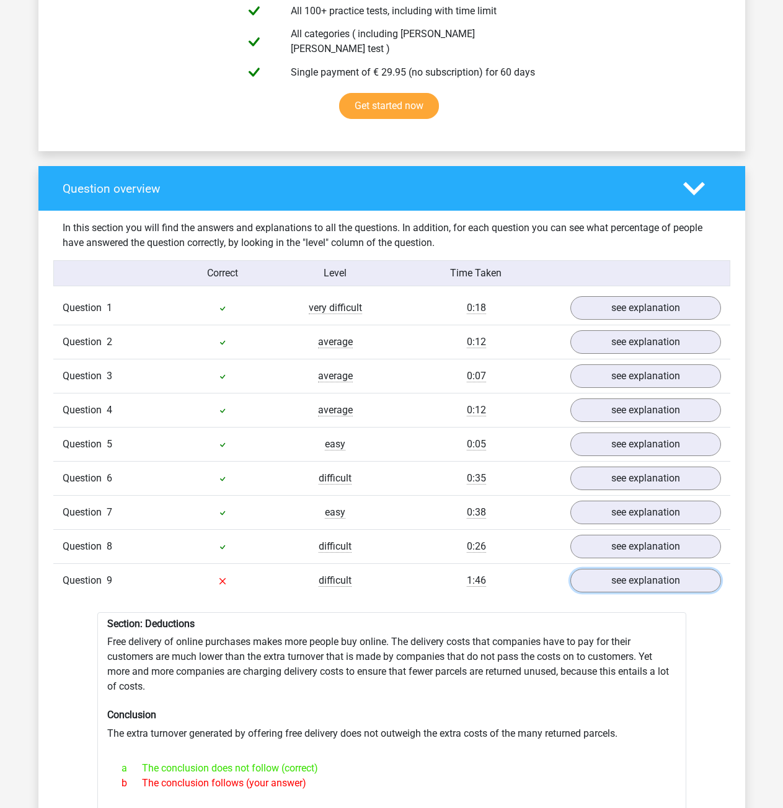
scroll to position [806, 0]
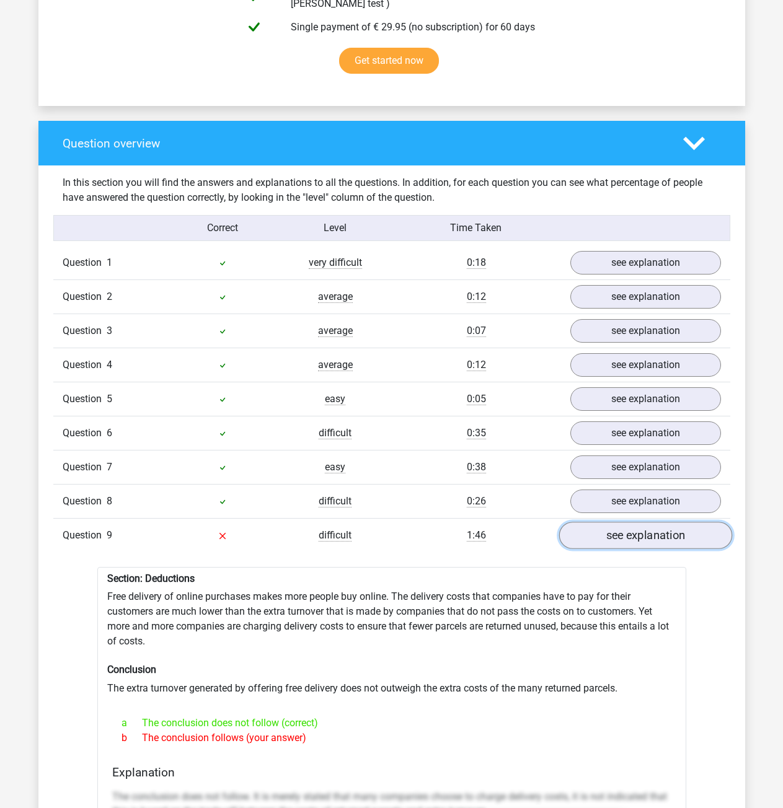
click at [573, 524] on link "see explanation" at bounding box center [644, 535] width 173 height 27
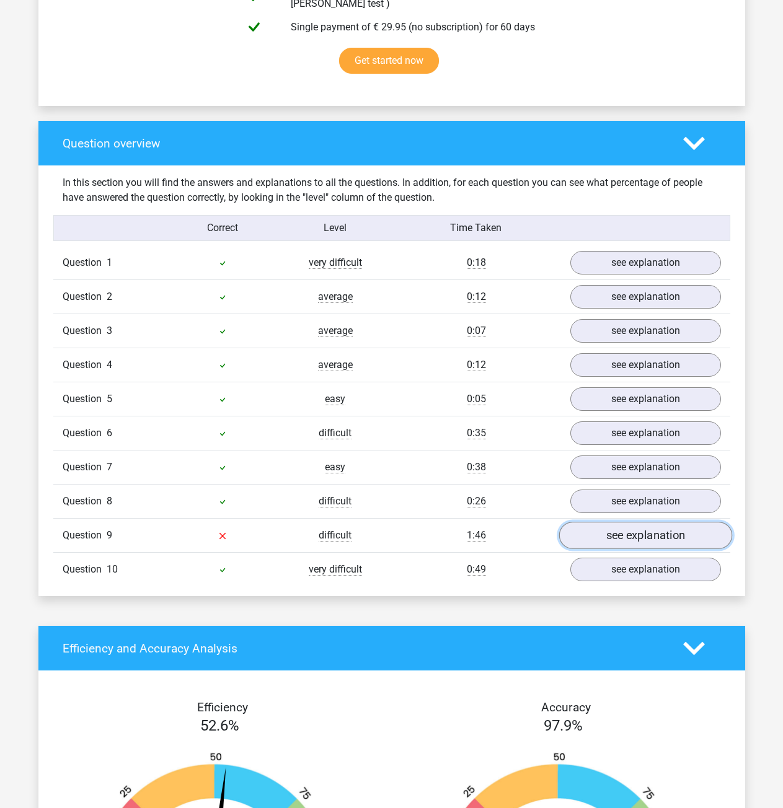
click at [576, 524] on link "see explanation" at bounding box center [644, 535] width 173 height 27
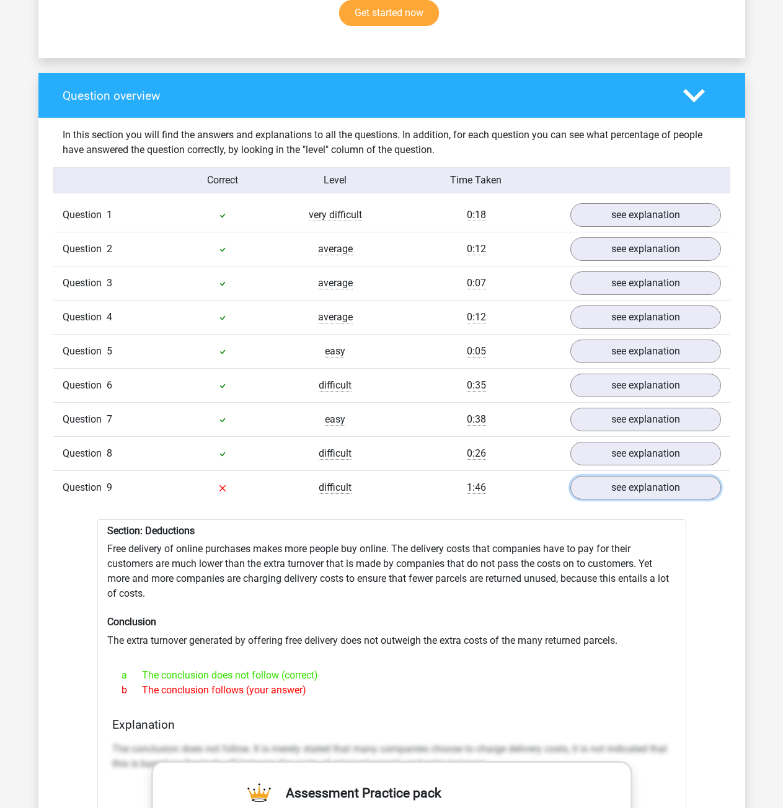
scroll to position [1054, 0]
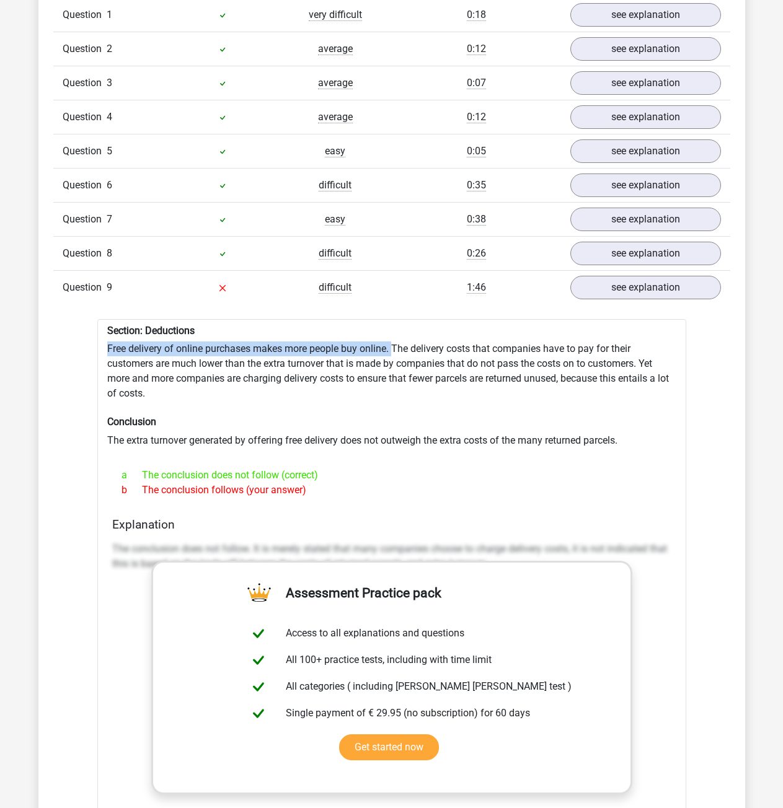
drag, startPoint x: 131, startPoint y: 348, endPoint x: 395, endPoint y: 339, distance: 264.2
click at [394, 341] on div "Section: Deductions Free delivery of online purchases makes more people buy onl…" at bounding box center [391, 642] width 589 height 646
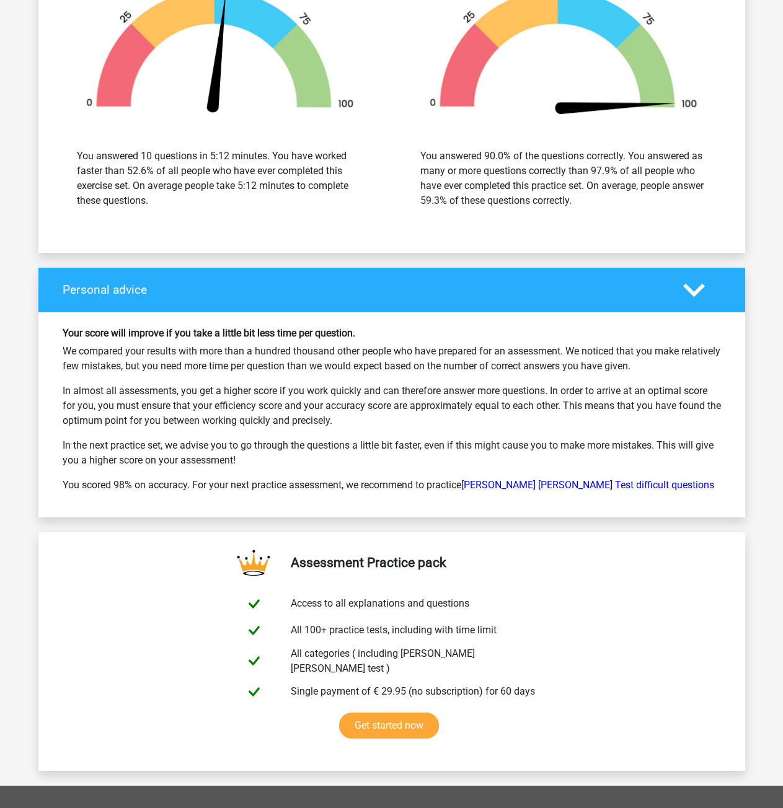
scroll to position [2545, 0]
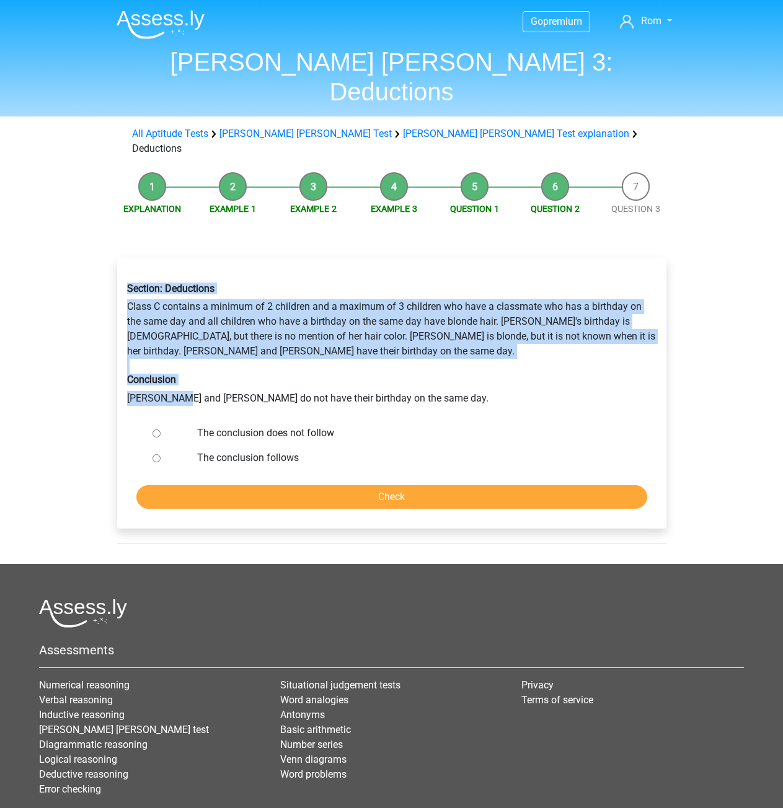
drag, startPoint x: 118, startPoint y: 292, endPoint x: 174, endPoint y: 322, distance: 63.2
click at [178, 337] on div "Explanation Example 1 Example 2 Example 3 Question 1 Question 2 Question 3 Sect…" at bounding box center [391, 364] width 589 height 397
click at [156, 293] on div "Section: Deductions Class C contains a minimum of 2 children and a maximum of 3…" at bounding box center [392, 344] width 548 height 143
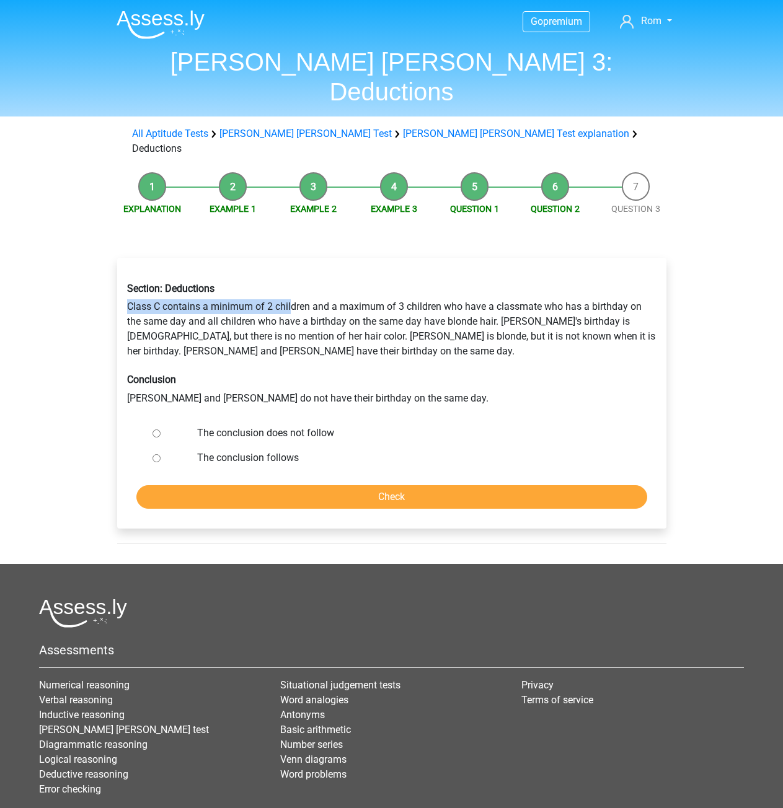
drag, startPoint x: 125, startPoint y: 260, endPoint x: 291, endPoint y: 260, distance: 166.1
click at [291, 273] on div "Section: Deductions Class C contains a minimum of 2 children and a maximum of 3…" at bounding box center [392, 344] width 548 height 143
click at [359, 273] on div "Section: Deductions Class C contains a minimum of 2 children and a maximum of 3…" at bounding box center [392, 344] width 548 height 143
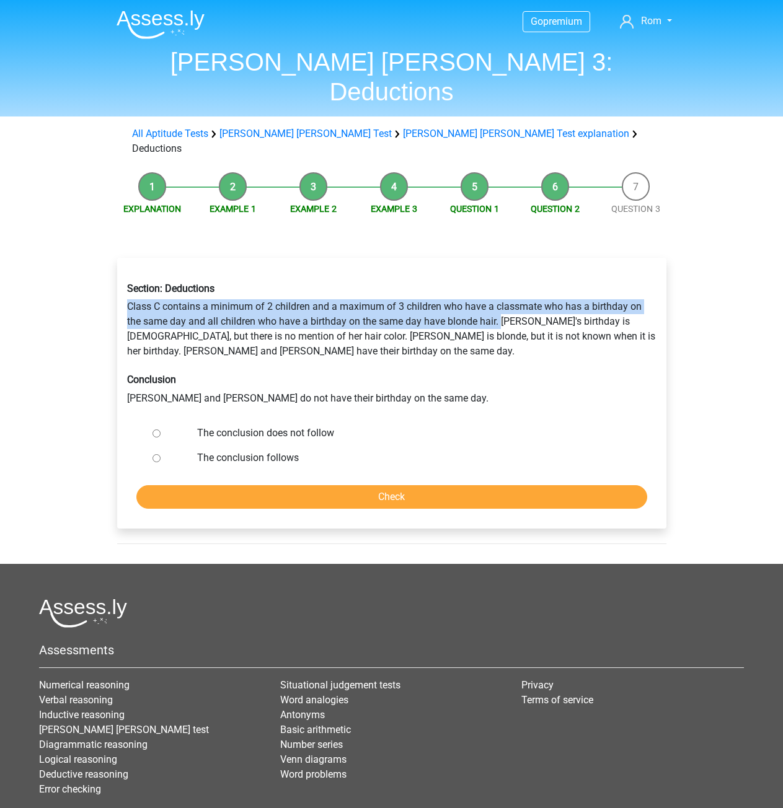
drag, startPoint x: 206, startPoint y: 264, endPoint x: 501, endPoint y: 276, distance: 295.3
click at [501, 276] on div "Section: Deductions Class C contains a minimum of 2 children and a maximum of 3…" at bounding box center [392, 344] width 548 height 143
click at [498, 273] on div "Section: Deductions Class C contains a minimum of 2 children and a maximum of 3…" at bounding box center [392, 344] width 548 height 143
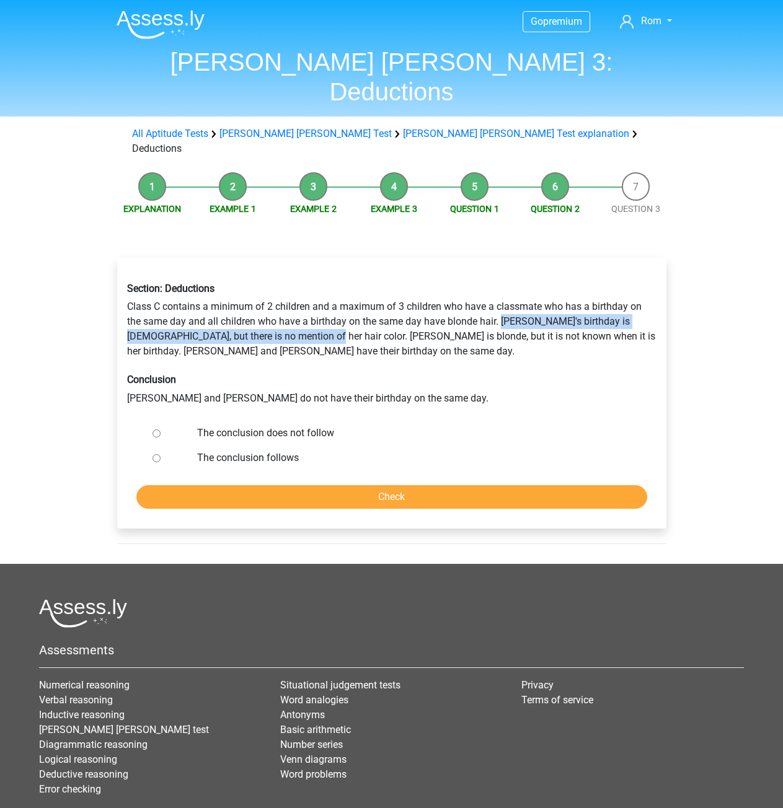
drag, startPoint x: 500, startPoint y: 274, endPoint x: 288, endPoint y: 291, distance: 213.3
click at [288, 291] on div "Section: Deductions Class C contains a minimum of 2 children and a maximum of 3…" at bounding box center [392, 344] width 548 height 143
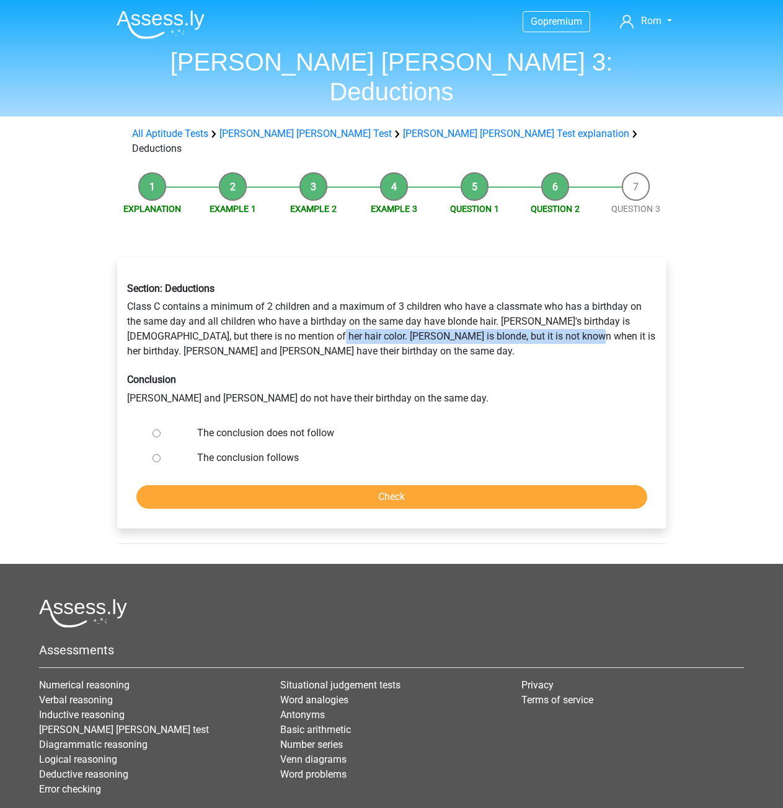
drag, startPoint x: 288, startPoint y: 291, endPoint x: 528, endPoint y: 296, distance: 240.5
click at [528, 296] on div "Section: Deductions Class C contains a minimum of 2 children and a maximum of 3…" at bounding box center [392, 344] width 548 height 143
click at [478, 315] on div "Section: Deductions Class C contains a minimum of 2 children and a maximum of 3…" at bounding box center [392, 344] width 548 height 143
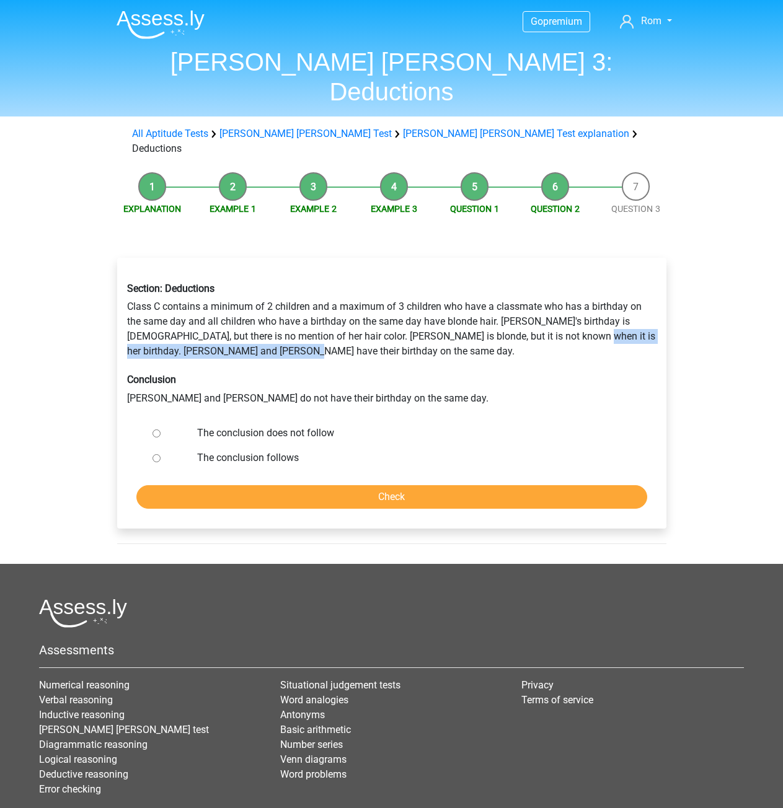
drag, startPoint x: 542, startPoint y: 292, endPoint x: 333, endPoint y: 307, distance: 209.4
click at [333, 307] on div "Section: Deductions Class C contains a minimum of 2 children and a maximum of 3…" at bounding box center [392, 344] width 548 height 143
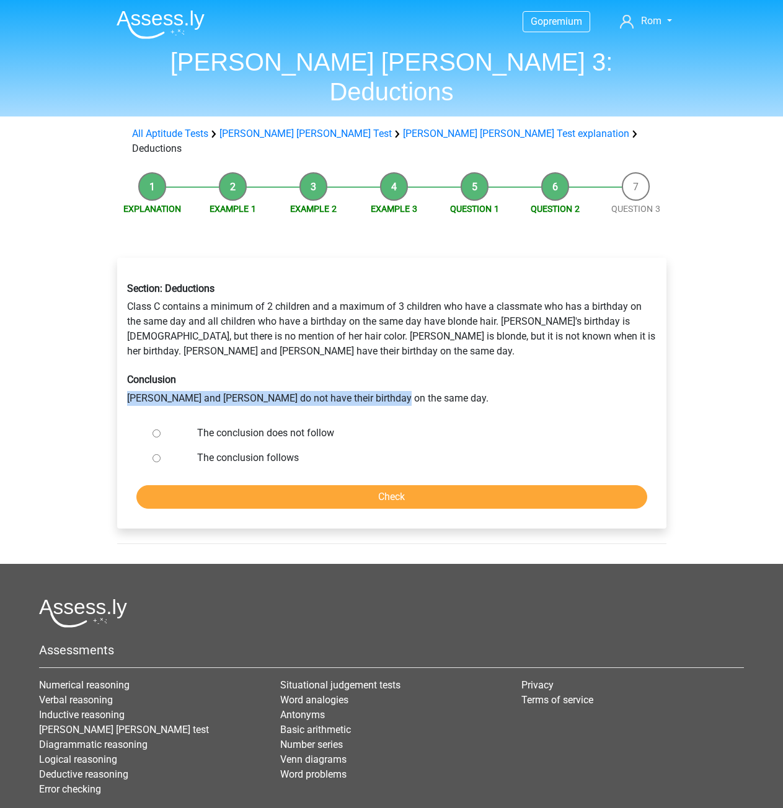
drag, startPoint x: 385, startPoint y: 341, endPoint x: 386, endPoint y: 335, distance: 6.2
click at [385, 337] on div "Section: Deductions Class C contains a minimum of 2 children and a maximum of 3…" at bounding box center [392, 344] width 548 height 143
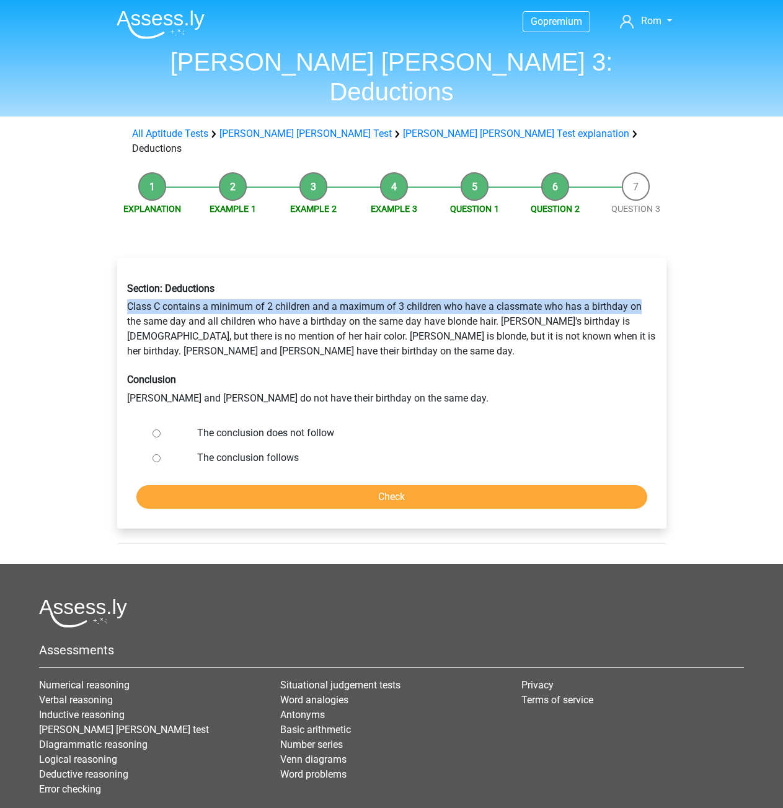
drag, startPoint x: 137, startPoint y: 265, endPoint x: 656, endPoint y: 258, distance: 519.4
click at [656, 273] on div "Section: Deductions Class C contains a minimum of 2 children and a maximum of 3…" at bounding box center [392, 344] width 548 height 143
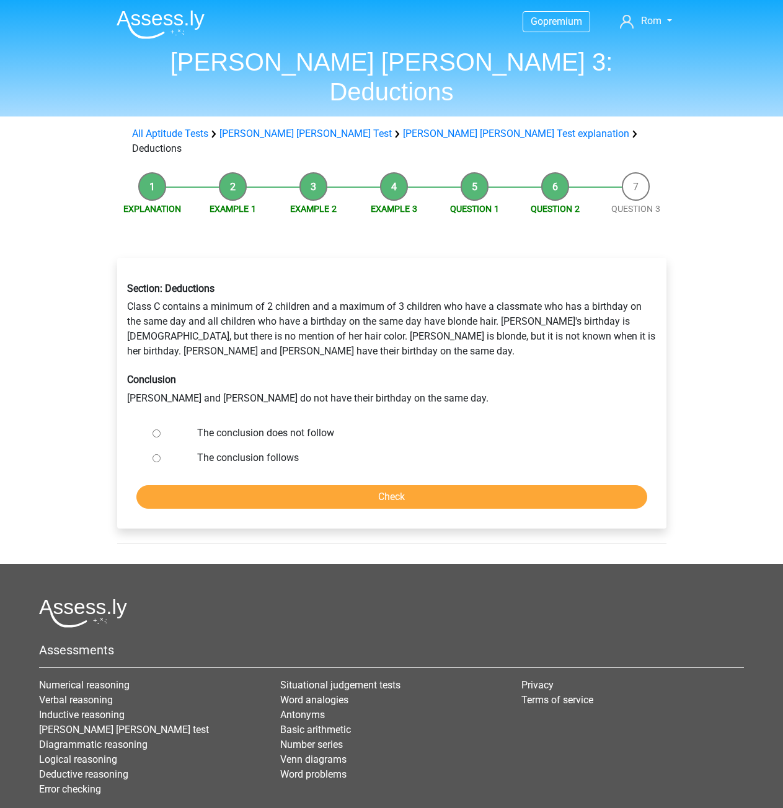
drag, startPoint x: 640, startPoint y: 297, endPoint x: 599, endPoint y: 302, distance: 41.8
click at [640, 298] on div "Section: Deductions Class C contains a minimum of 2 children and a maximum of 3…" at bounding box center [392, 344] width 548 height 143
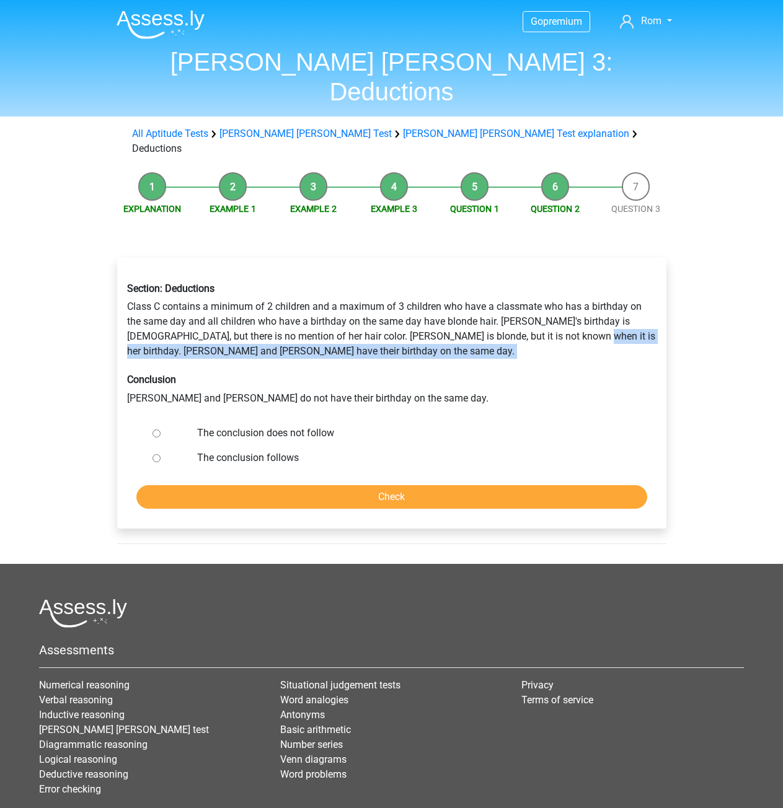
drag, startPoint x: 543, startPoint y: 293, endPoint x: 619, endPoint y: 320, distance: 80.6
click at [619, 320] on div "Section: Deductions Class C contains a minimum of 2 children and a maximum of 3…" at bounding box center [392, 344] width 548 height 143
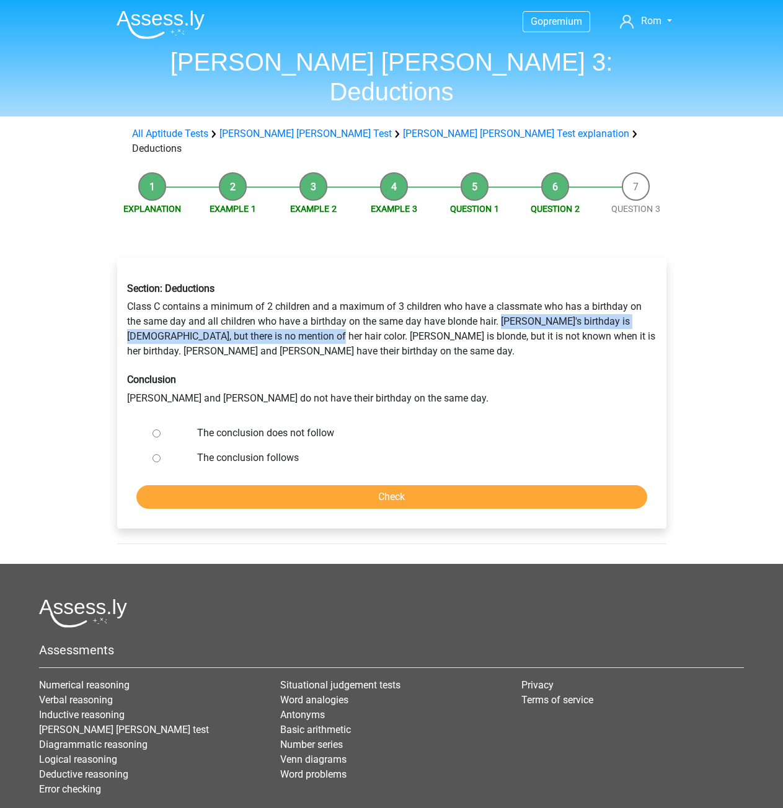
drag, startPoint x: 501, startPoint y: 271, endPoint x: 288, endPoint y: 288, distance: 213.2
click at [288, 288] on div "Section: Deductions Class C contains a minimum of 2 children and a maximum of 3…" at bounding box center [392, 344] width 548 height 143
click at [295, 289] on div "Section: Deductions Class C contains a minimum of 2 children and a maximum of 3…" at bounding box center [392, 344] width 548 height 143
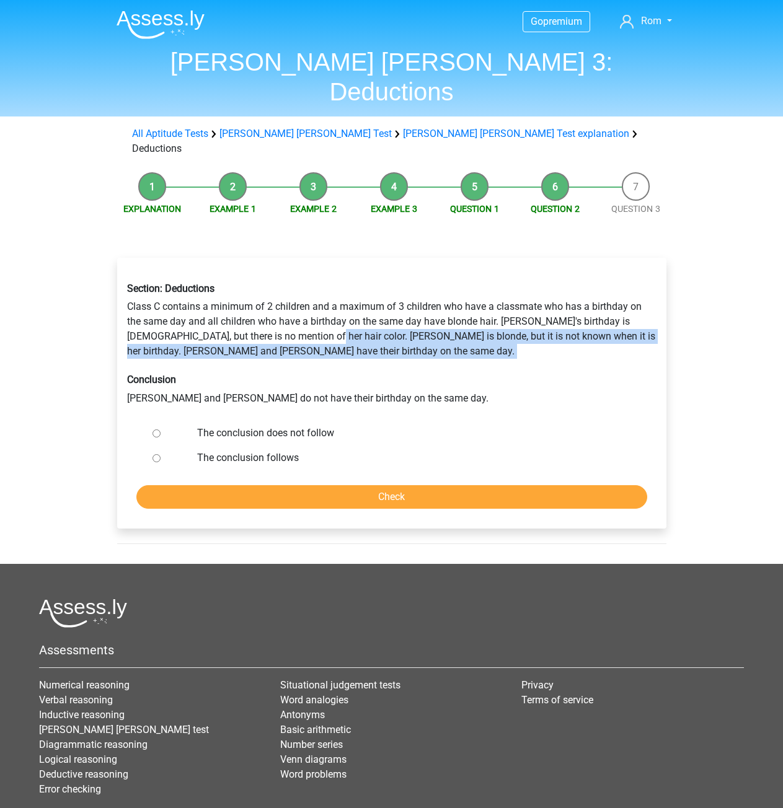
drag, startPoint x: 288, startPoint y: 291, endPoint x: 635, endPoint y: 317, distance: 347.4
click at [635, 317] on div "Section: Deductions Class C contains a minimum of 2 children and a maximum of 3…" at bounding box center [392, 344] width 548 height 143
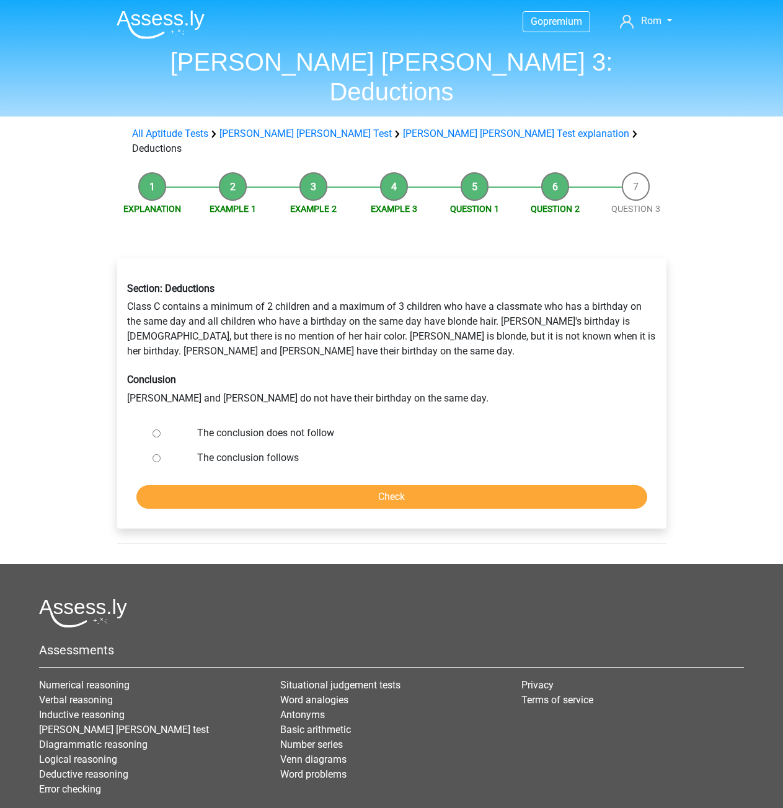
click at [155, 446] on div at bounding box center [168, 458] width 41 height 25
click at [156, 454] on input "The conclusion follows" at bounding box center [156, 458] width 8 height 8
radio input "true"
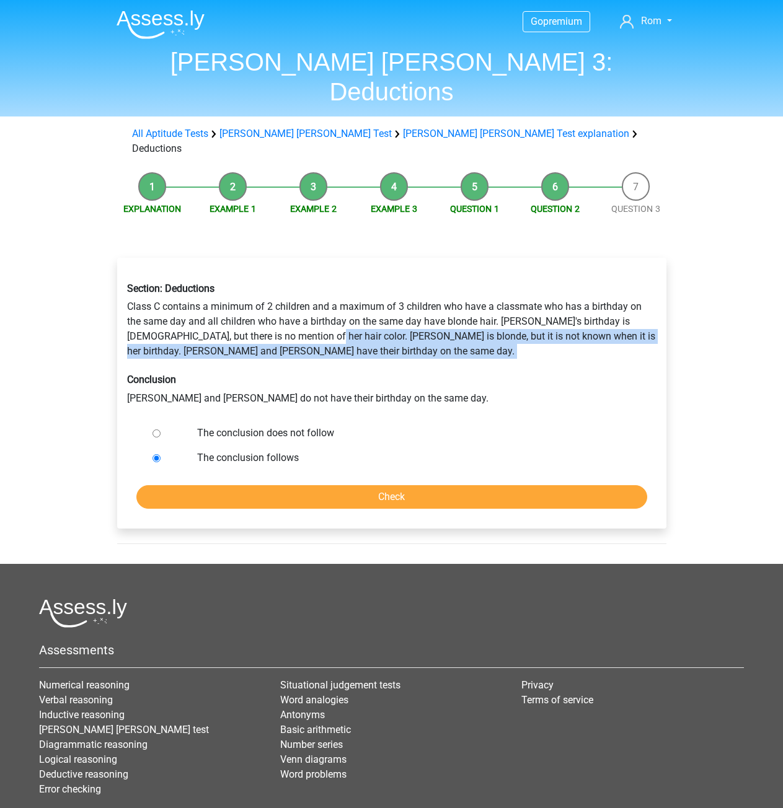
drag, startPoint x: 288, startPoint y: 286, endPoint x: 669, endPoint y: 318, distance: 382.5
click at [669, 318] on div "Section: Deductions Class C contains a minimum of 2 children and a maximum of 3…" at bounding box center [391, 398] width 569 height 330
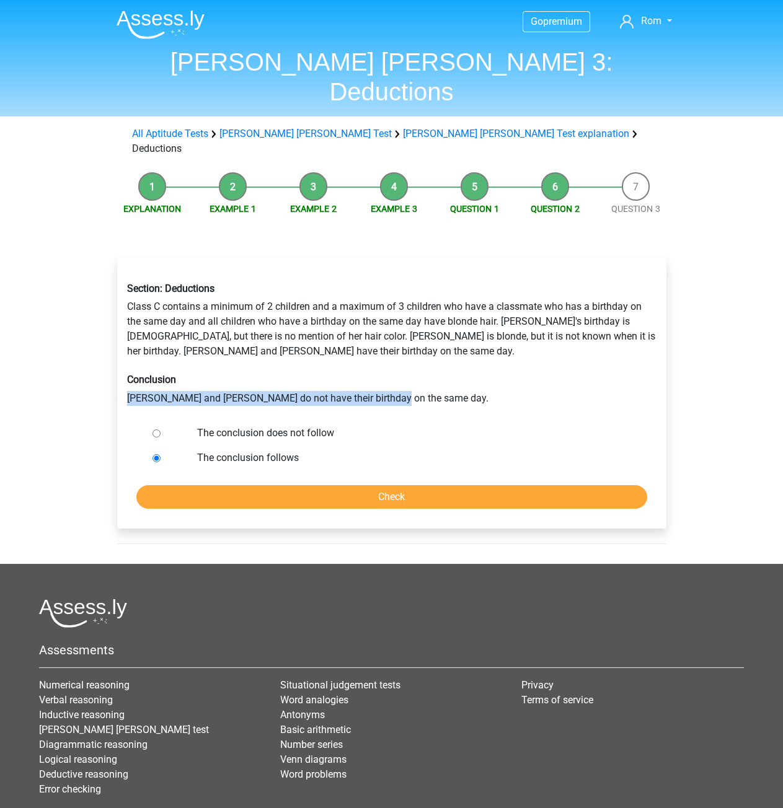
drag, startPoint x: 179, startPoint y: 356, endPoint x: 421, endPoint y: 357, distance: 242.3
click at [421, 357] on div "Section: Deductions Class C contains a minimum of 2 children and a maximum of 3…" at bounding box center [392, 344] width 548 height 143
click at [405, 485] on input "Check" at bounding box center [391, 497] width 511 height 24
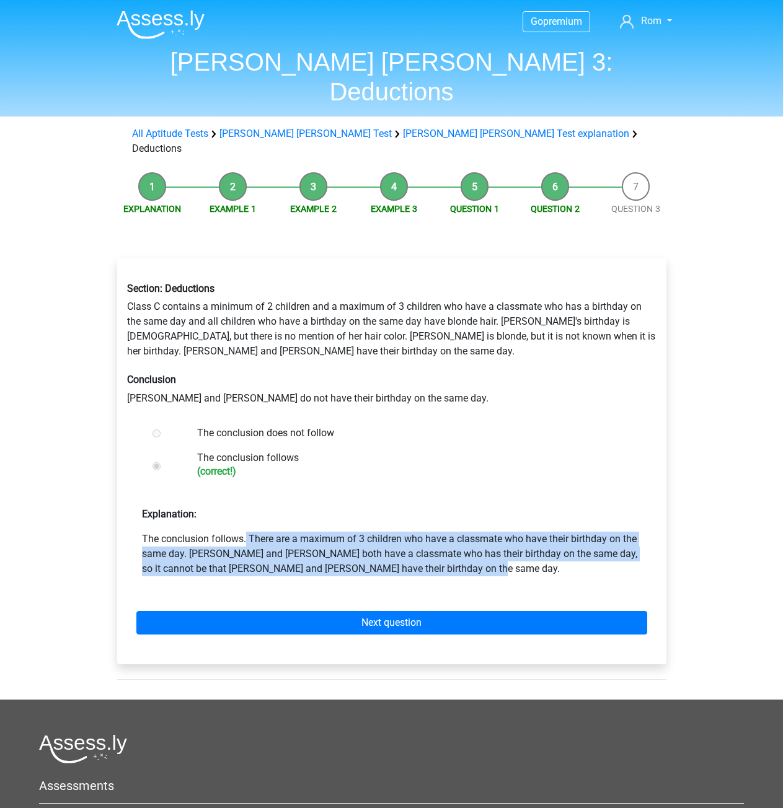
drag, startPoint x: 143, startPoint y: 497, endPoint x: 441, endPoint y: 524, distance: 298.7
click at [441, 532] on p "The conclusion follows. There are a maximum of 3 children who have a classmate …" at bounding box center [392, 554] width 500 height 45
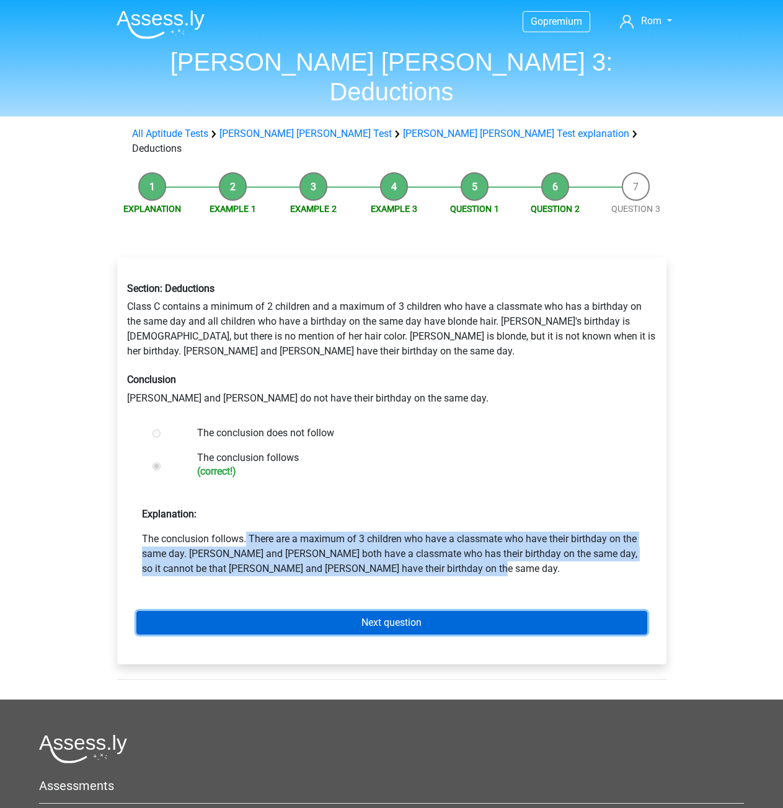
click at [425, 611] on link "Next question" at bounding box center [391, 623] width 511 height 24
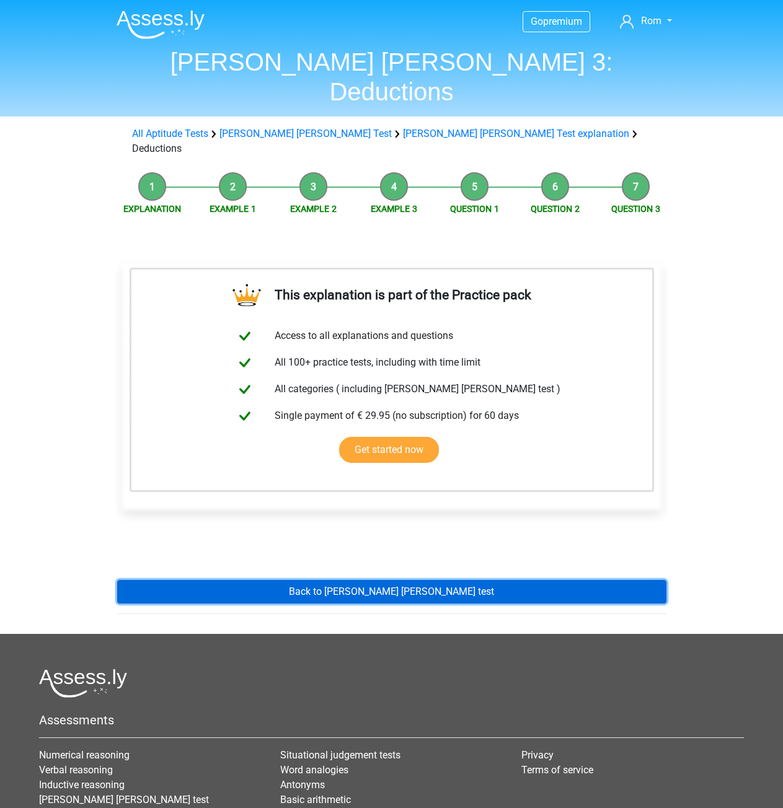
click at [377, 580] on link "Back to [PERSON_NAME] [PERSON_NAME] test" at bounding box center [391, 592] width 549 height 24
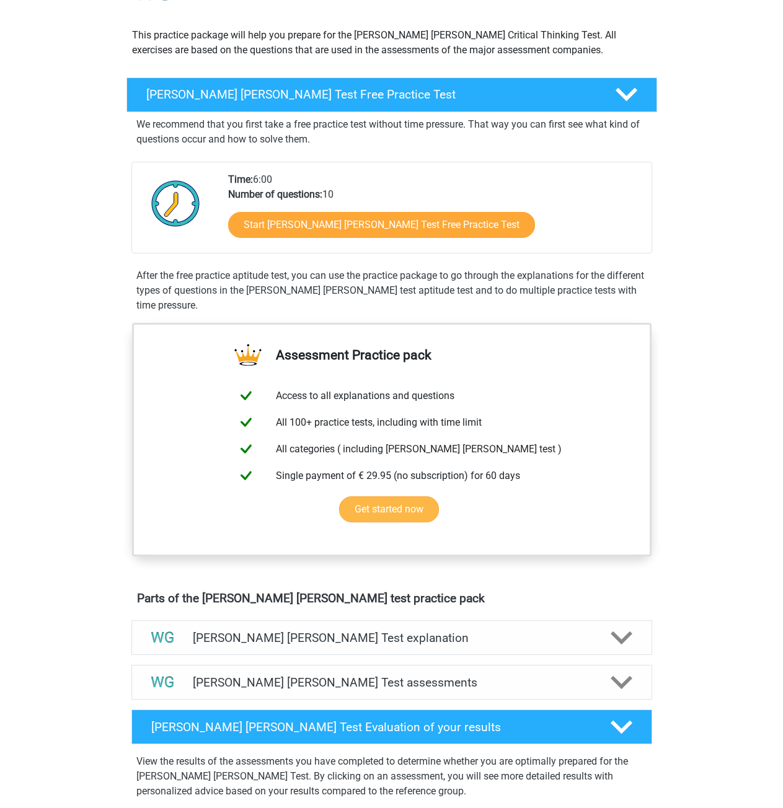
scroll to position [62, 0]
